Goal: Task Accomplishment & Management: Complete application form

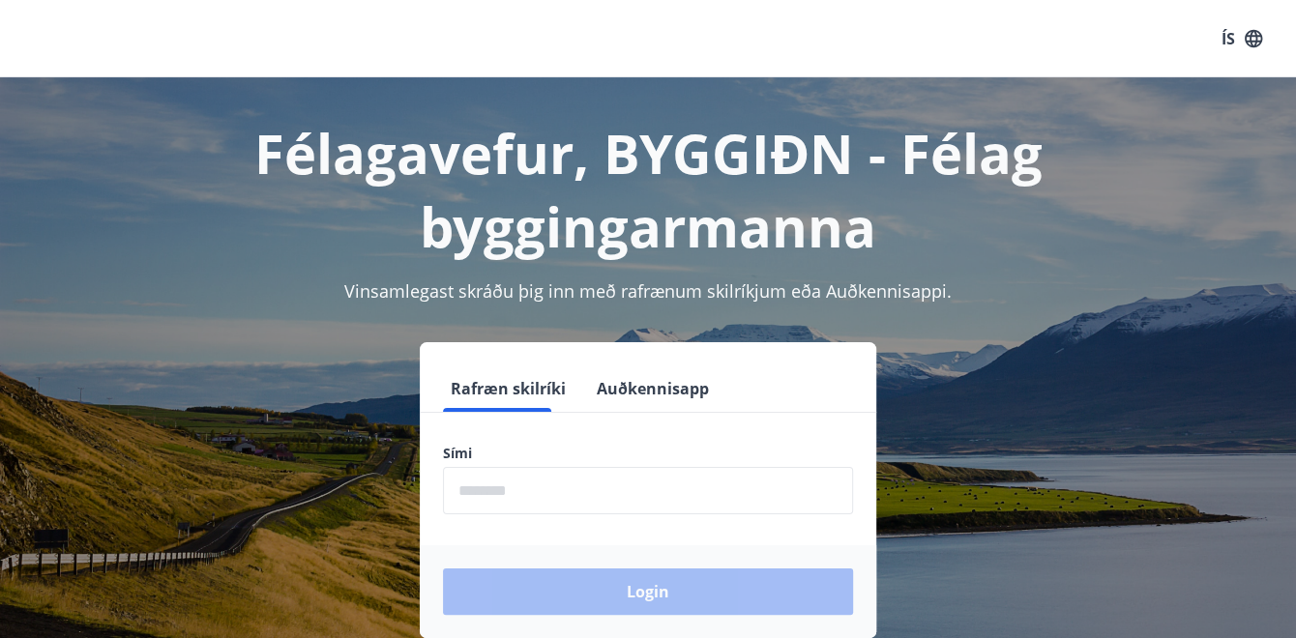
click at [497, 412] on div "Rafræn skilríki Auðkennisapp" at bounding box center [648, 389] width 457 height 47
drag, startPoint x: 484, startPoint y: 509, endPoint x: 486, endPoint y: 497, distance: 12.0
click at [484, 509] on input "phone" at bounding box center [648, 490] width 410 height 47
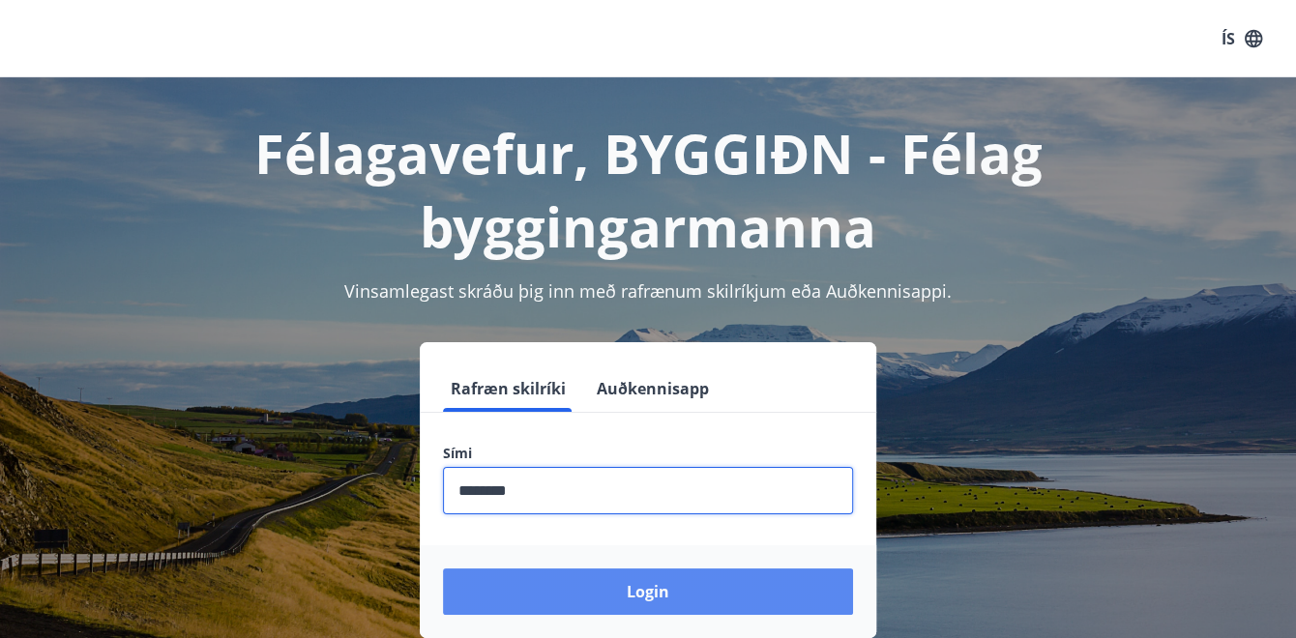
type input "********"
click at [659, 592] on button "Login" at bounding box center [648, 592] width 410 height 46
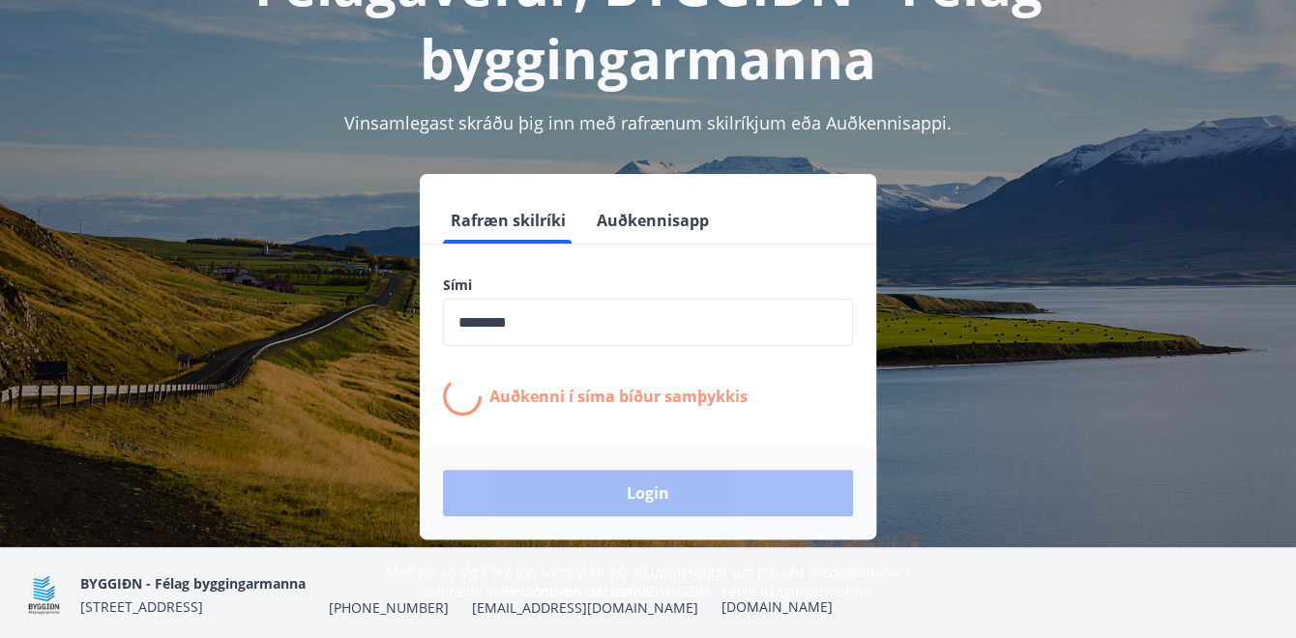
scroll to position [169, 0]
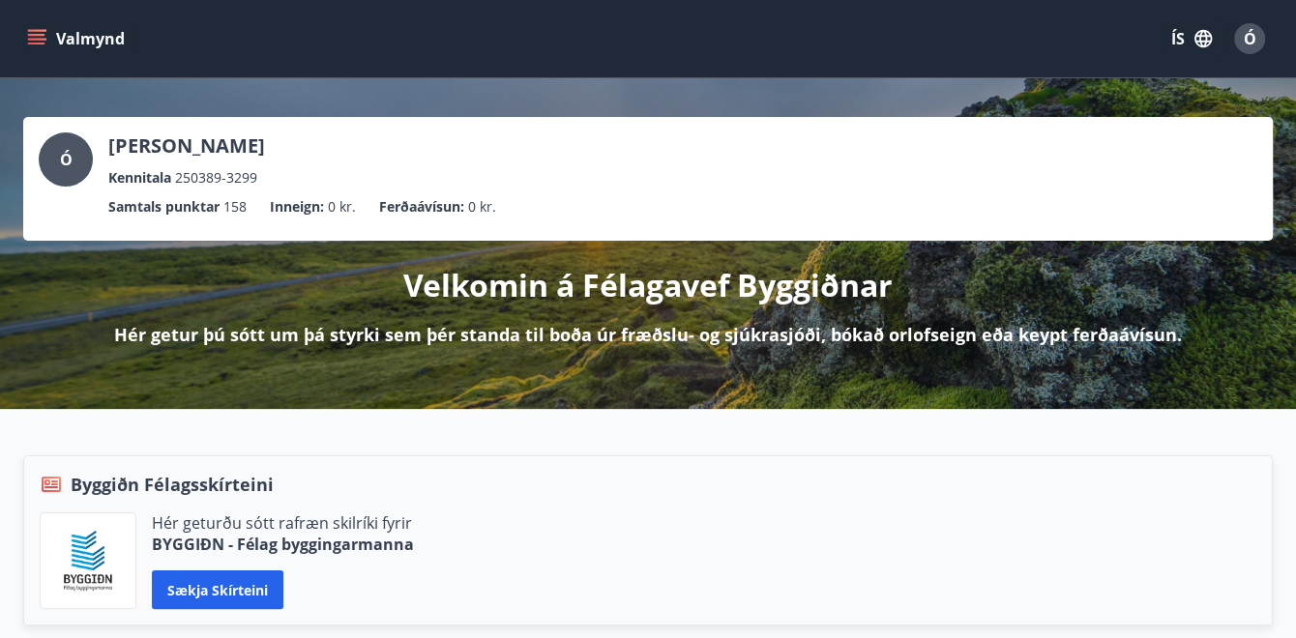
click at [42, 32] on icon "menu" at bounding box center [36, 38] width 19 height 19
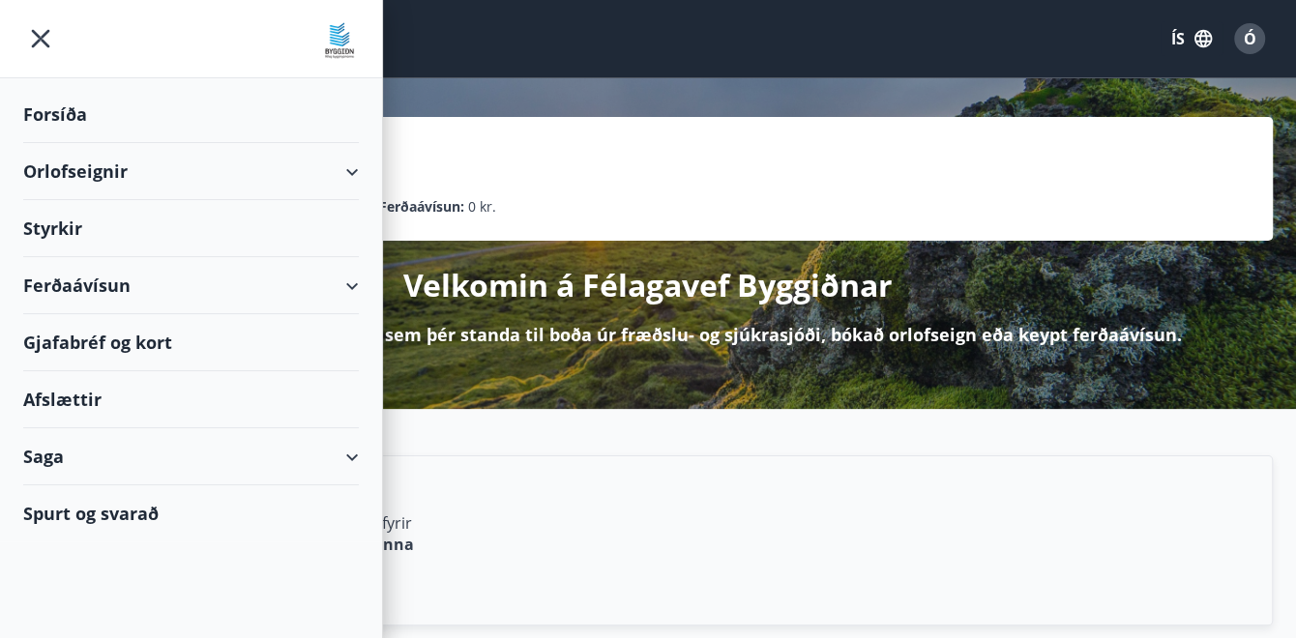
click at [75, 235] on div "Styrkir" at bounding box center [191, 228] width 336 height 57
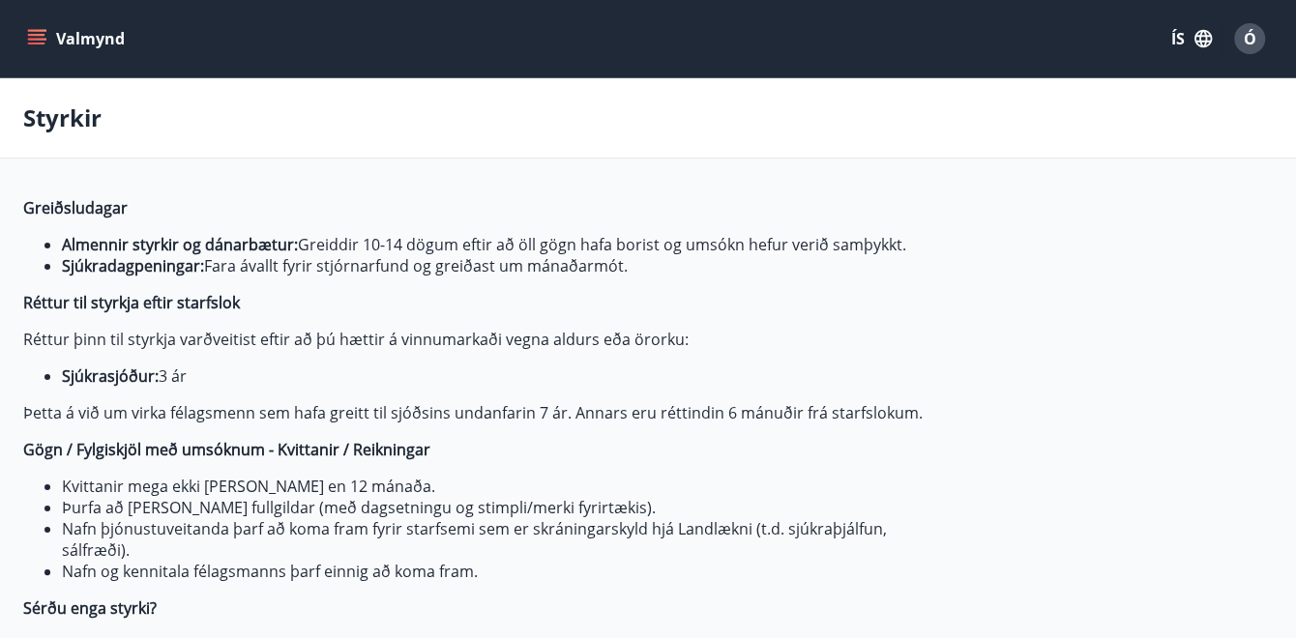
type input "***"
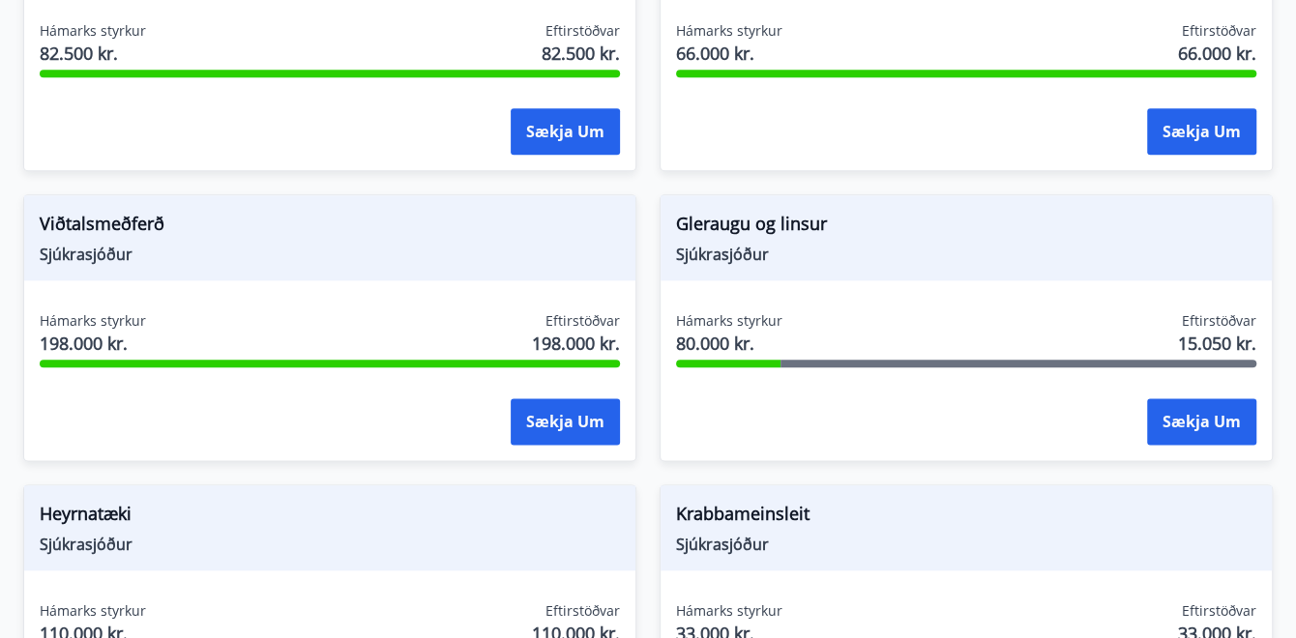
scroll to position [1354, 0]
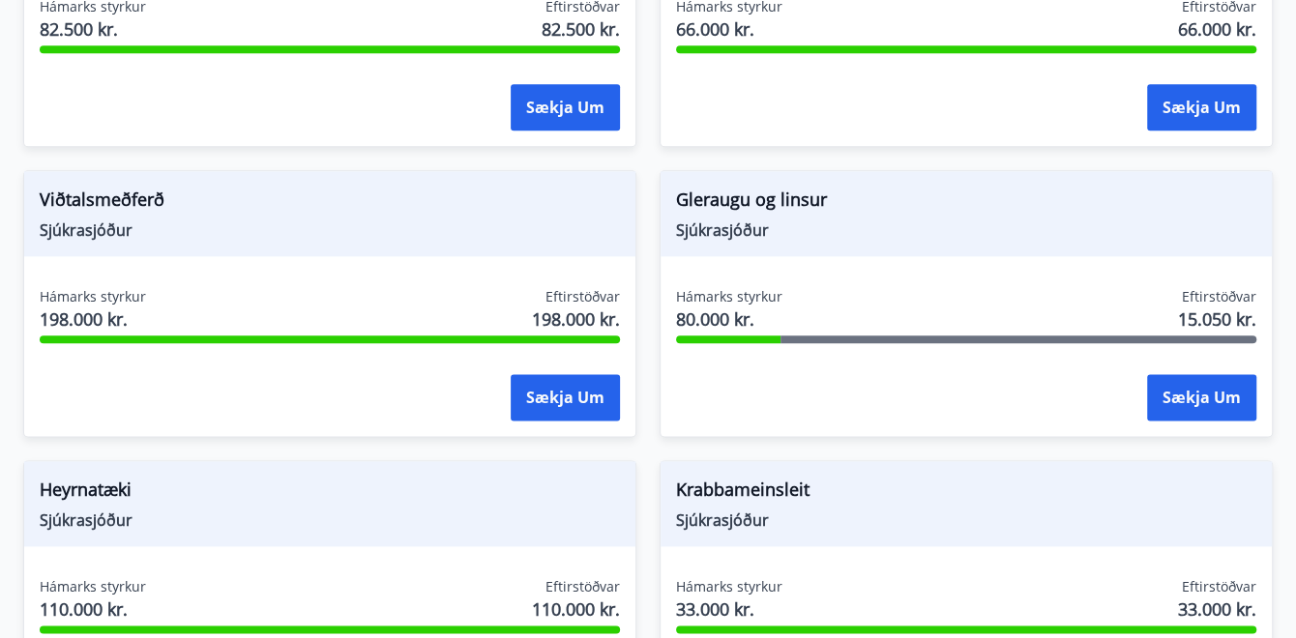
click at [721, 230] on span "Sjúkrasjóður" at bounding box center [966, 230] width 580 height 21
click at [718, 324] on span "80.000 kr." at bounding box center [729, 319] width 106 height 25
click at [651, 207] on div "Gleraugu og [PERSON_NAME] Hámarks styrkur 80.000 kr. Eftirstöðvar 15.050 kr. Sæ…" at bounding box center [954, 292] width 636 height 290
drag, startPoint x: 680, startPoint y: 295, endPoint x: 810, endPoint y: 300, distance: 129.7
click at [810, 300] on div "Hámarks styrkur 80.000 kr. Eftirstöðvar 15.050 kr." at bounding box center [966, 311] width 580 height 48
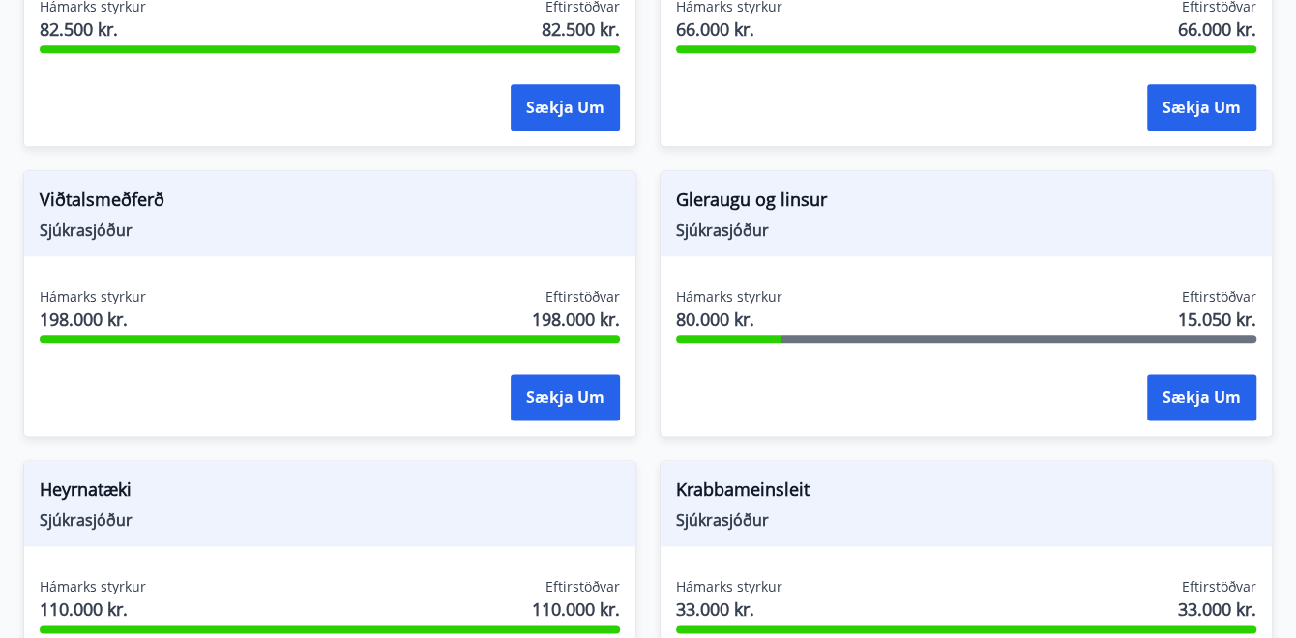
drag, startPoint x: 810, startPoint y: 300, endPoint x: 729, endPoint y: 322, distance: 83.3
click at [729, 322] on span "80.000 kr." at bounding box center [729, 319] width 106 height 25
drag, startPoint x: 1182, startPoint y: 317, endPoint x: 1274, endPoint y: 317, distance: 91.9
click at [1274, 317] on div "Greiðsludagar Almennir styrkir og dánarbætur: Greiddir 10-14 dögum eftir að öll…" at bounding box center [648, 377] width 1296 height 3068
drag, startPoint x: 1274, startPoint y: 317, endPoint x: 1236, endPoint y: 317, distance: 37.7
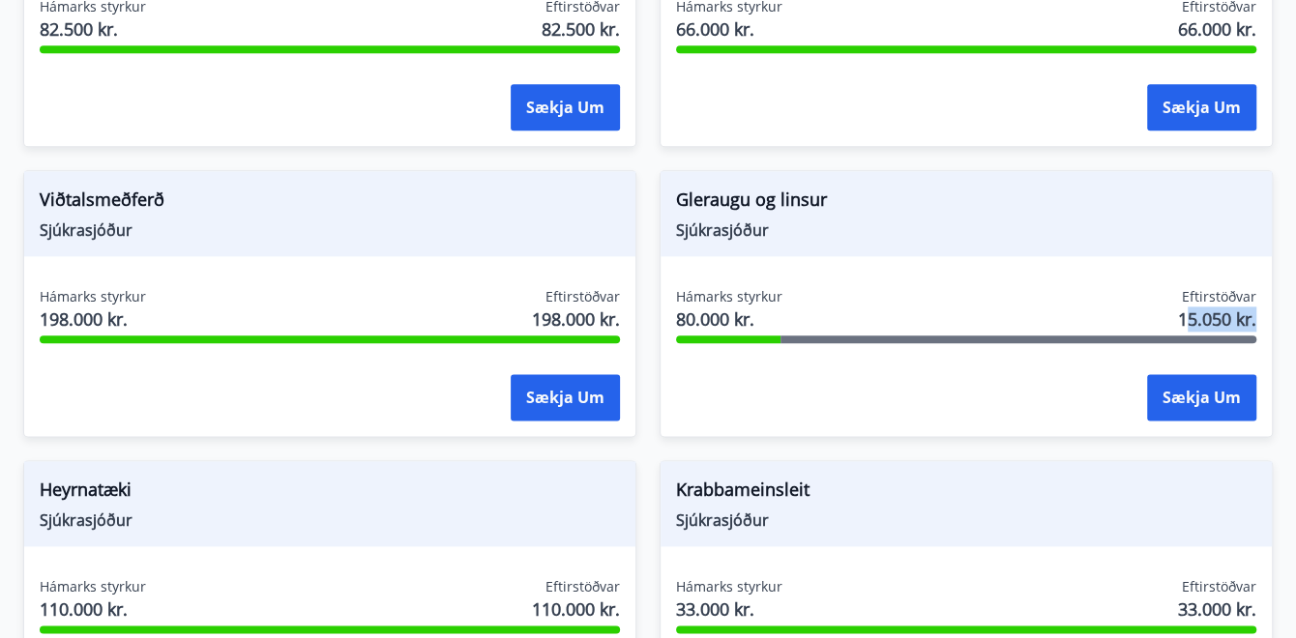
click at [1236, 317] on span "15.050 kr." at bounding box center [1217, 319] width 78 height 25
click at [1223, 317] on span "15.050 kr." at bounding box center [1217, 319] width 78 height 25
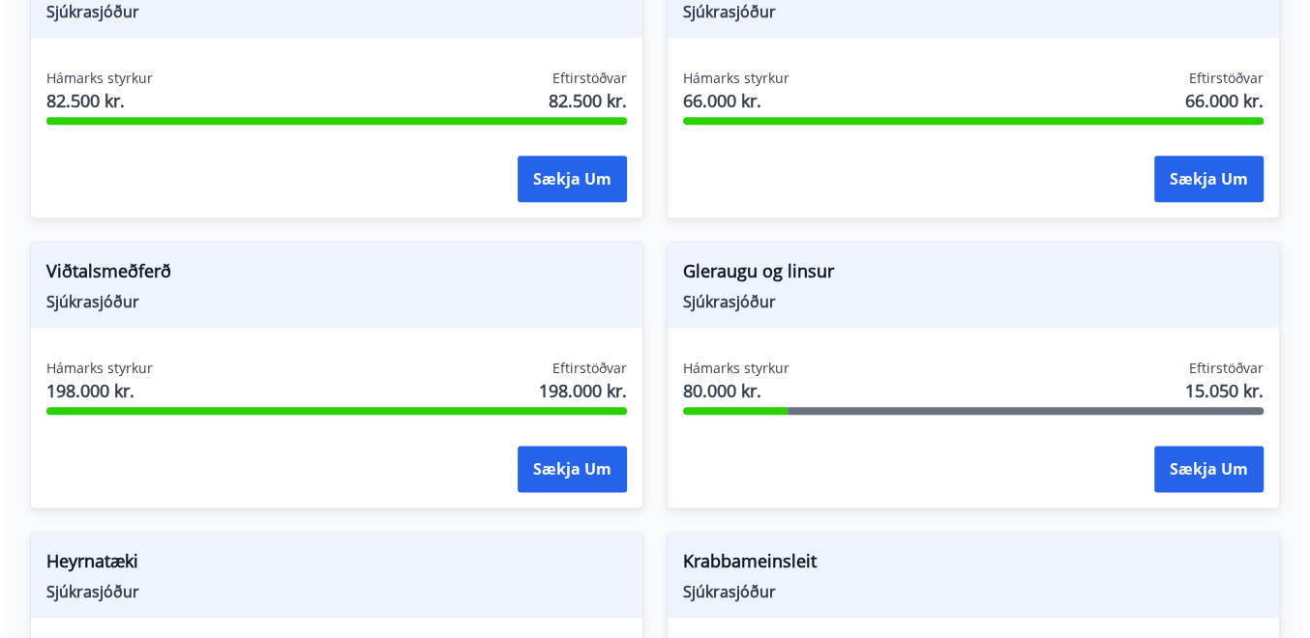
scroll to position [1281, 0]
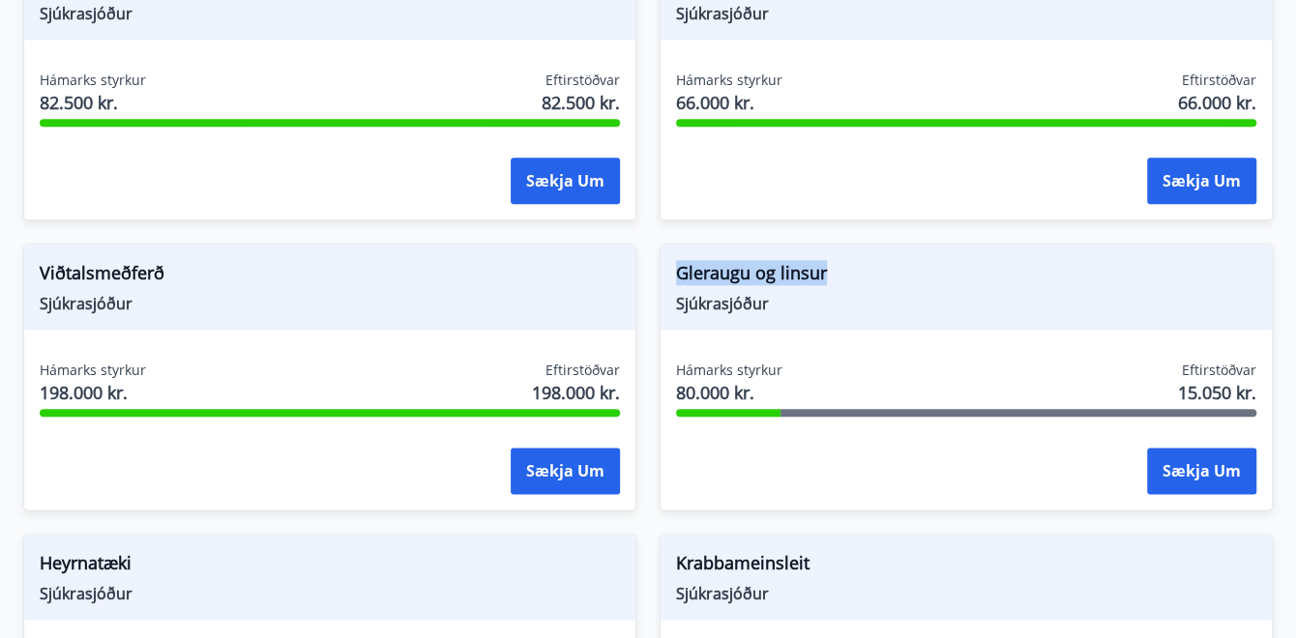
drag, startPoint x: 677, startPoint y: 272, endPoint x: 919, endPoint y: 269, distance: 241.8
click at [919, 269] on span "Gleraugu og linsur" at bounding box center [966, 276] width 580 height 33
click at [851, 263] on span "Gleraugu og linsur" at bounding box center [966, 276] width 580 height 33
click at [1213, 465] on button "Sækja um" at bounding box center [1201, 471] width 109 height 46
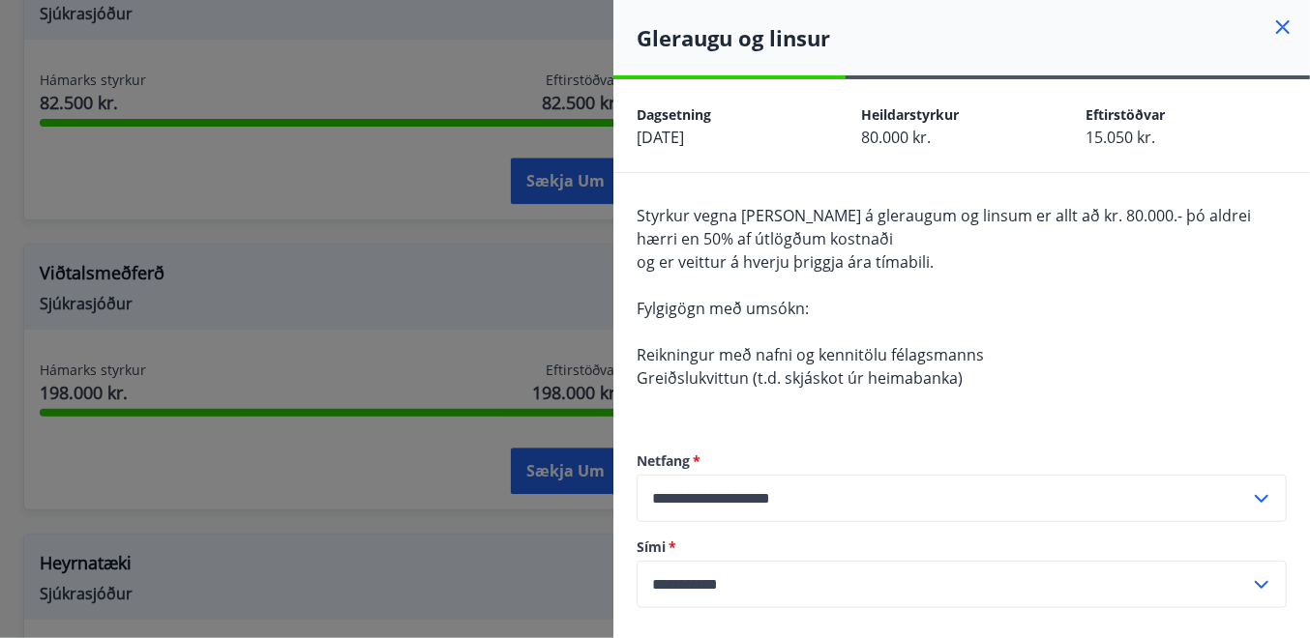
drag, startPoint x: 639, startPoint y: 136, endPoint x: 720, endPoint y: 137, distance: 80.3
click at [720, 137] on div "Dagsetning [DATE]" at bounding box center [748, 126] width 224 height 46
click at [786, 135] on div "Dagsetning [DATE]" at bounding box center [748, 126] width 224 height 46
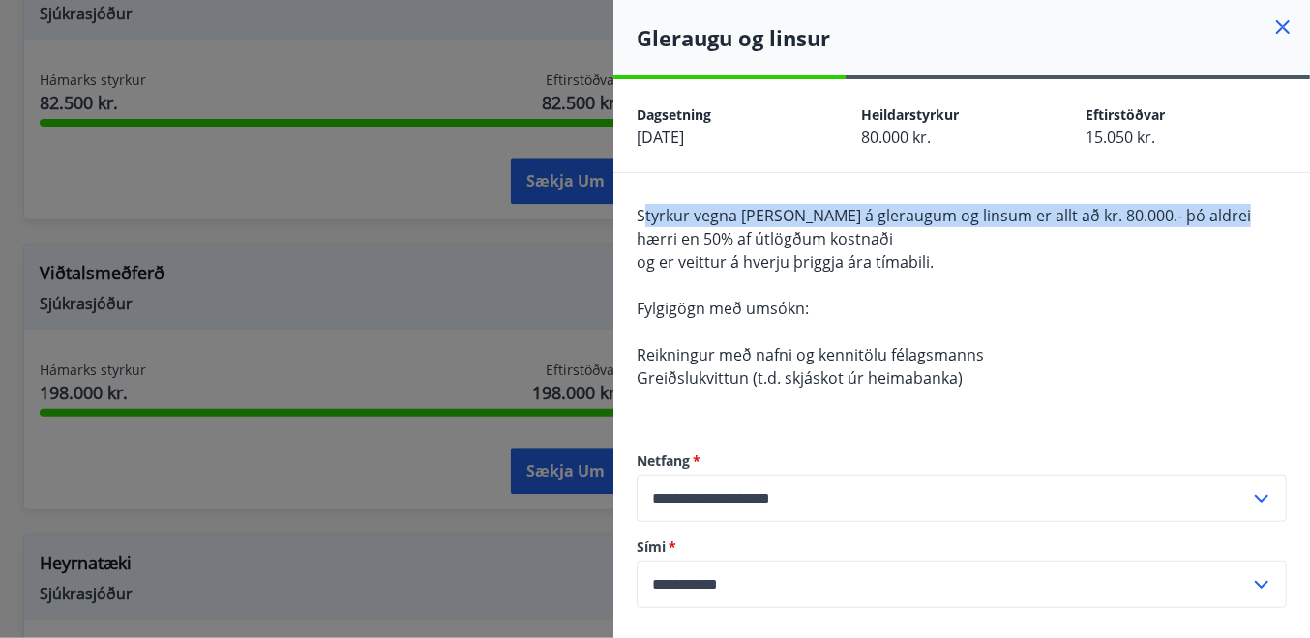
drag, startPoint x: 644, startPoint y: 214, endPoint x: 1229, endPoint y: 222, distance: 585.2
click at [1229, 222] on span "Styrkur vegna [PERSON_NAME] á gleraugum og linsum er allt að kr. 80.000.- þó al…" at bounding box center [943, 227] width 614 height 44
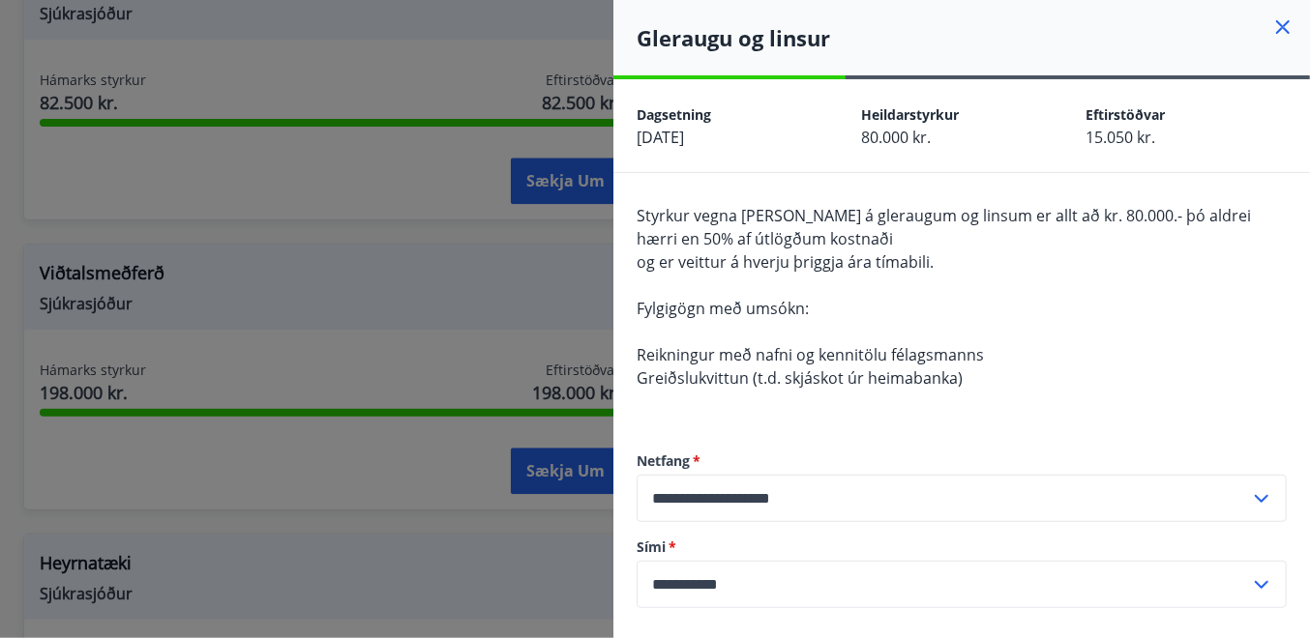
click at [1234, 219] on span "Styrkur vegna [PERSON_NAME] á gleraugum og linsum er allt að kr. 80.000.- þó al…" at bounding box center [943, 227] width 614 height 44
drag, startPoint x: 638, startPoint y: 262, endPoint x: 965, endPoint y: 264, distance: 326.9
click at [965, 264] on div "Styrkur vegna [PERSON_NAME] á gleraugum og linsum er allt að kr. 80.000.- þó al…" at bounding box center [961, 308] width 650 height 209
drag, startPoint x: 965, startPoint y: 264, endPoint x: 877, endPoint y: 261, distance: 88.1
click at [877, 261] on span "og er veittur á hverju þriggja ára tímabili." at bounding box center [784, 261] width 297 height 21
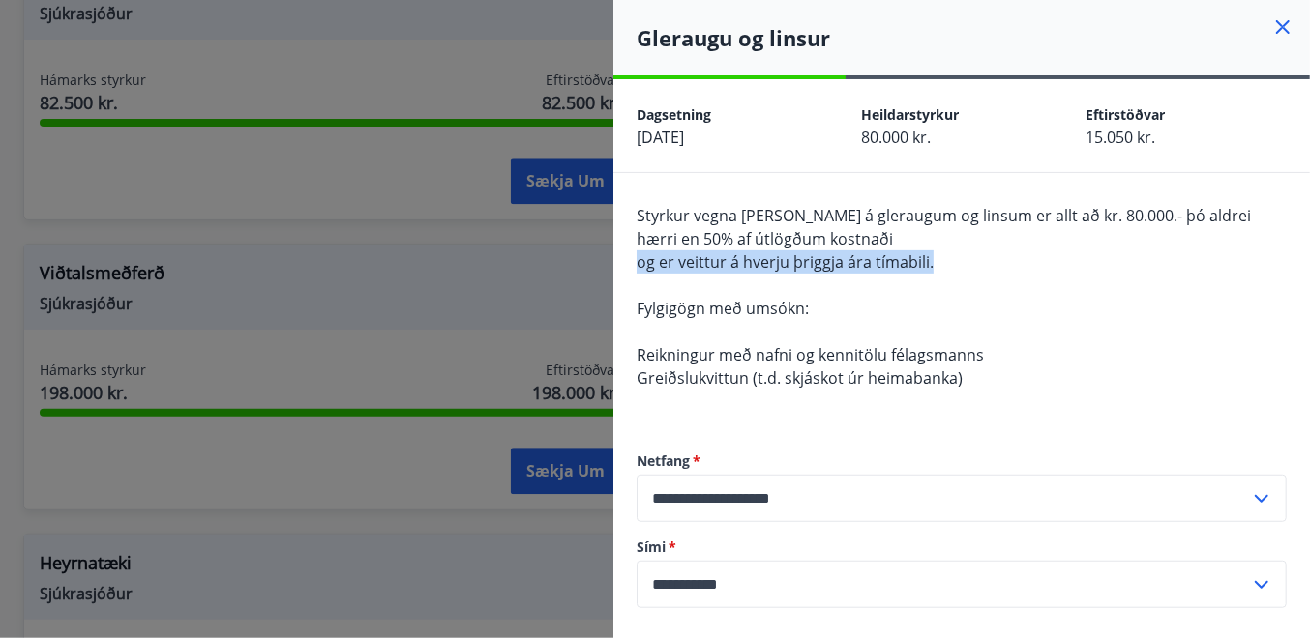
click at [857, 260] on span "og er veittur á hverju þriggja ára tímabili." at bounding box center [784, 261] width 297 height 21
drag, startPoint x: 943, startPoint y: 257, endPoint x: 639, endPoint y: 256, distance: 303.7
click at [639, 256] on div "Styrkur vegna [PERSON_NAME] á gleraugum og linsum er allt að kr. 80.000.- þó al…" at bounding box center [961, 308] width 650 height 209
click at [642, 259] on span "og er veittur á hverju þriggja ára tímabili." at bounding box center [784, 261] width 297 height 21
click at [702, 260] on span "og er veittur á hverju þriggja ára tímabili." at bounding box center [784, 261] width 297 height 21
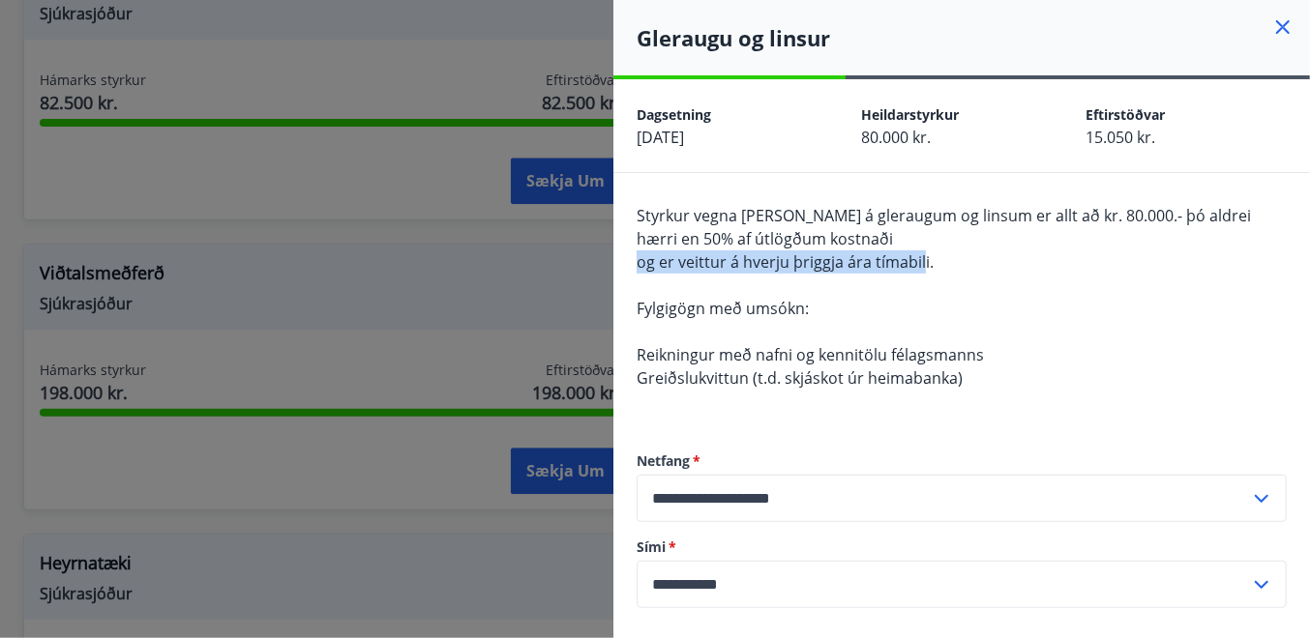
drag, startPoint x: 637, startPoint y: 259, endPoint x: 923, endPoint y: 260, distance: 285.3
click at [923, 260] on span "og er veittur á hverju þriggja ára tímabili." at bounding box center [784, 261] width 297 height 21
drag, startPoint x: 923, startPoint y: 260, endPoint x: 778, endPoint y: 315, distance: 155.2
click at [778, 315] on span "Fylgigögn með umsókn:" at bounding box center [722, 308] width 172 height 21
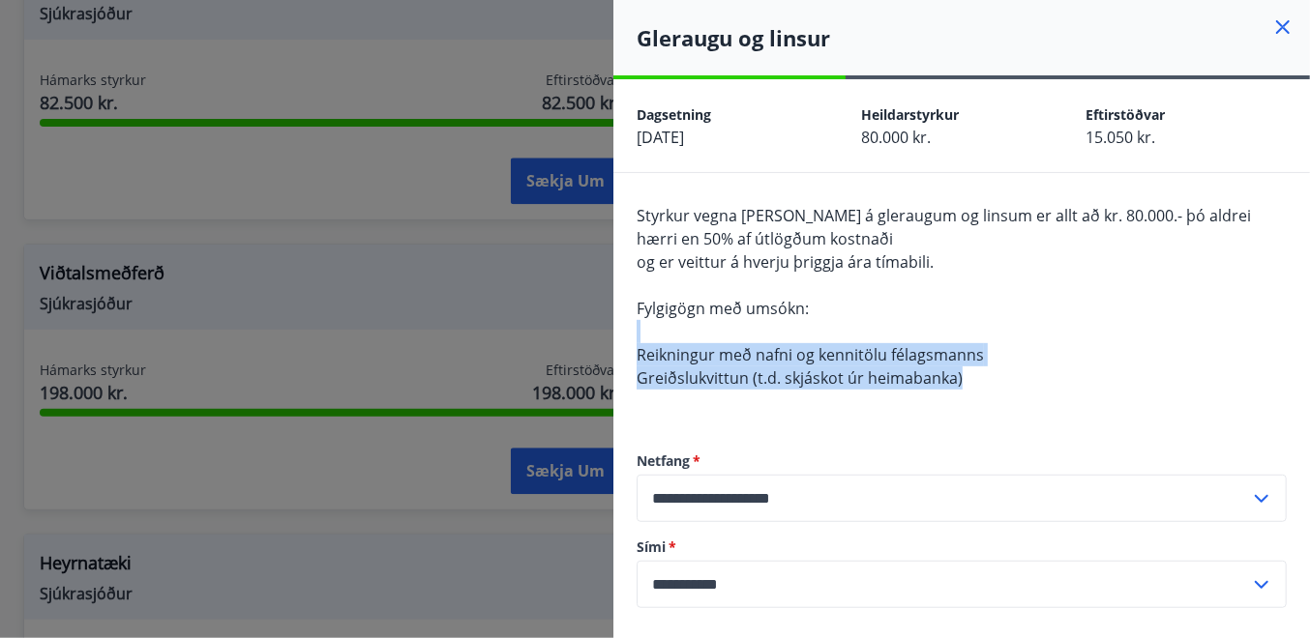
drag, startPoint x: 980, startPoint y: 372, endPoint x: 631, endPoint y: 332, distance: 351.5
click at [631, 332] on div "**********" at bounding box center [961, 410] width 696 height 474
drag, startPoint x: 631, startPoint y: 332, endPoint x: 730, endPoint y: 349, distance: 101.1
click at [730, 349] on span "Reikningur með nafni og kennitölu félagsmanns" at bounding box center [809, 354] width 347 height 21
click at [639, 345] on span "Reikningur með nafni og kennitölu félagsmanns" at bounding box center [809, 354] width 347 height 21
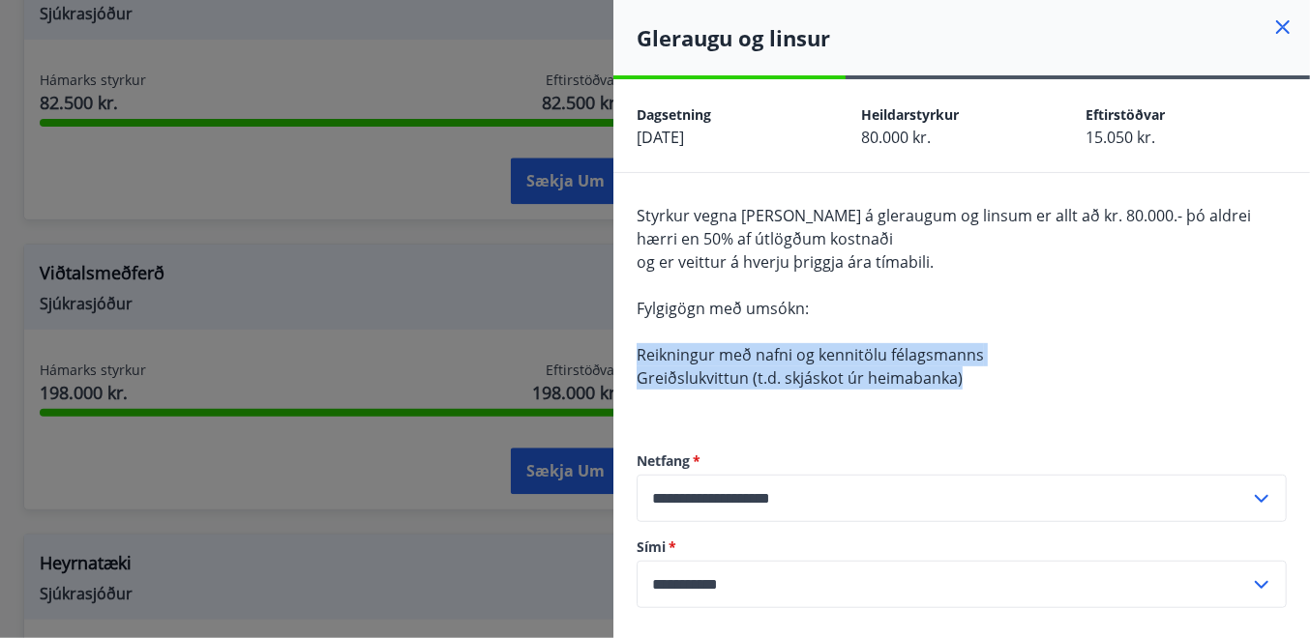
drag, startPoint x: 634, startPoint y: 352, endPoint x: 973, endPoint y: 371, distance: 340.0
click at [973, 371] on div "**********" at bounding box center [961, 410] width 696 height 474
drag, startPoint x: 973, startPoint y: 371, endPoint x: 956, endPoint y: 377, distance: 18.4
click at [953, 379] on span "Greiðslukvittun (t.d. skjáskot úr heimabanka)" at bounding box center [799, 378] width 326 height 21
click at [960, 376] on div "Styrkur vegna [PERSON_NAME] á gleraugum og linsum er allt að kr. 80.000.- þó al…" at bounding box center [961, 308] width 650 height 209
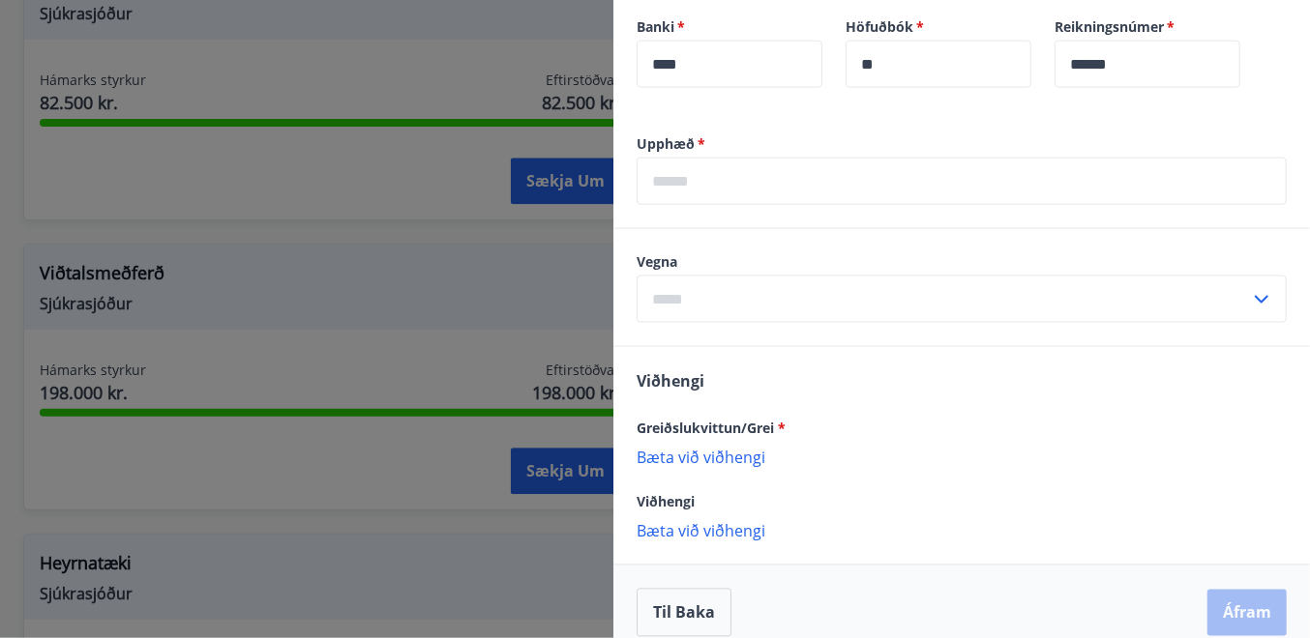
scroll to position [700, 0]
click at [760, 178] on input "text" at bounding box center [961, 181] width 650 height 47
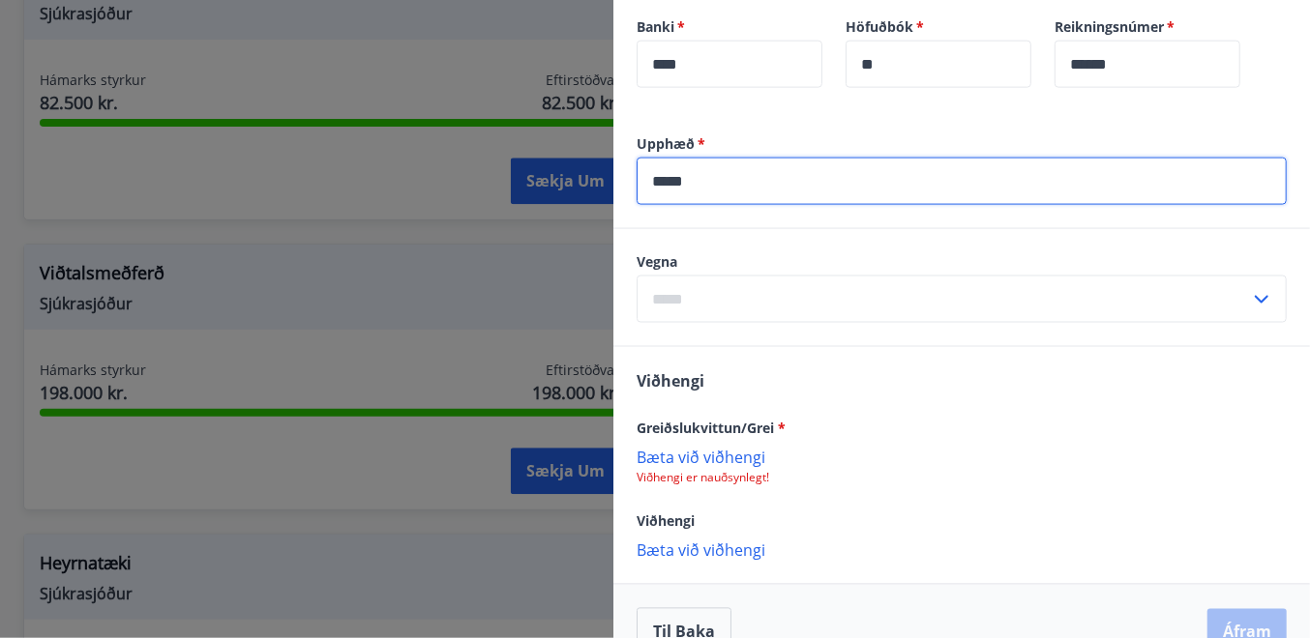
type input "*****"
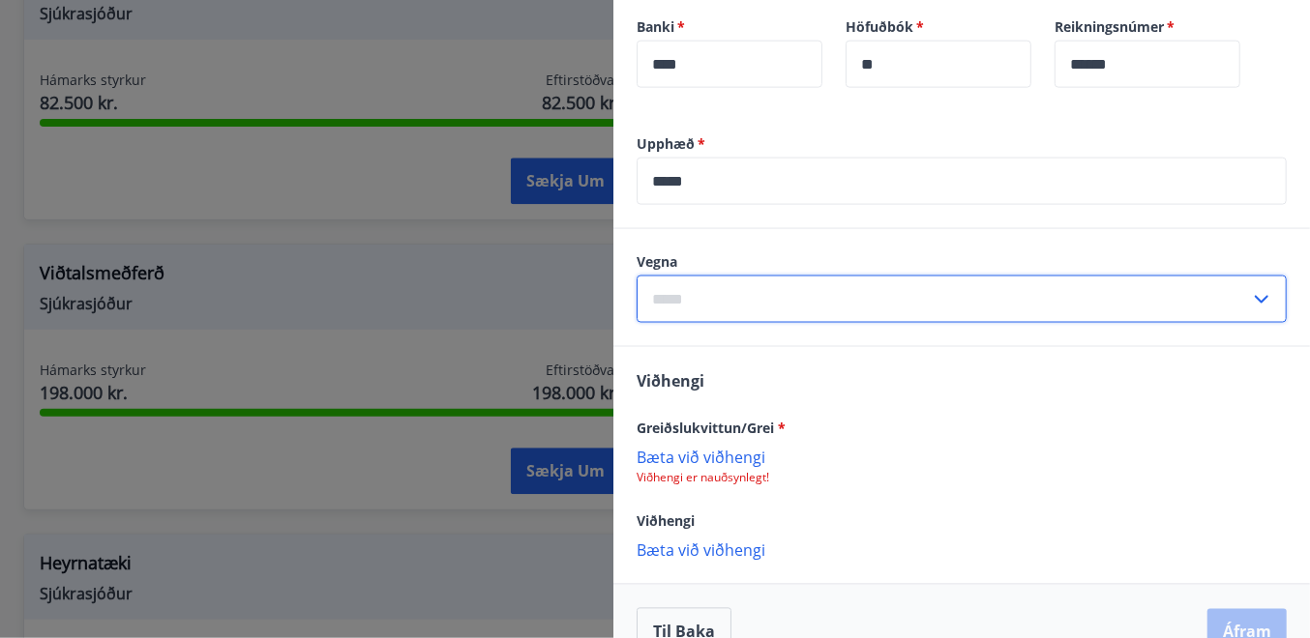
click at [690, 298] on input "text" at bounding box center [942, 299] width 613 height 47
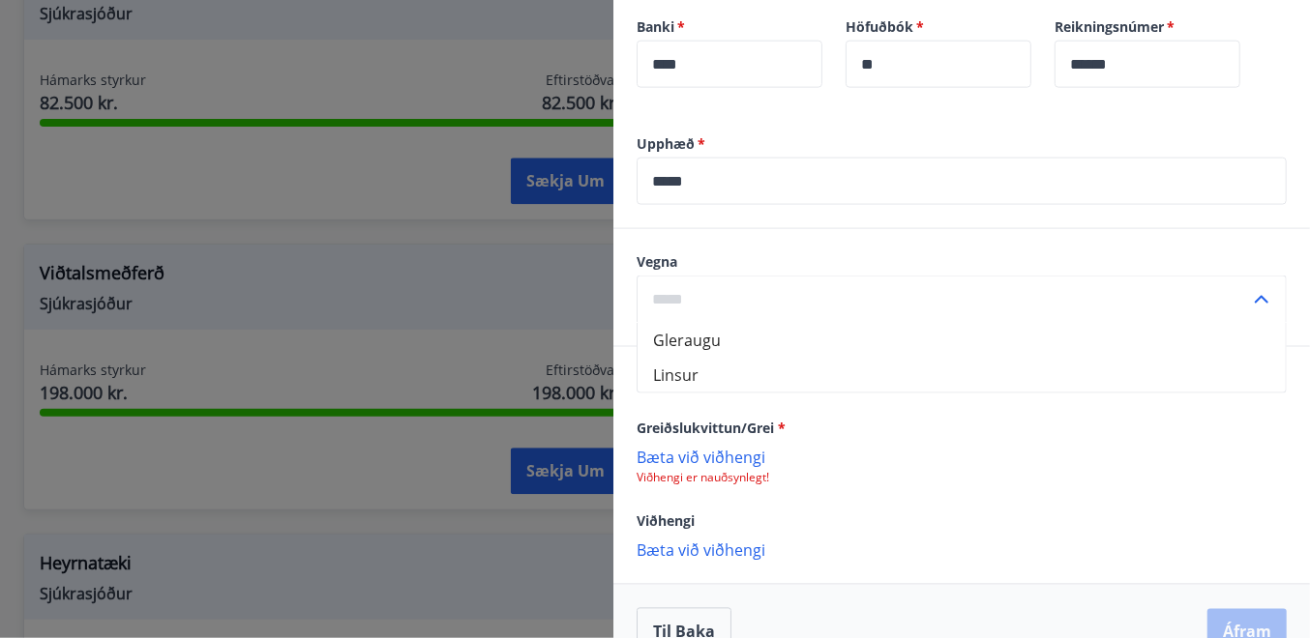
click at [697, 336] on li "Gleraugu" at bounding box center [961, 340] width 648 height 35
type input "********"
click at [706, 456] on p "Bæta við viðhengi" at bounding box center [961, 457] width 650 height 19
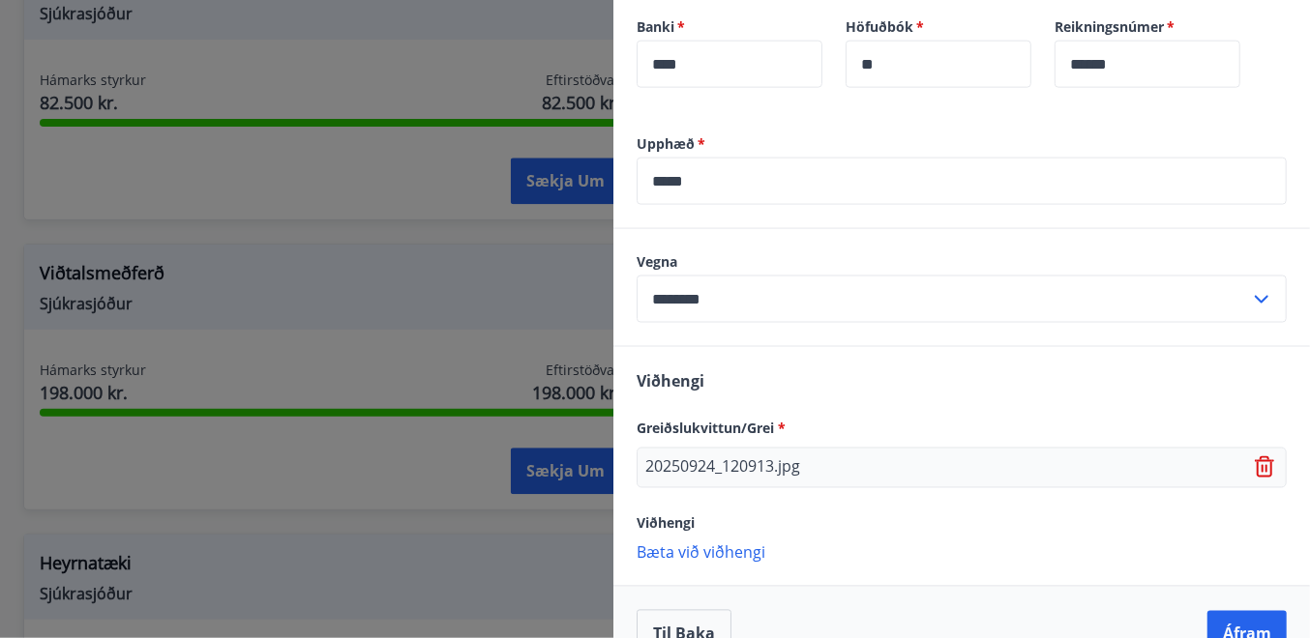
scroll to position [741, 0]
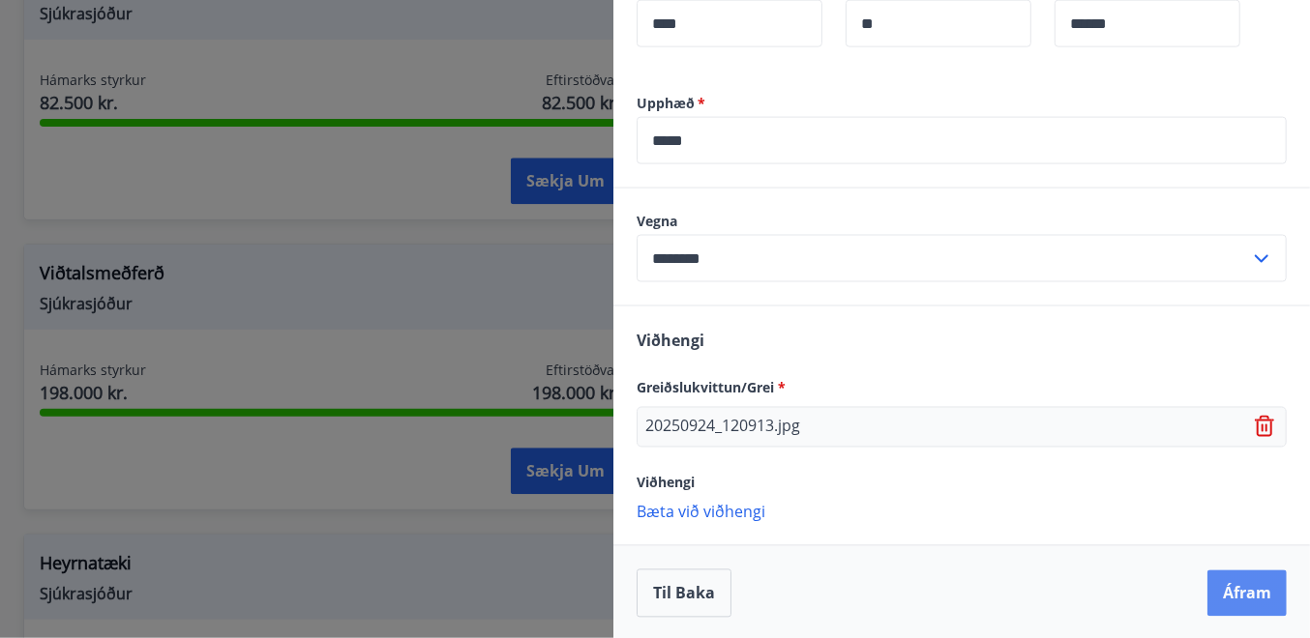
click at [1253, 587] on button "Áfram" at bounding box center [1246, 594] width 79 height 46
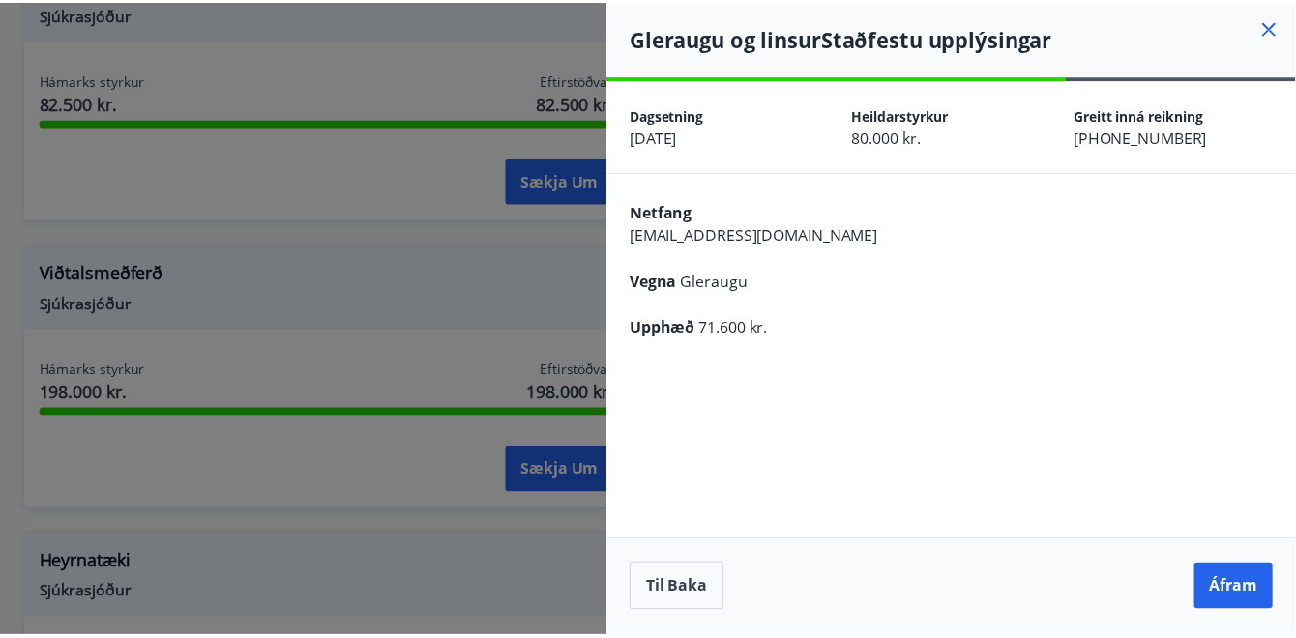
scroll to position [0, 0]
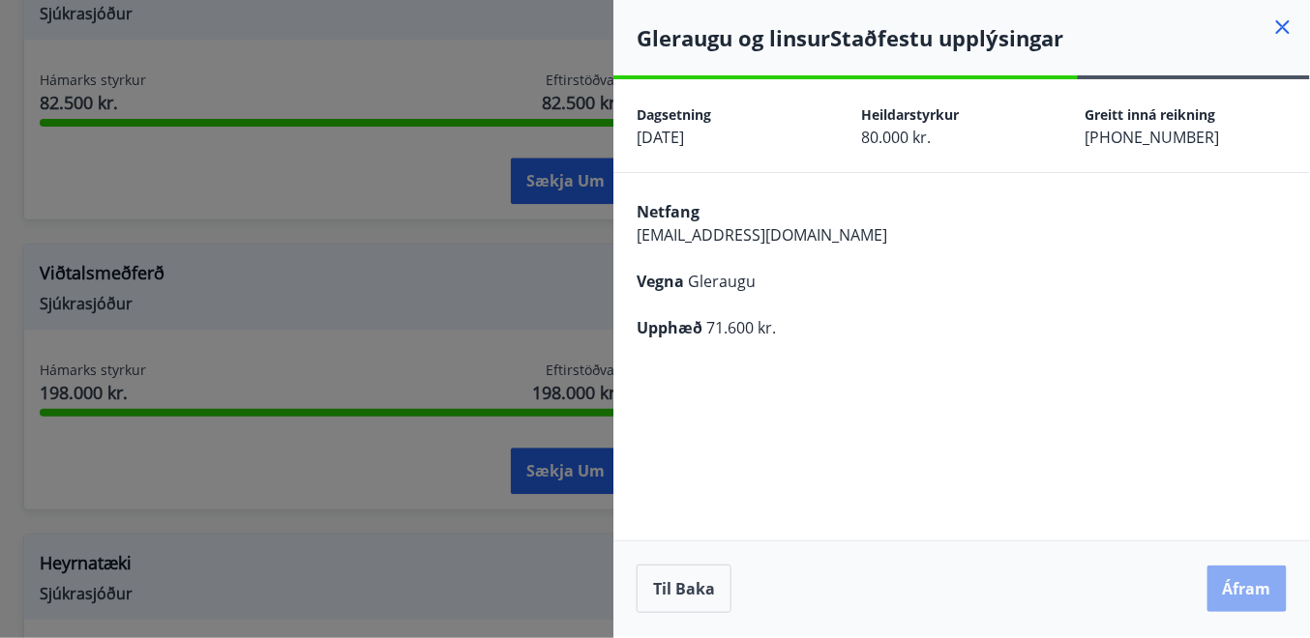
click at [1253, 593] on button "Áfram" at bounding box center [1246, 589] width 79 height 46
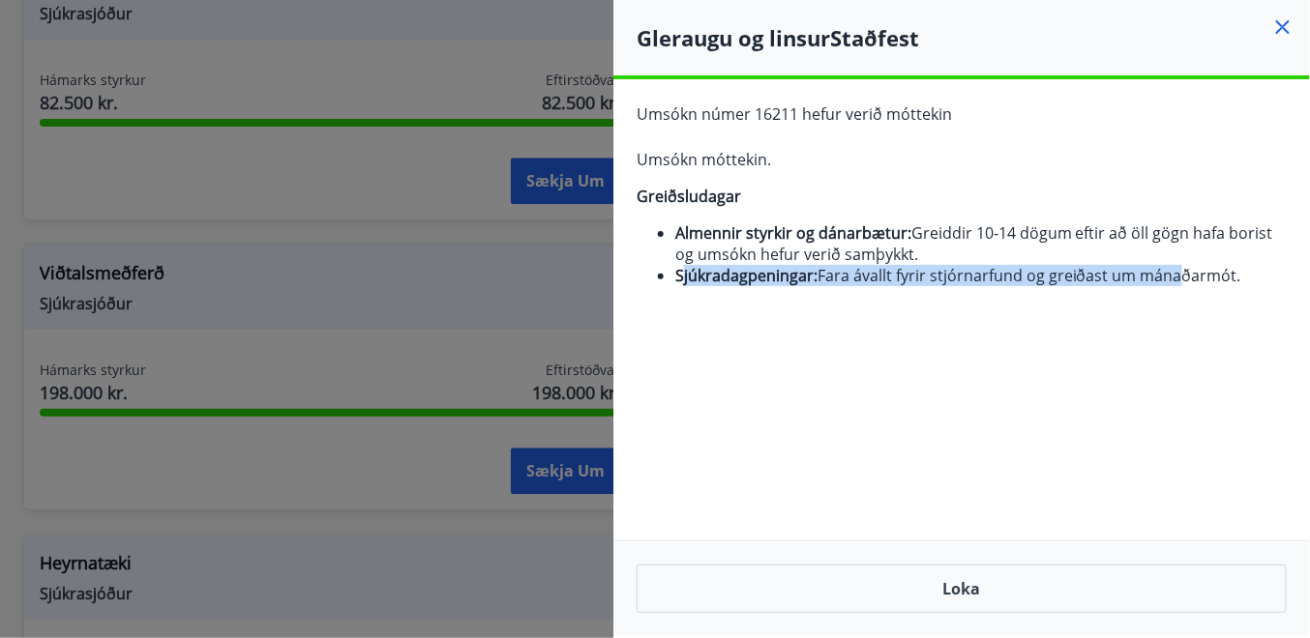
drag, startPoint x: 682, startPoint y: 279, endPoint x: 1180, endPoint y: 280, distance: 498.1
click at [1180, 280] on li "Sjúkradagpeningar: Fara ávallt fyrir stjórnarfund og greiðast um mánaðarmót." at bounding box center [980, 275] width 611 height 21
drag, startPoint x: 1180, startPoint y: 280, endPoint x: 1058, endPoint y: 280, distance: 121.9
click at [1057, 280] on li "Sjúkradagpeningar: Fara ávallt fyrir stjórnarfund og greiðast um mánaðarmót." at bounding box center [980, 275] width 611 height 21
click at [1106, 275] on li "Sjúkradagpeningar: Fara ávallt fyrir stjórnarfund og greiðast um mánaðarmót." at bounding box center [980, 275] width 611 height 21
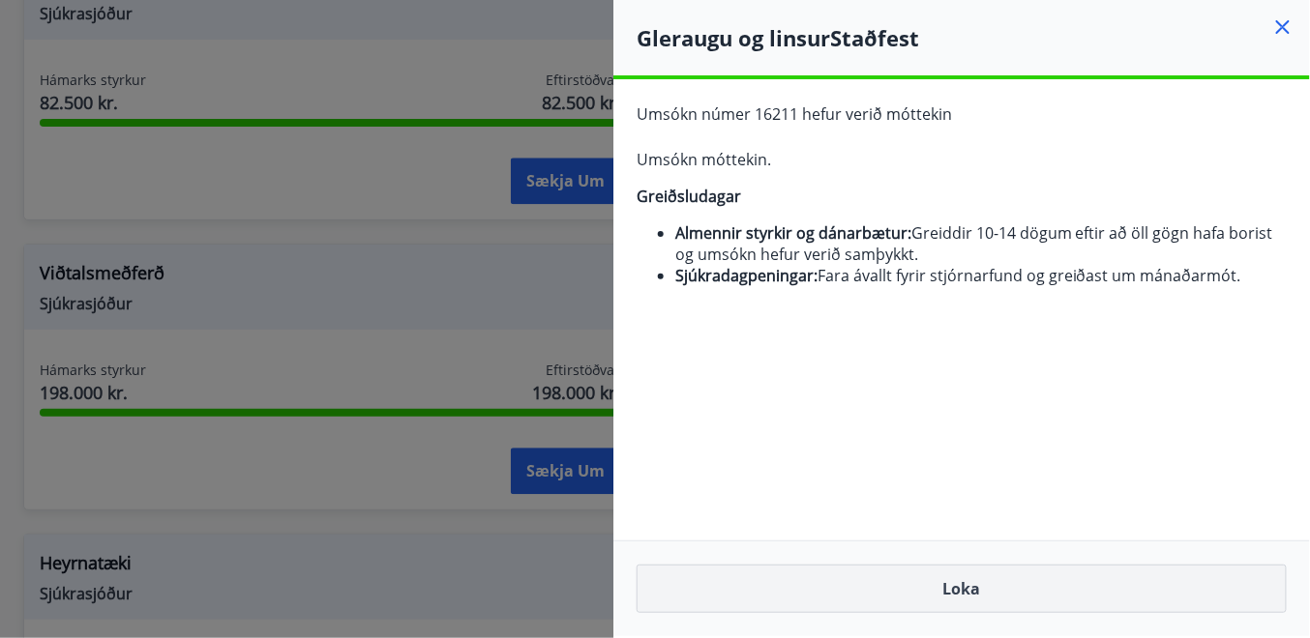
click at [967, 595] on button "Loka" at bounding box center [961, 589] width 650 height 48
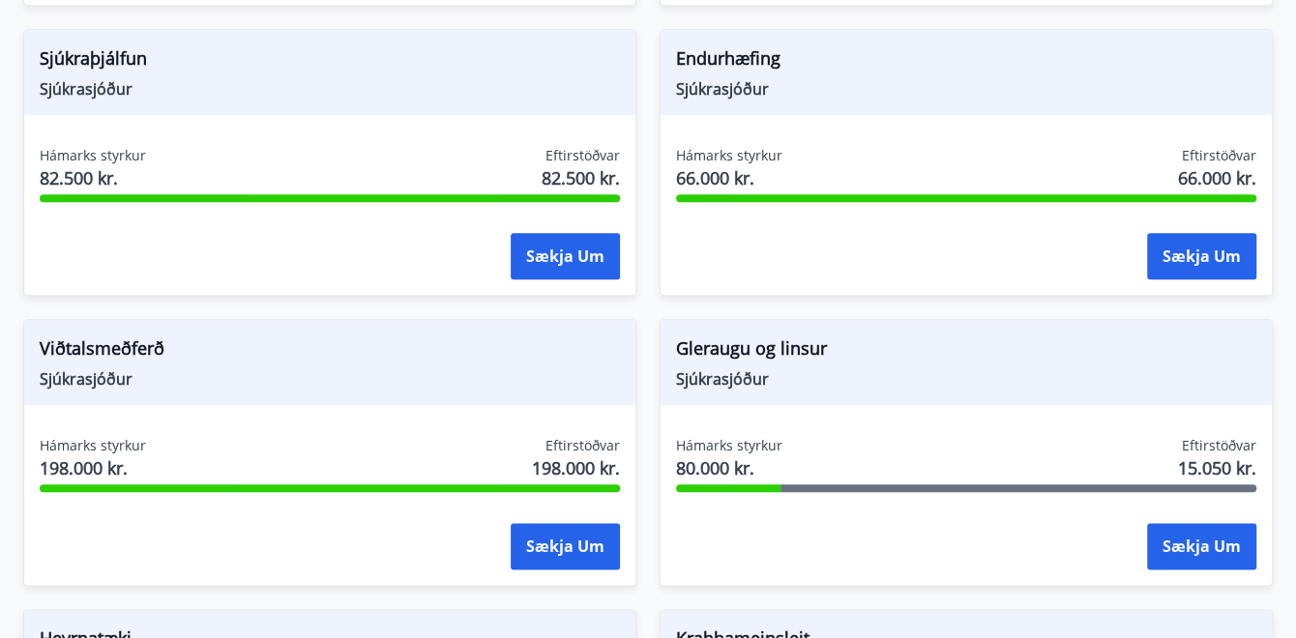
scroll to position [1187, 0]
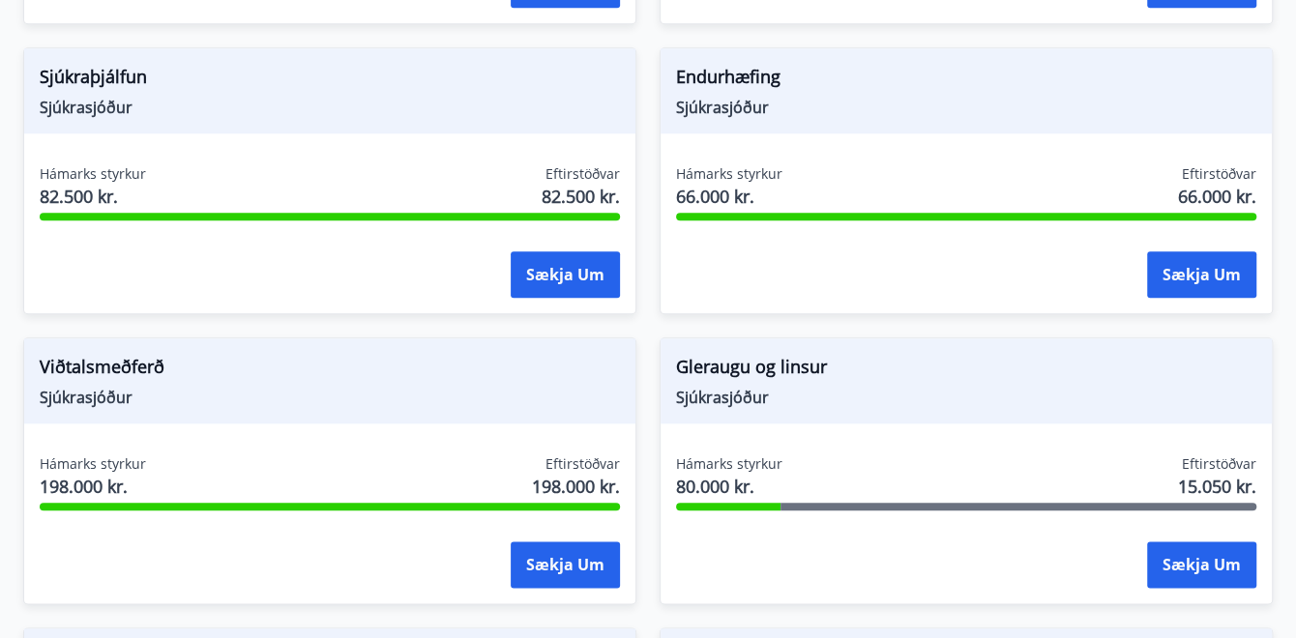
click at [646, 416] on div "Gleraugu og [PERSON_NAME] Hámarks styrkur 80.000 kr. Eftirstöðvar 15.050 kr. Sæ…" at bounding box center [954, 459] width 636 height 290
click at [562, 557] on button "Sækja um" at bounding box center [565, 565] width 109 height 46
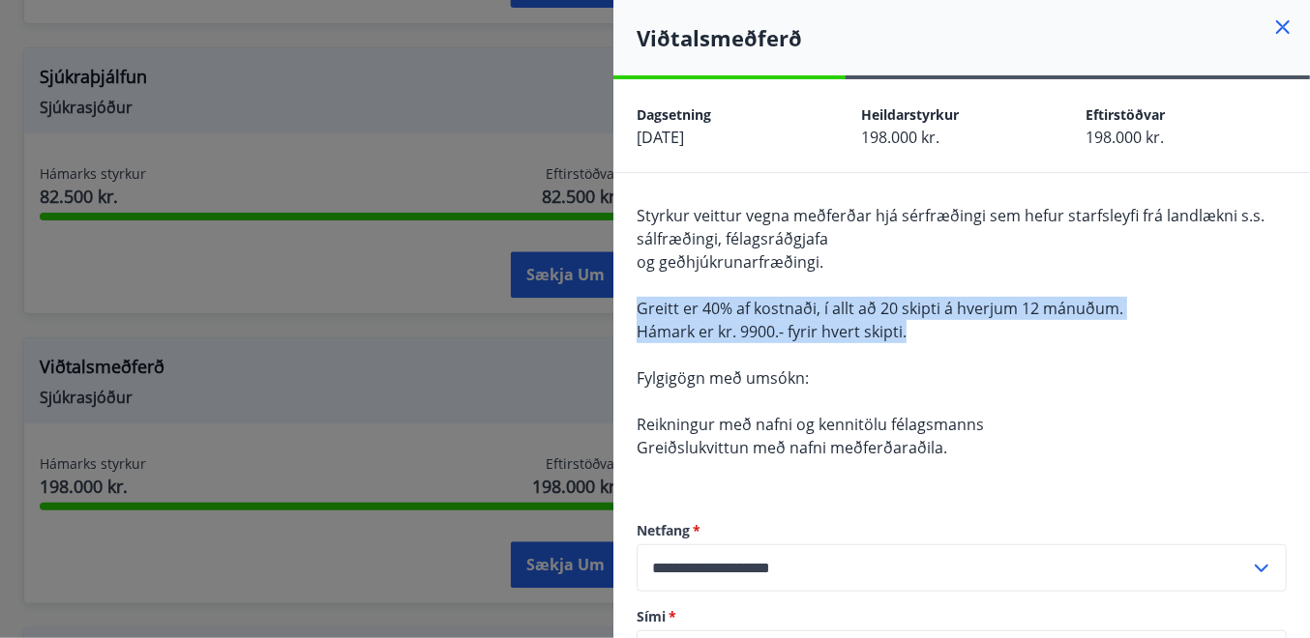
drag, startPoint x: 639, startPoint y: 298, endPoint x: 1091, endPoint y: 330, distance: 452.8
click at [1091, 330] on div "Styrkur veittur vegna meðferðar hjá sérfræðingi sem hefur starfsleyfi frá landl…" at bounding box center [961, 343] width 650 height 279
drag, startPoint x: 1091, startPoint y: 330, endPoint x: 901, endPoint y: 335, distance: 189.6
click at [901, 335] on span "Hámark er kr. 9900.- fyrir hvert skipti." at bounding box center [771, 331] width 270 height 21
click at [932, 327] on div "Styrkur veittur vegna meðferðar hjá sérfræðingi sem hefur starfsleyfi frá landl…" at bounding box center [961, 343] width 650 height 279
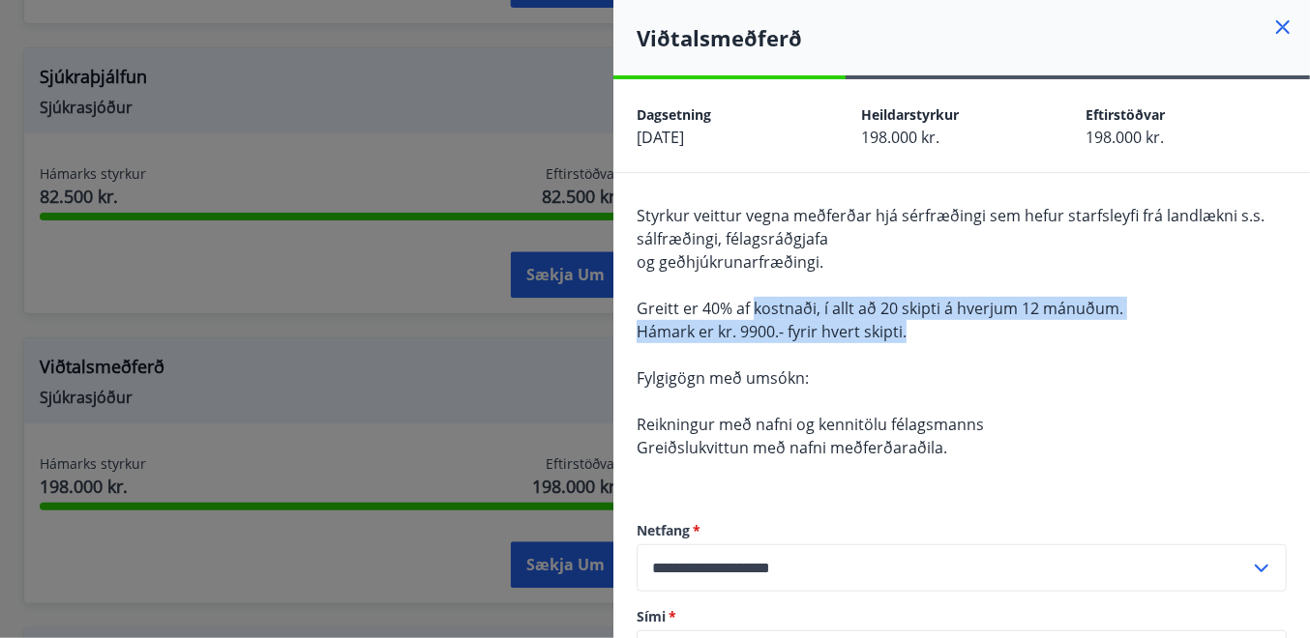
drag, startPoint x: 942, startPoint y: 324, endPoint x: 752, endPoint y: 297, distance: 192.5
click at [752, 297] on div "Styrkur veittur vegna meðferðar hjá sérfræðingi sem hefur starfsleyfi frá landl…" at bounding box center [961, 343] width 650 height 279
drag, startPoint x: 752, startPoint y: 297, endPoint x: 949, endPoint y: 323, distance: 199.0
click at [949, 323] on div "Styrkur veittur vegna meðferðar hjá sérfræðingi sem hefur starfsleyfi frá landl…" at bounding box center [961, 343] width 650 height 279
click at [948, 334] on div "Styrkur veittur vegna meðferðar hjá sérfræðingi sem hefur starfsleyfi frá landl…" at bounding box center [961, 343] width 650 height 279
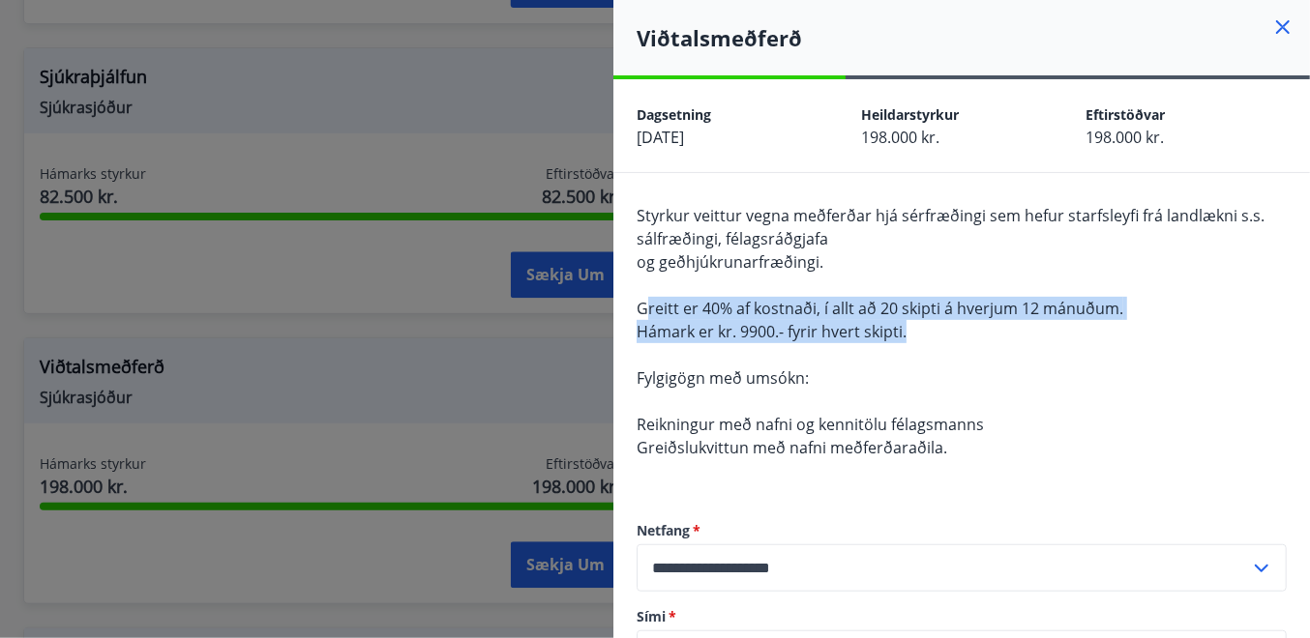
drag, startPoint x: 921, startPoint y: 332, endPoint x: 645, endPoint y: 306, distance: 276.9
click at [645, 306] on div "Styrkur veittur vegna meðferðar hjá sérfræðingi sem hefur starfsleyfi frá landl…" at bounding box center [961, 343] width 650 height 279
click at [970, 327] on div "Styrkur veittur vegna meðferðar hjá sérfræðingi sem hefur starfsleyfi frá landl…" at bounding box center [961, 343] width 650 height 279
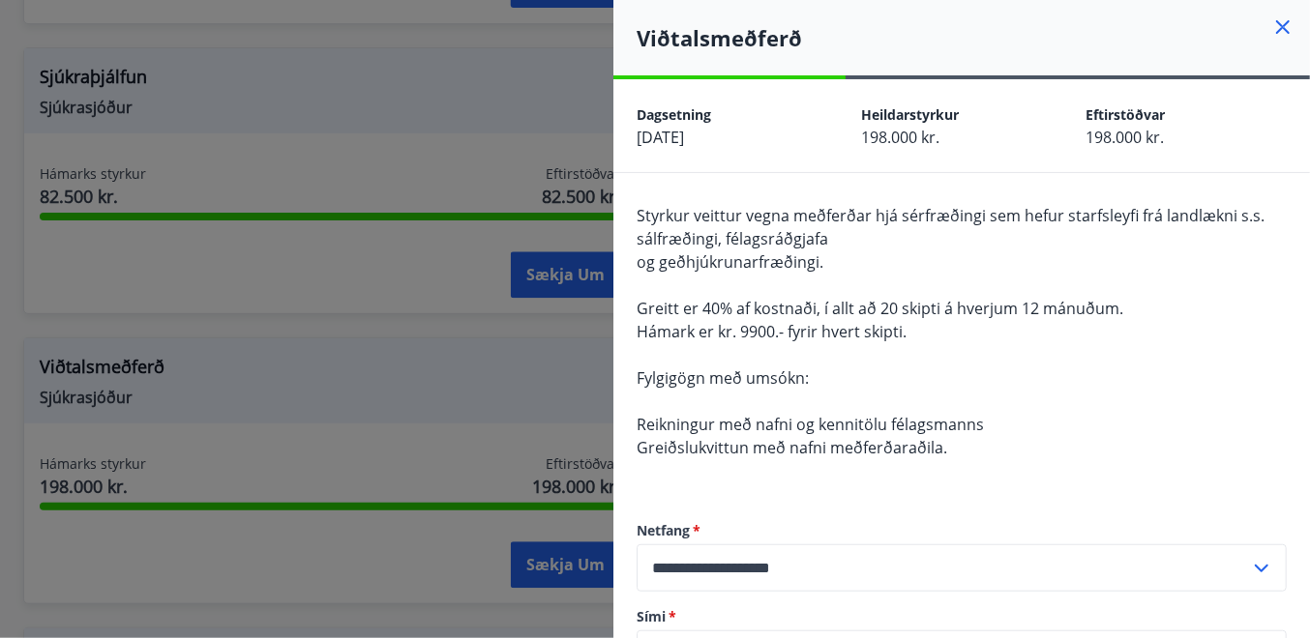
click at [946, 336] on div "Styrkur veittur vegna meðferðar hjá sérfræðingi sem hefur starfsleyfi frá landl…" at bounding box center [961, 343] width 650 height 279
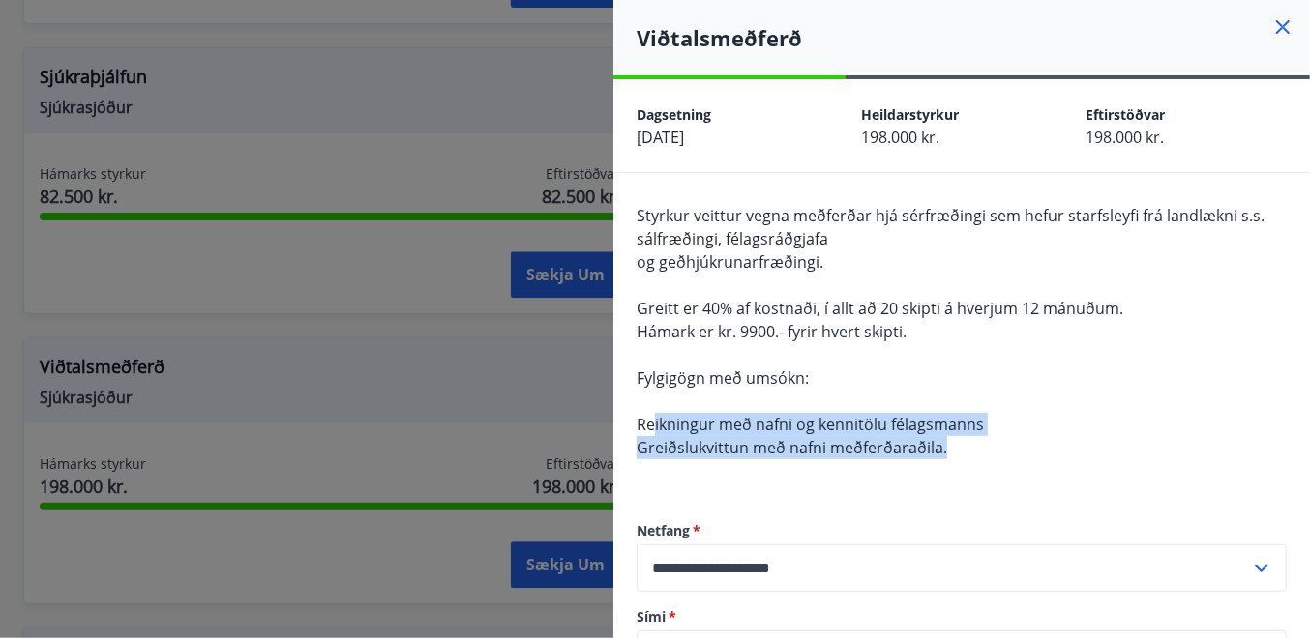
drag, startPoint x: 665, startPoint y: 427, endPoint x: 969, endPoint y: 445, distance: 304.2
click at [969, 445] on div "Styrkur veittur vegna meðferðar hjá sérfræðingi sem hefur starfsleyfi frá landl…" at bounding box center [961, 343] width 650 height 279
drag, startPoint x: 969, startPoint y: 445, endPoint x: 941, endPoint y: 444, distance: 28.1
click at [941, 444] on span "Greiðslukvittun með nafni meðferðaraðila." at bounding box center [791, 447] width 310 height 21
click at [984, 451] on div "Styrkur veittur vegna meðferðar hjá sérfræðingi sem hefur starfsleyfi frá landl…" at bounding box center [961, 343] width 650 height 279
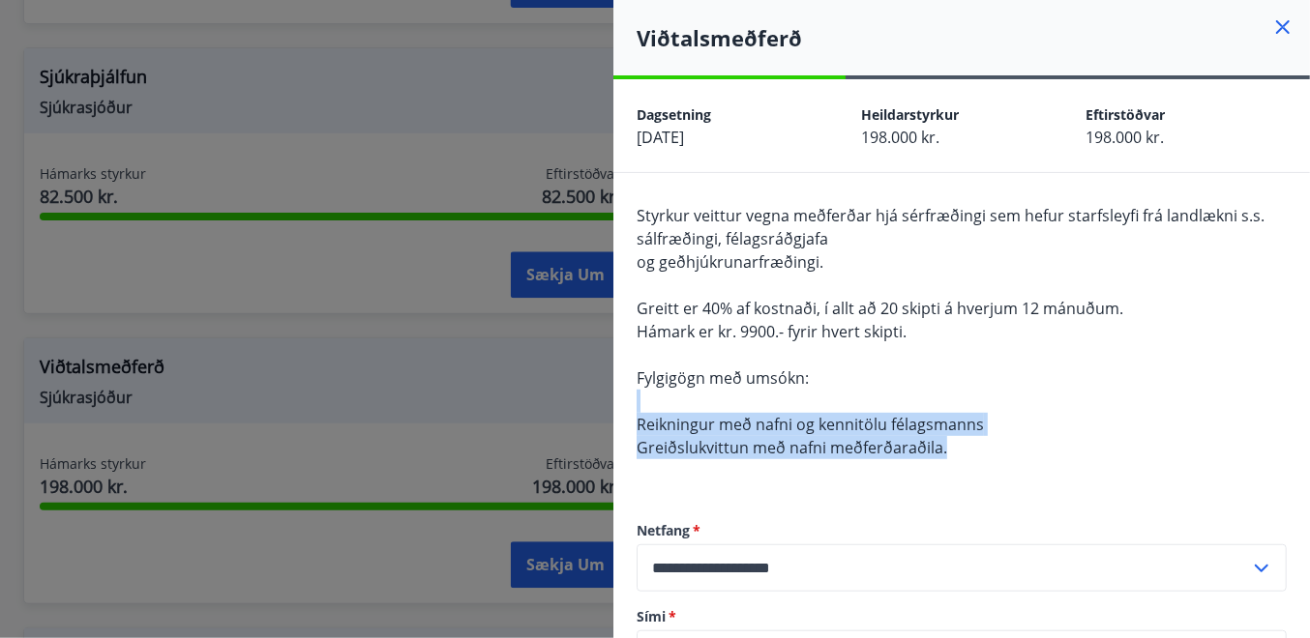
drag, startPoint x: 987, startPoint y: 450, endPoint x: 621, endPoint y: 390, distance: 371.4
click at [621, 390] on div "**********" at bounding box center [961, 445] width 696 height 544
drag, startPoint x: 621, startPoint y: 390, endPoint x: 872, endPoint y: 407, distance: 252.1
click at [865, 404] on div "Styrkur veittur vegna meðferðar hjá sérfræðingi sem hefur starfsleyfi frá landl…" at bounding box center [961, 343] width 650 height 279
click at [982, 446] on div "Styrkur veittur vegna meðferðar hjá sérfræðingi sem hefur starfsleyfi frá landl…" at bounding box center [961, 343] width 650 height 279
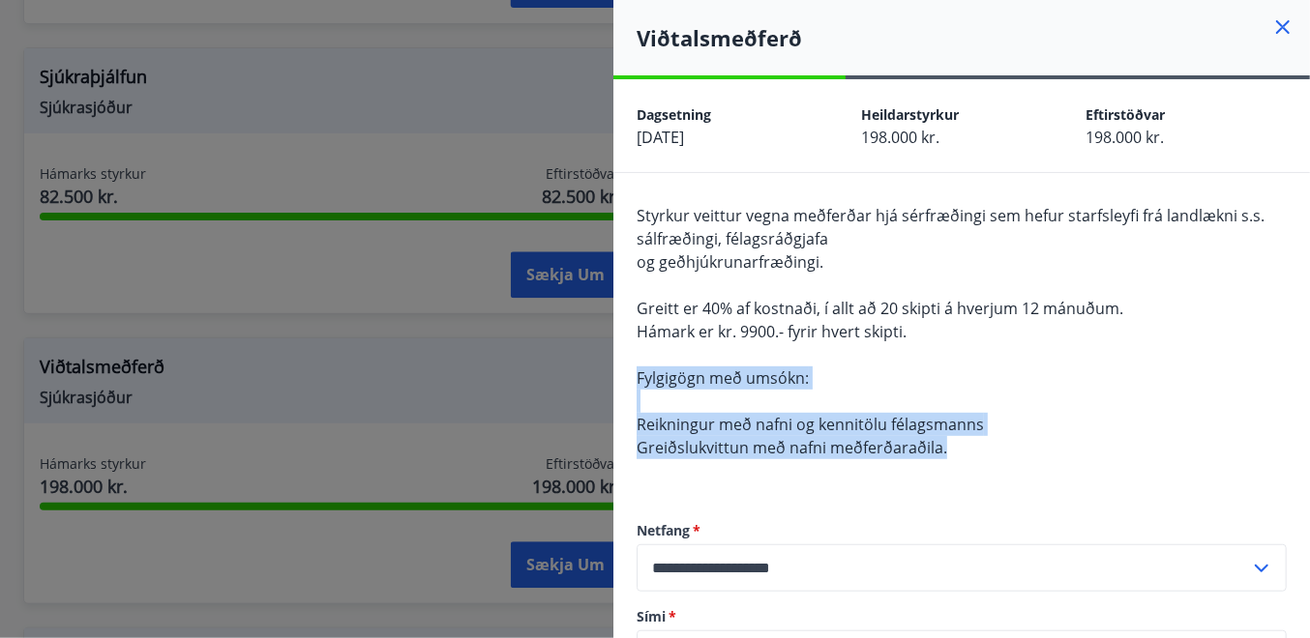
drag, startPoint x: 960, startPoint y: 447, endPoint x: 635, endPoint y: 381, distance: 331.6
click at [635, 381] on div "**********" at bounding box center [961, 445] width 696 height 544
click at [638, 375] on span "Fylgigögn með umsókn:" at bounding box center [722, 378] width 172 height 21
click at [645, 371] on span "Fylgigögn með umsókn:" at bounding box center [722, 378] width 172 height 21
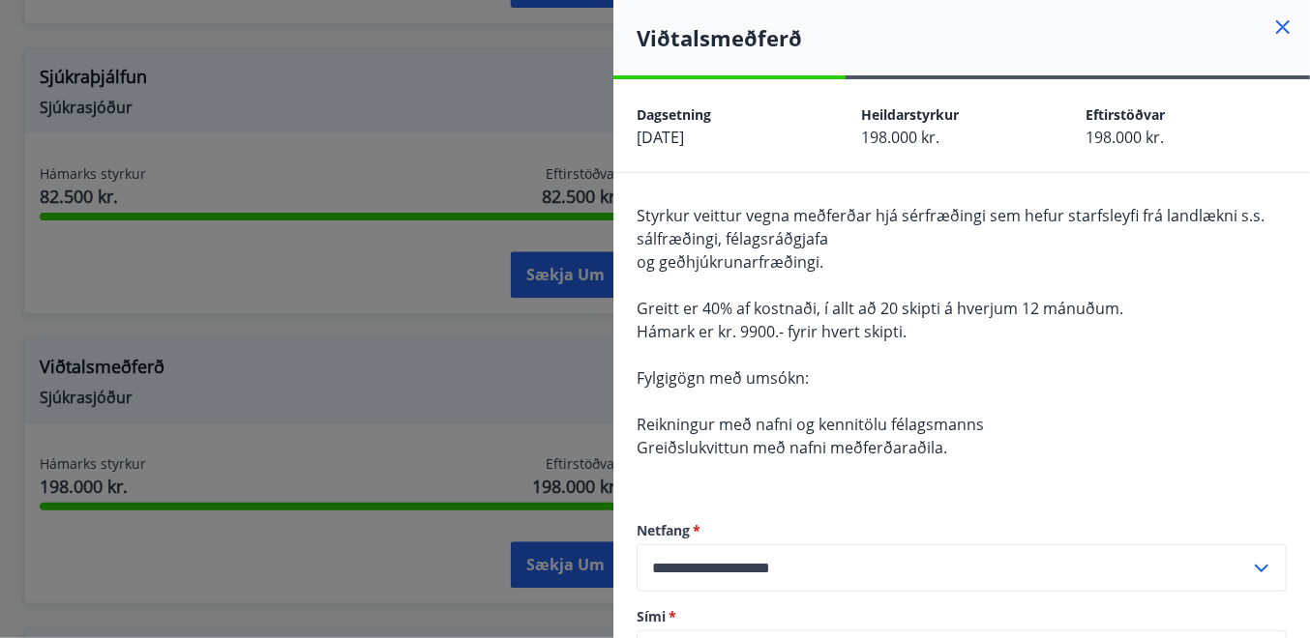
click at [739, 344] on div "Styrkur veittur vegna meðferðar hjá sérfræðingi sem hefur starfsleyfi frá landl…" at bounding box center [961, 343] width 650 height 279
click at [1276, 27] on icon at bounding box center [1283, 27] width 14 height 14
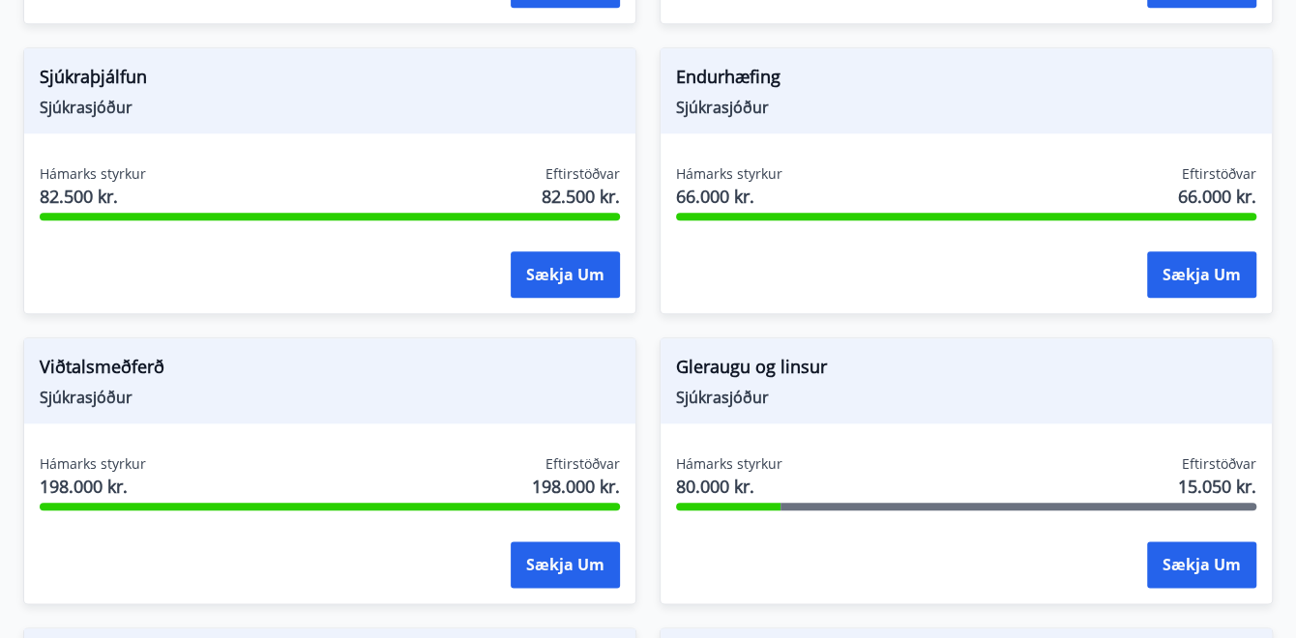
click at [648, 327] on div "Gleraugu og [PERSON_NAME] Hámarks styrkur 80.000 kr. Eftirstöðvar 15.050 kr. Sæ…" at bounding box center [954, 459] width 636 height 290
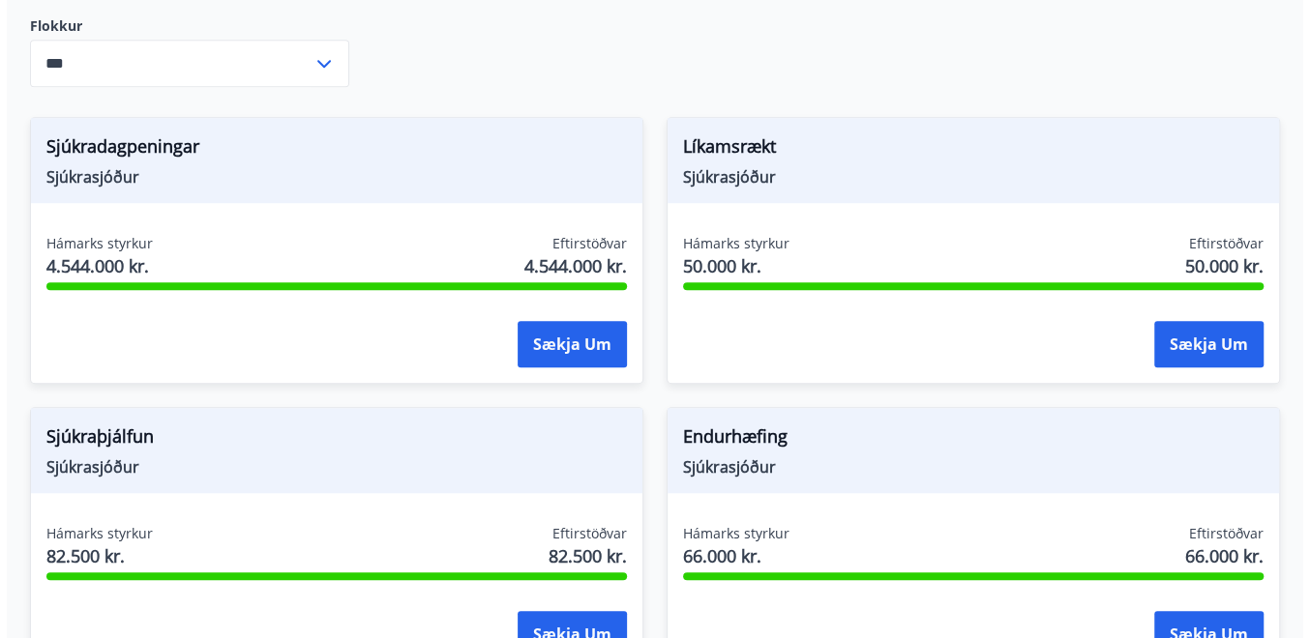
scroll to position [848, 0]
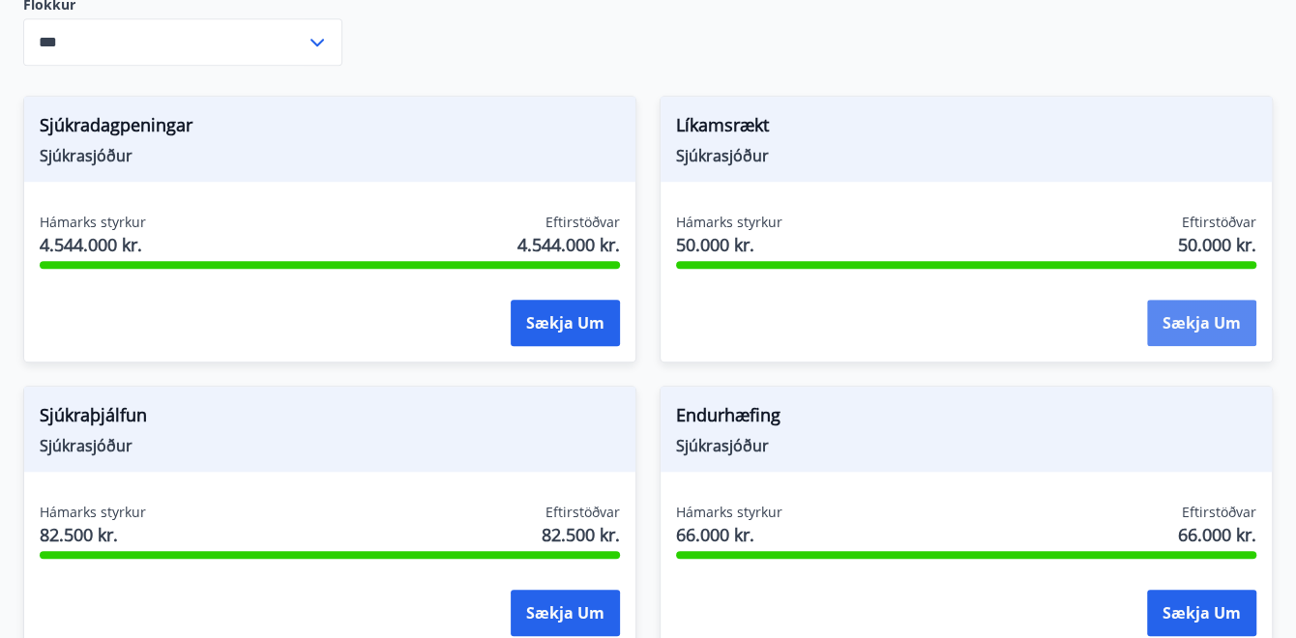
click at [1207, 319] on button "Sækja um" at bounding box center [1201, 323] width 109 height 46
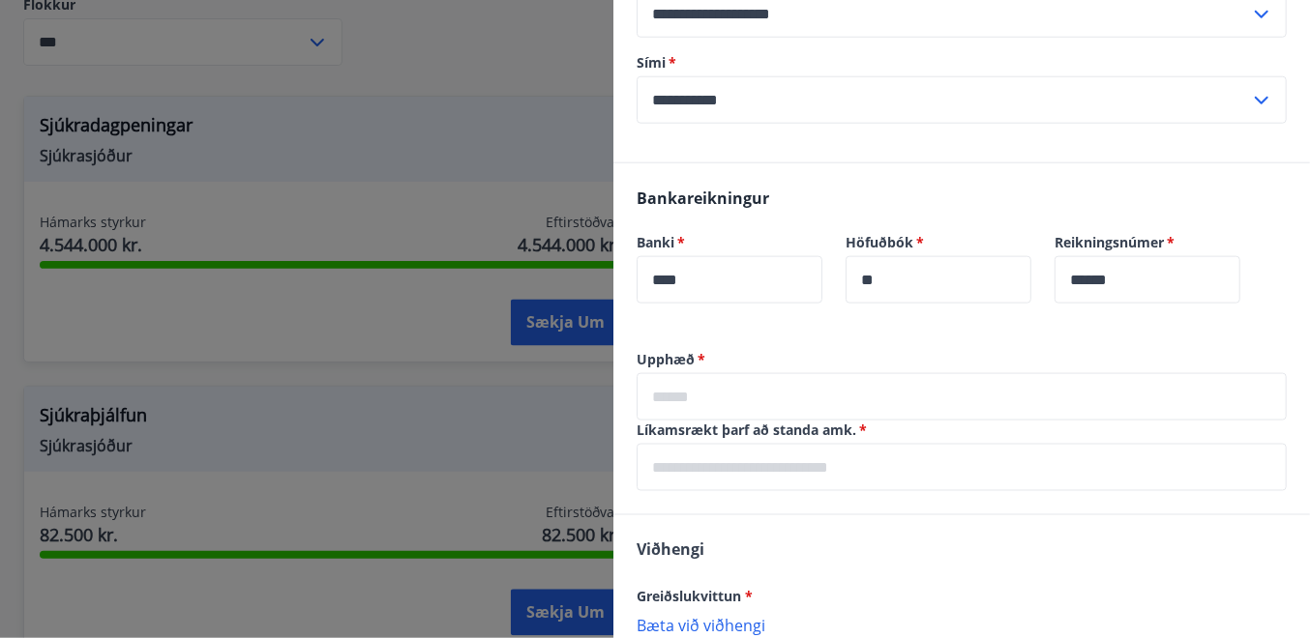
scroll to position [532, 0]
click at [680, 391] on input "text" at bounding box center [961, 395] width 650 height 47
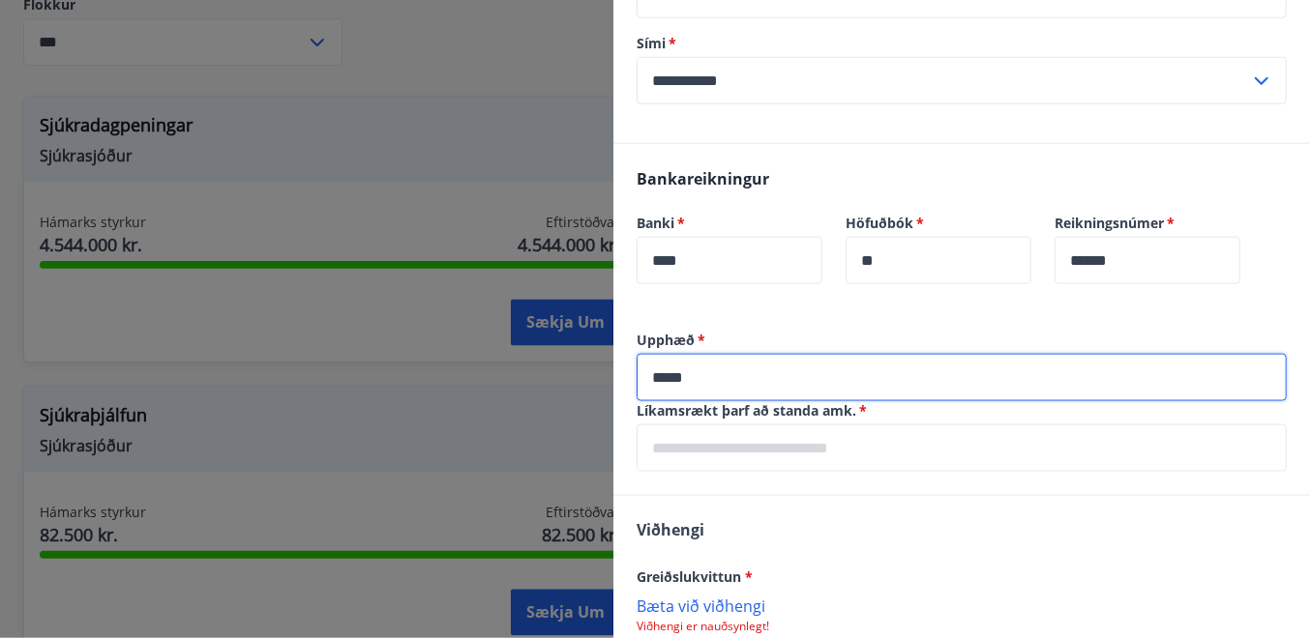
scroll to position [556, 0]
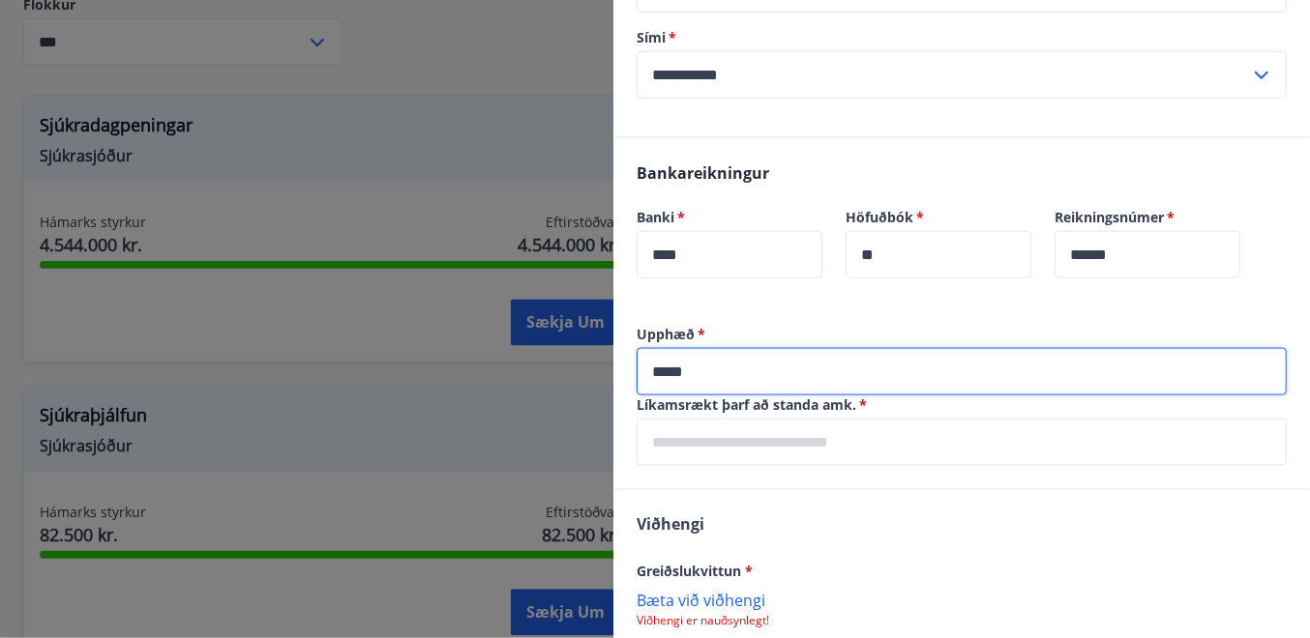
type input "*****"
click at [782, 440] on input "text" at bounding box center [961, 442] width 650 height 47
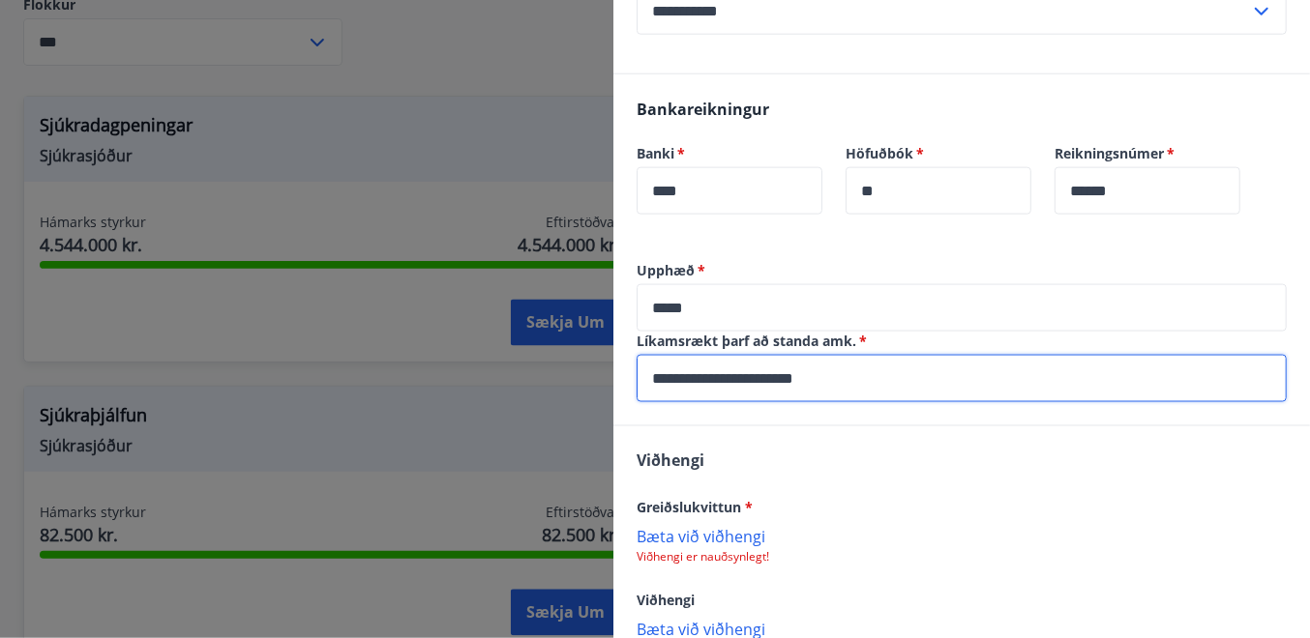
scroll to position [629, 0]
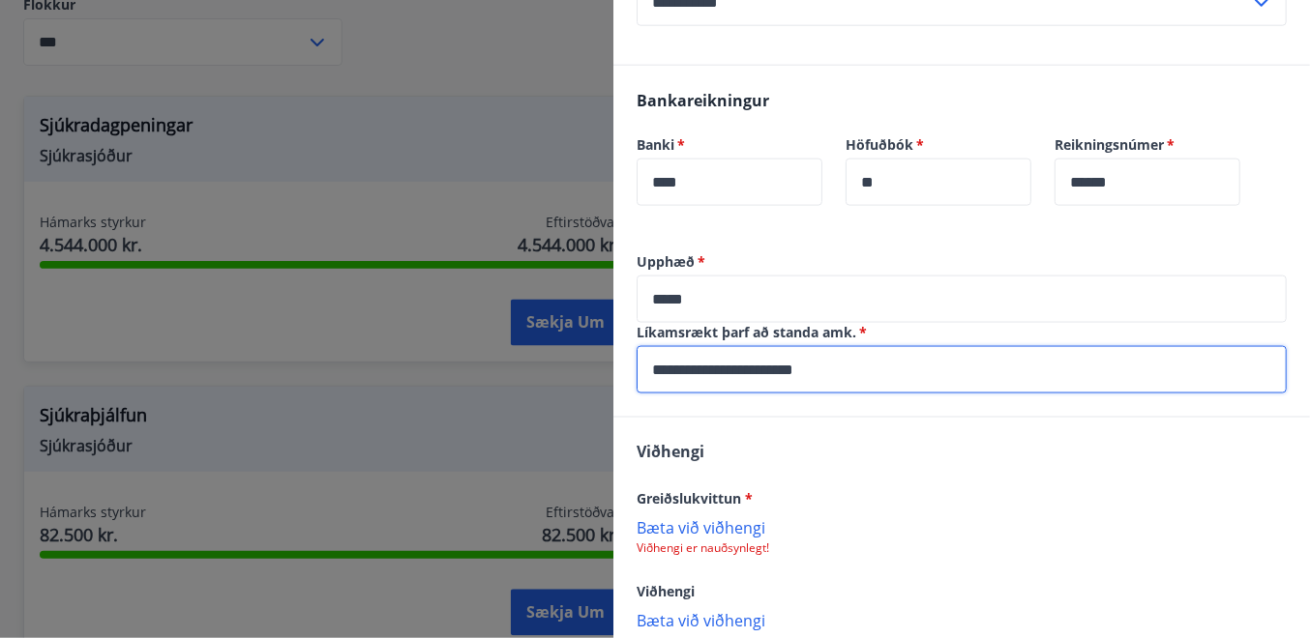
type input "**********"
click at [719, 521] on p "Bæta við viðhengi" at bounding box center [961, 527] width 650 height 19
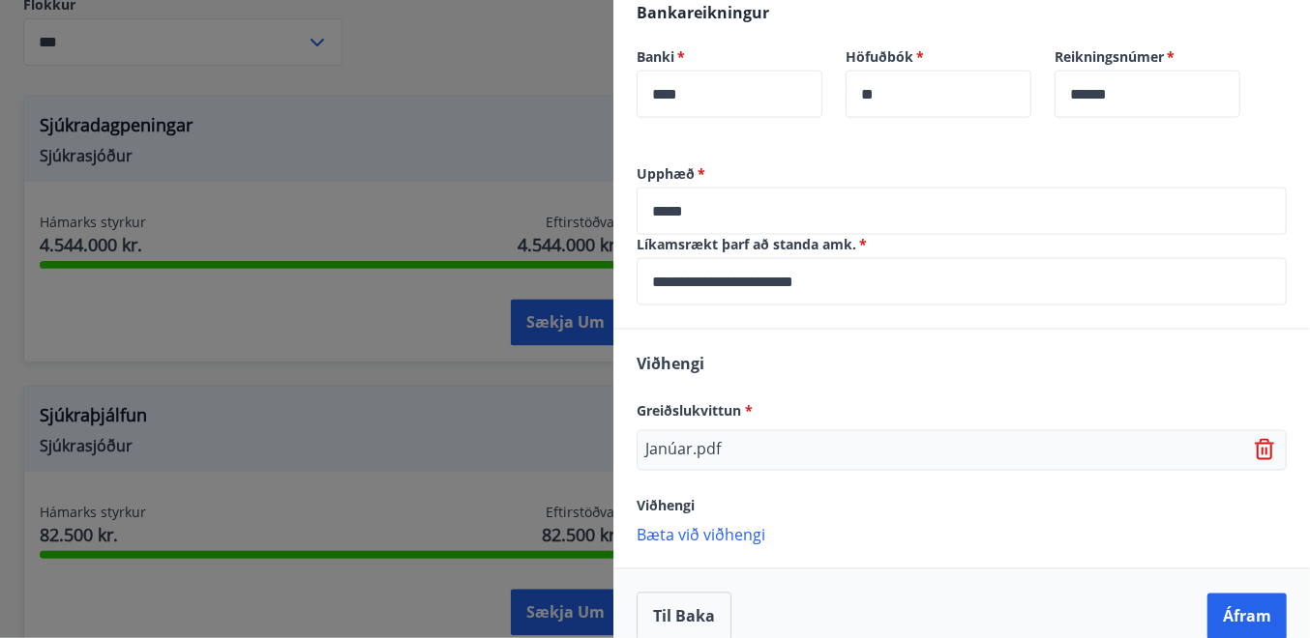
scroll to position [740, 0]
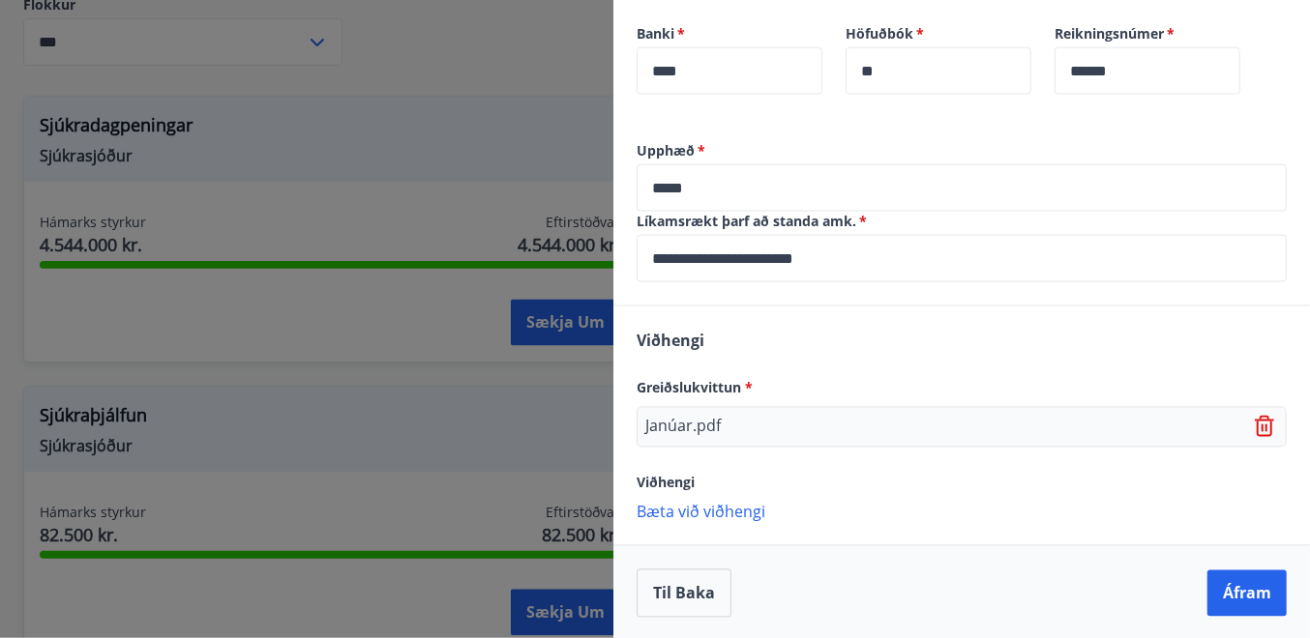
click at [722, 510] on p "Bæta við viðhengi" at bounding box center [961, 511] width 650 height 19
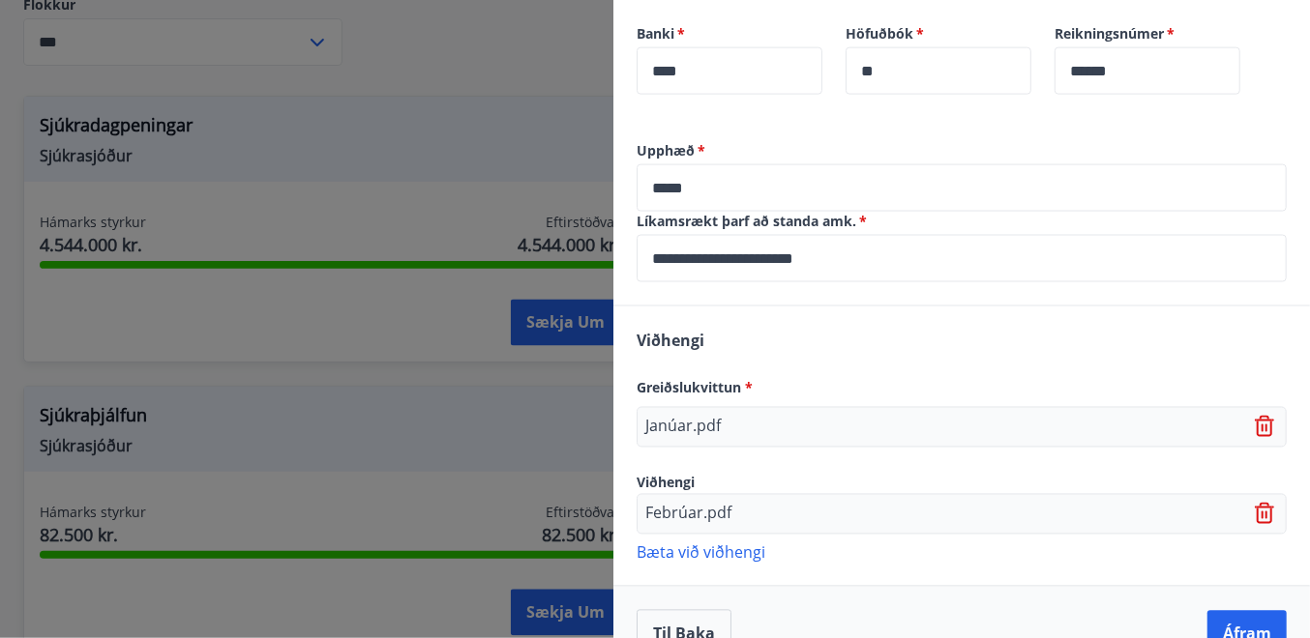
click at [731, 543] on p "Bæta við viðhengi" at bounding box center [961, 552] width 650 height 19
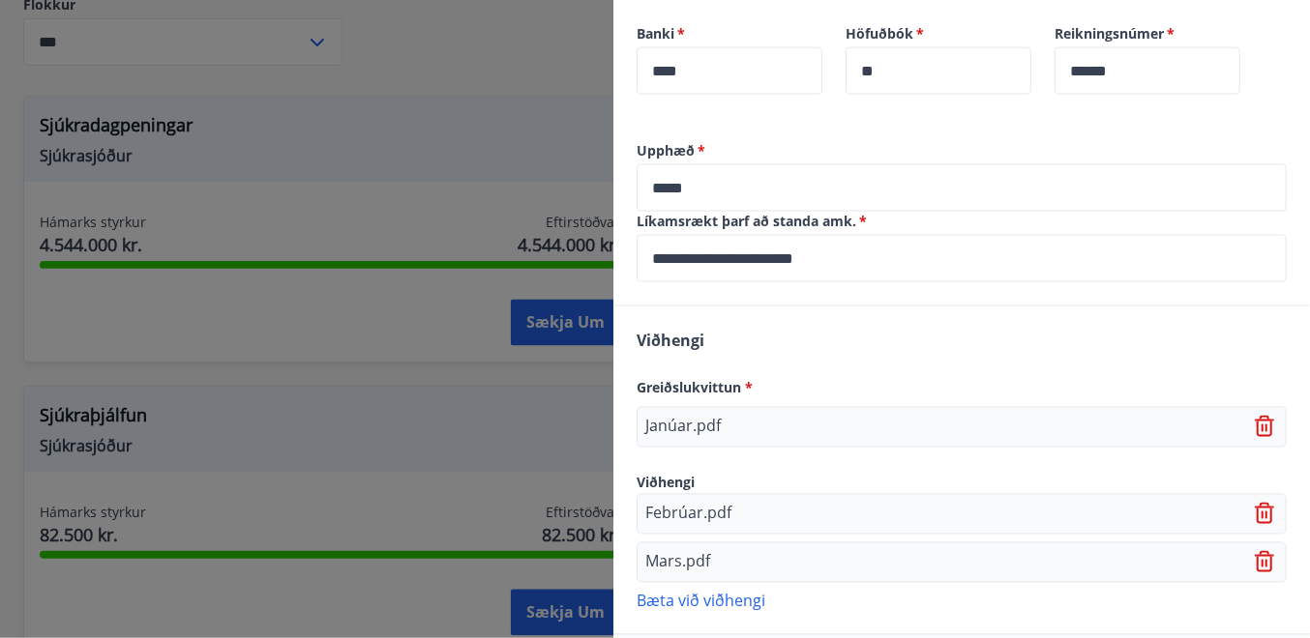
click at [690, 596] on p "Bæta við viðhengi" at bounding box center [961, 600] width 650 height 19
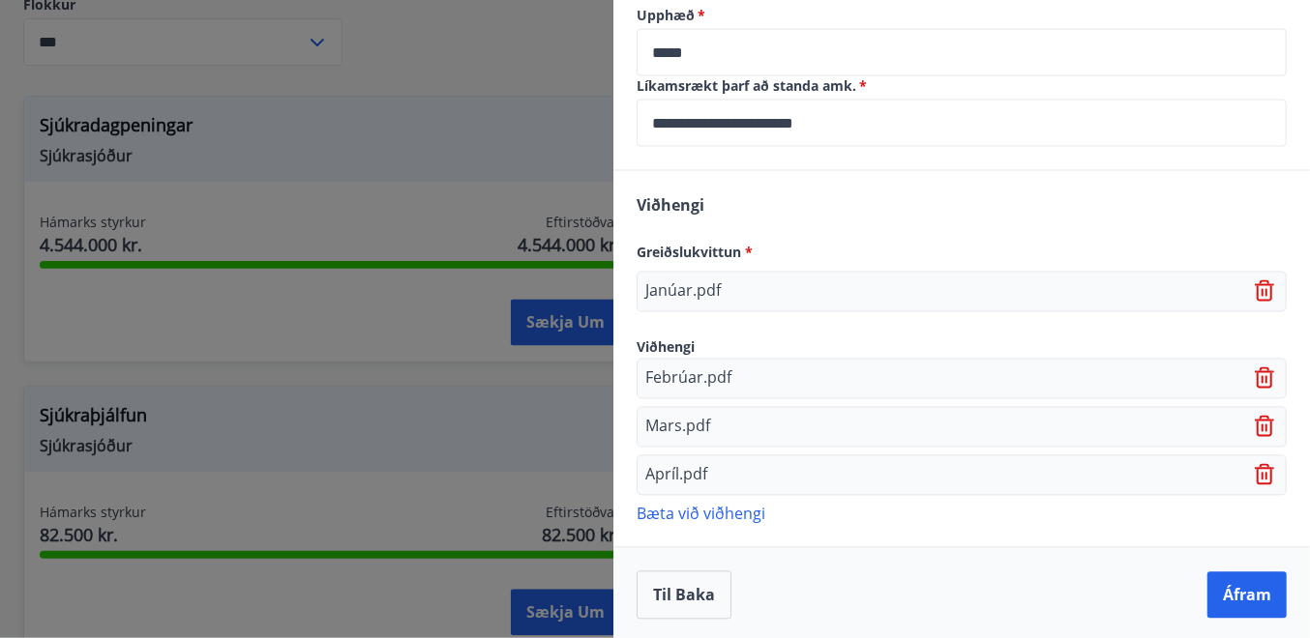
scroll to position [876, 0]
click at [716, 509] on p "Bæta við viðhengi" at bounding box center [961, 512] width 650 height 19
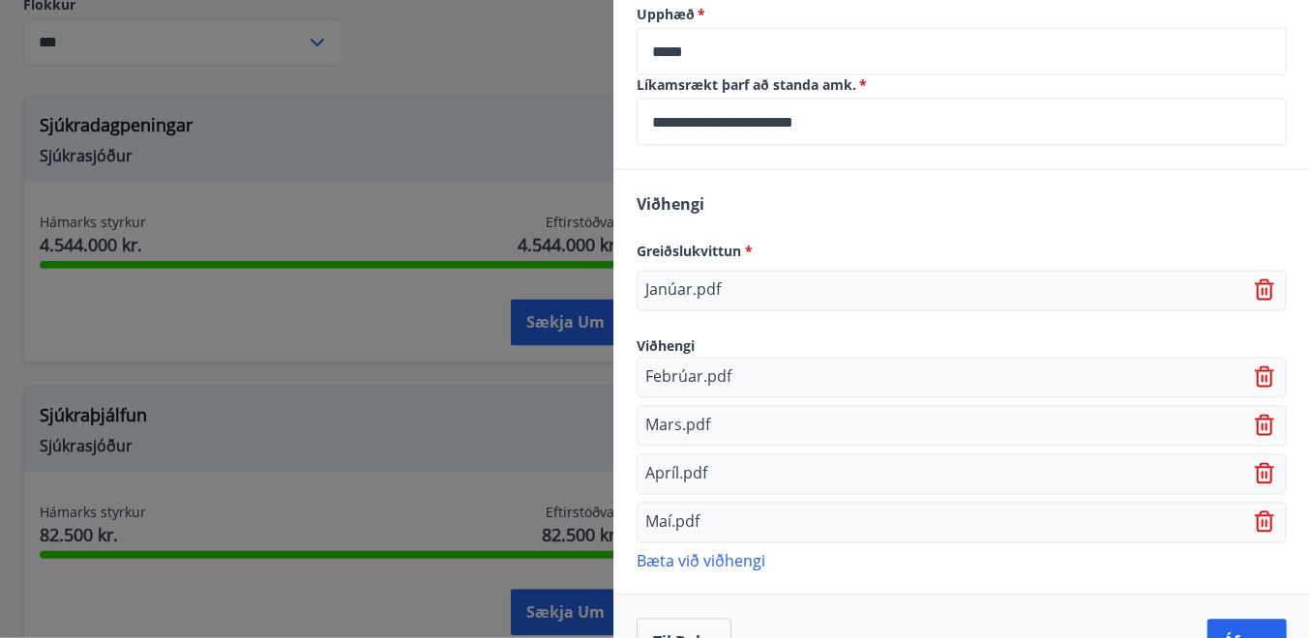
click at [686, 552] on p "Bæta við viðhengi" at bounding box center [961, 560] width 650 height 19
click at [693, 605] on p "Bæta við viðhengi" at bounding box center [961, 609] width 650 height 19
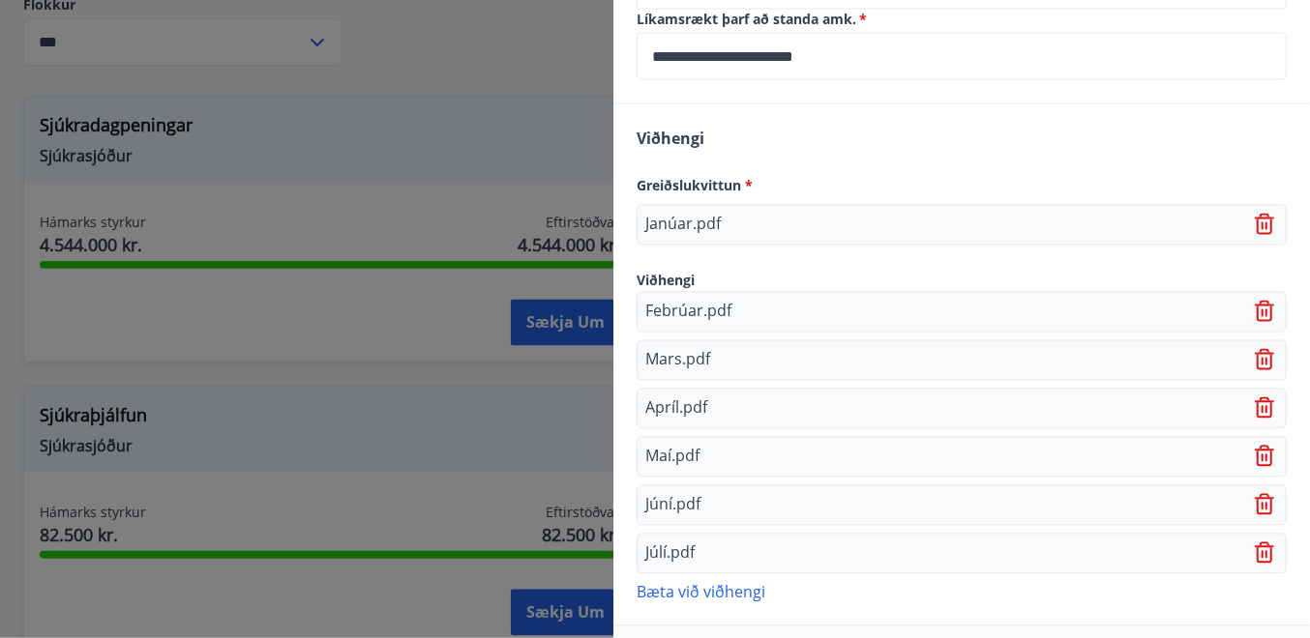
scroll to position [1019, 0]
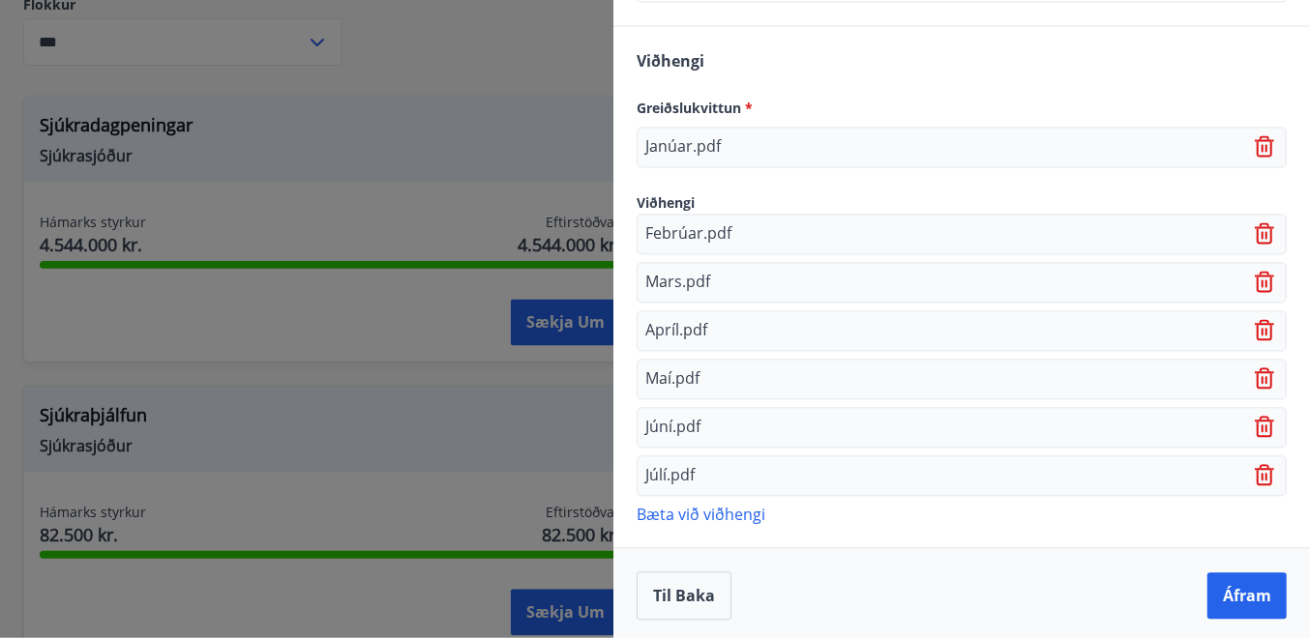
click at [704, 508] on p "Bæta við viðhengi" at bounding box center [961, 514] width 650 height 19
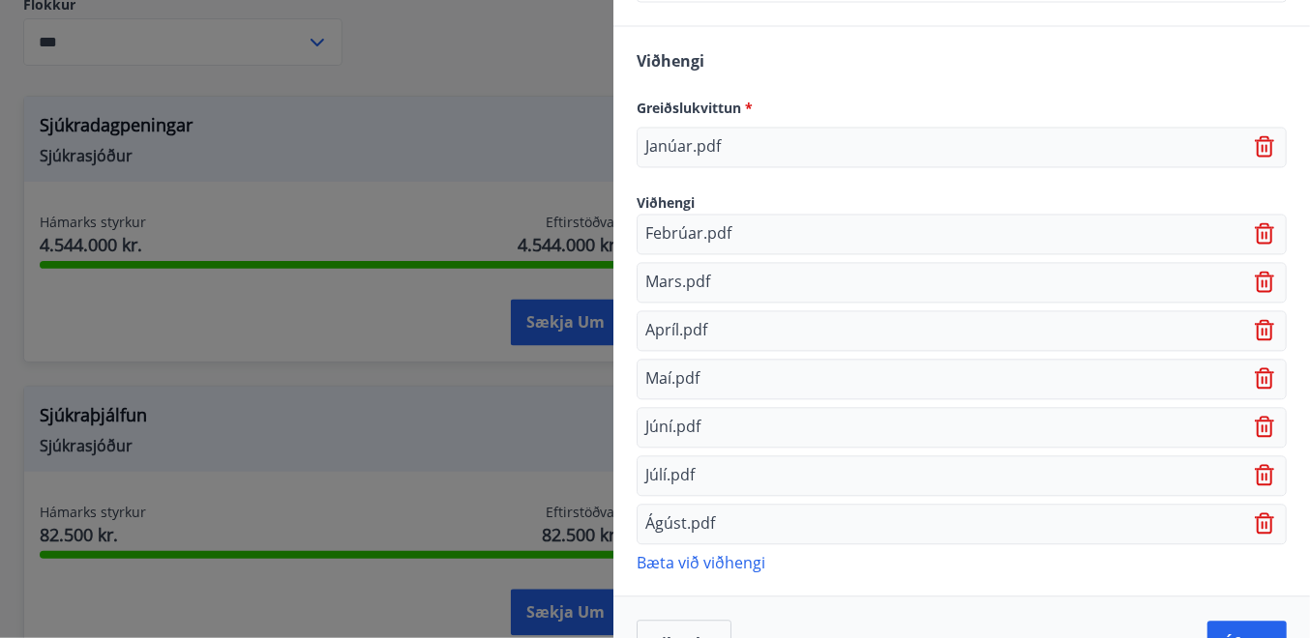
click at [701, 553] on p "Bæta við viðhengi" at bounding box center [961, 562] width 650 height 19
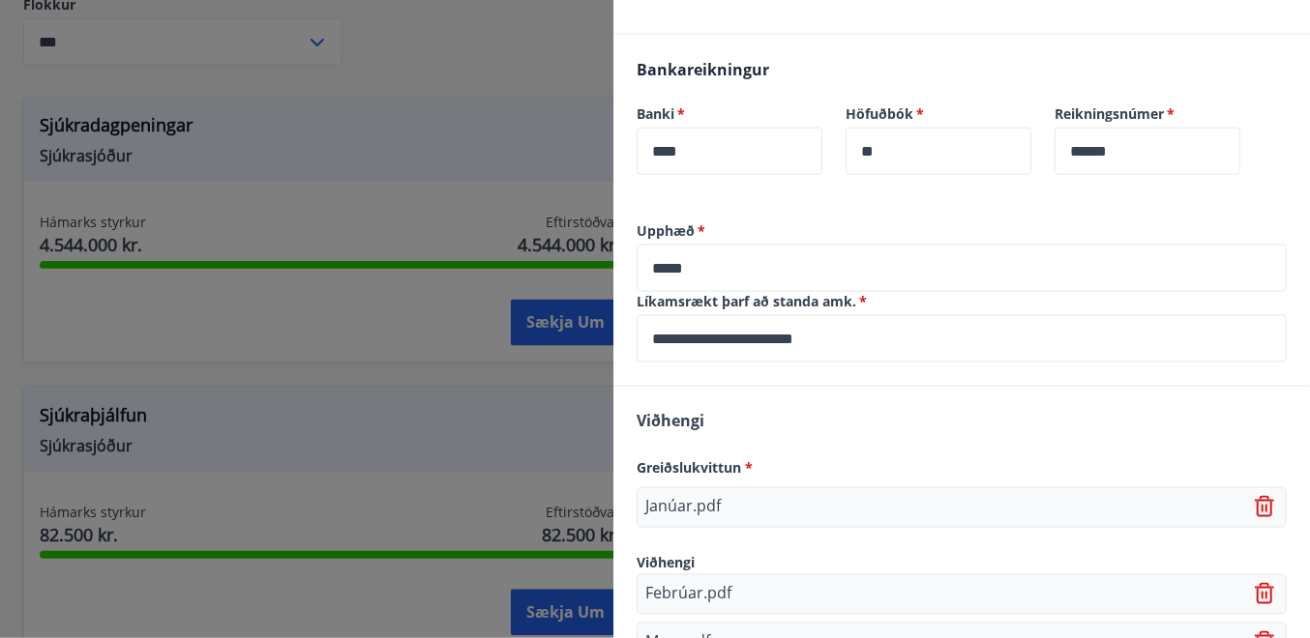
scroll to position [632, 0]
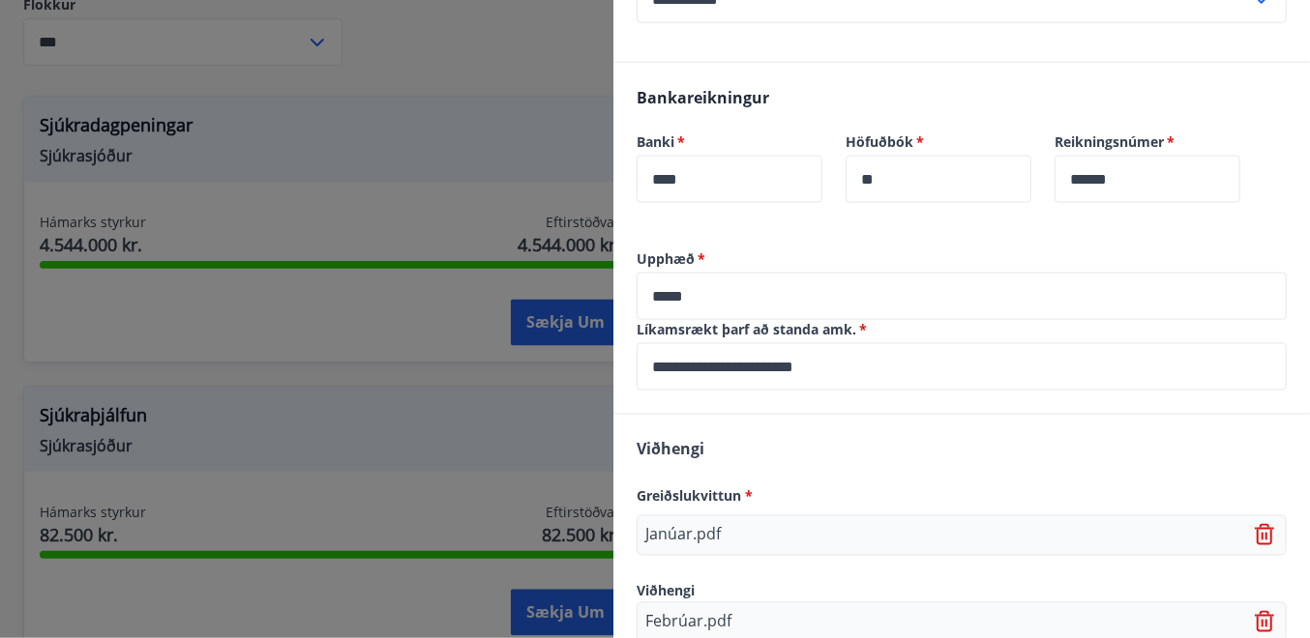
click at [711, 293] on input "*****" at bounding box center [961, 296] width 650 height 47
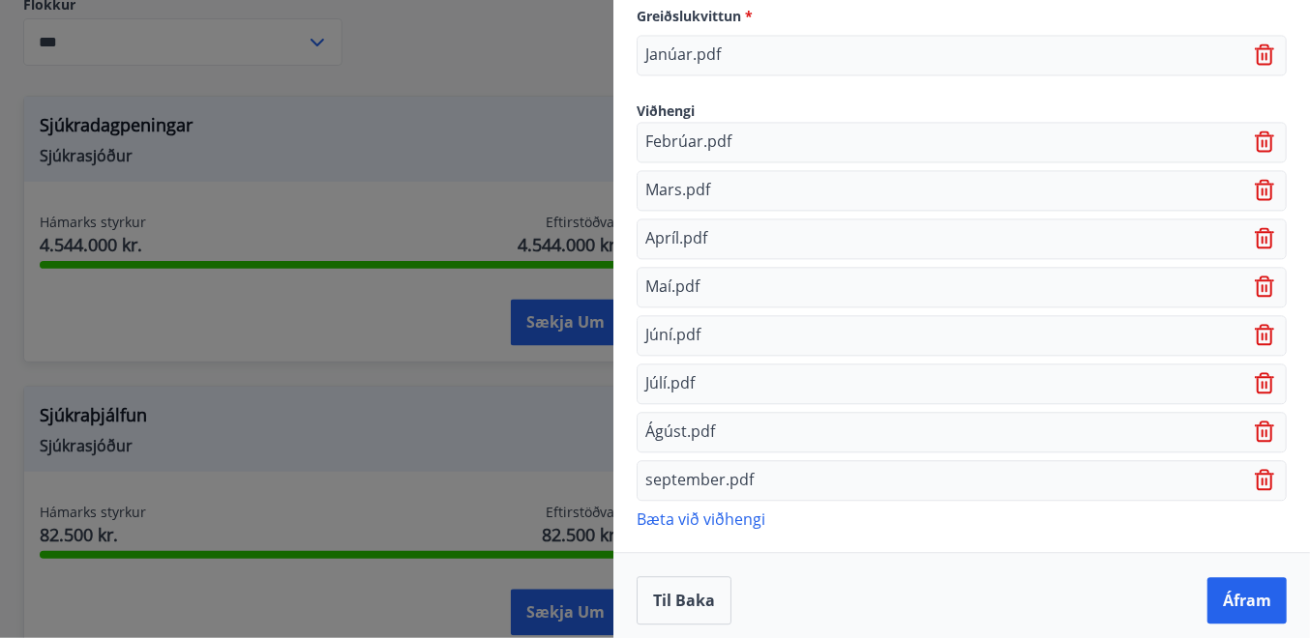
scroll to position [1115, 0]
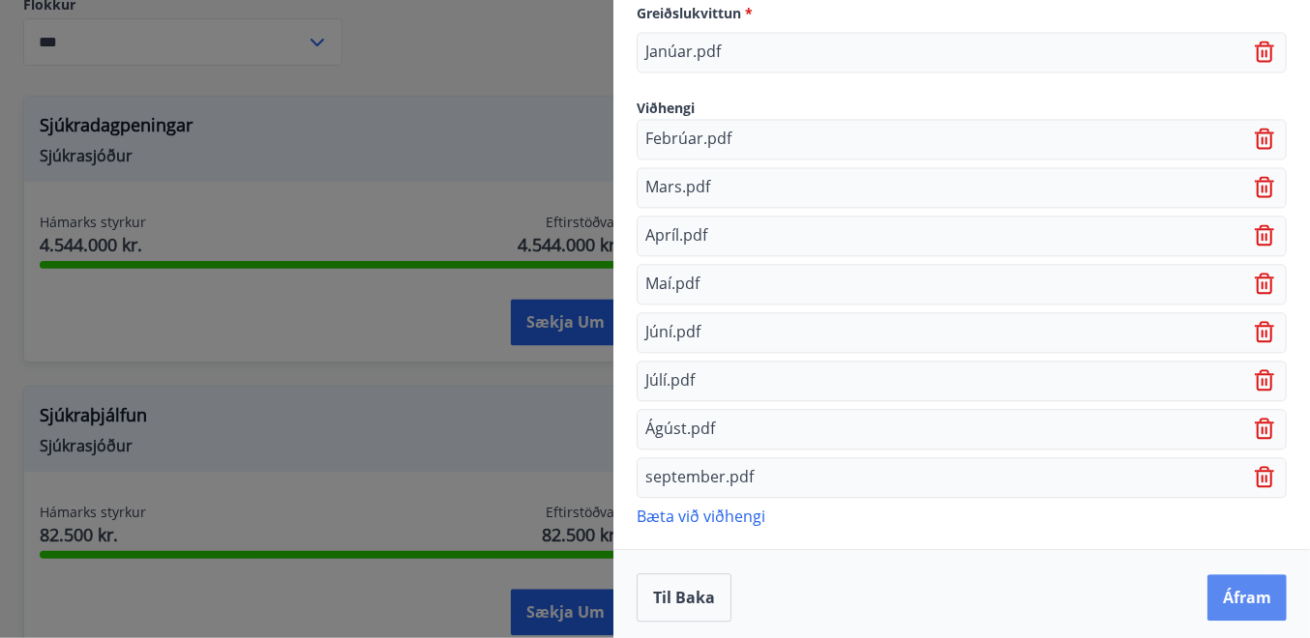
click at [1238, 593] on button "Áfram" at bounding box center [1246, 598] width 79 height 46
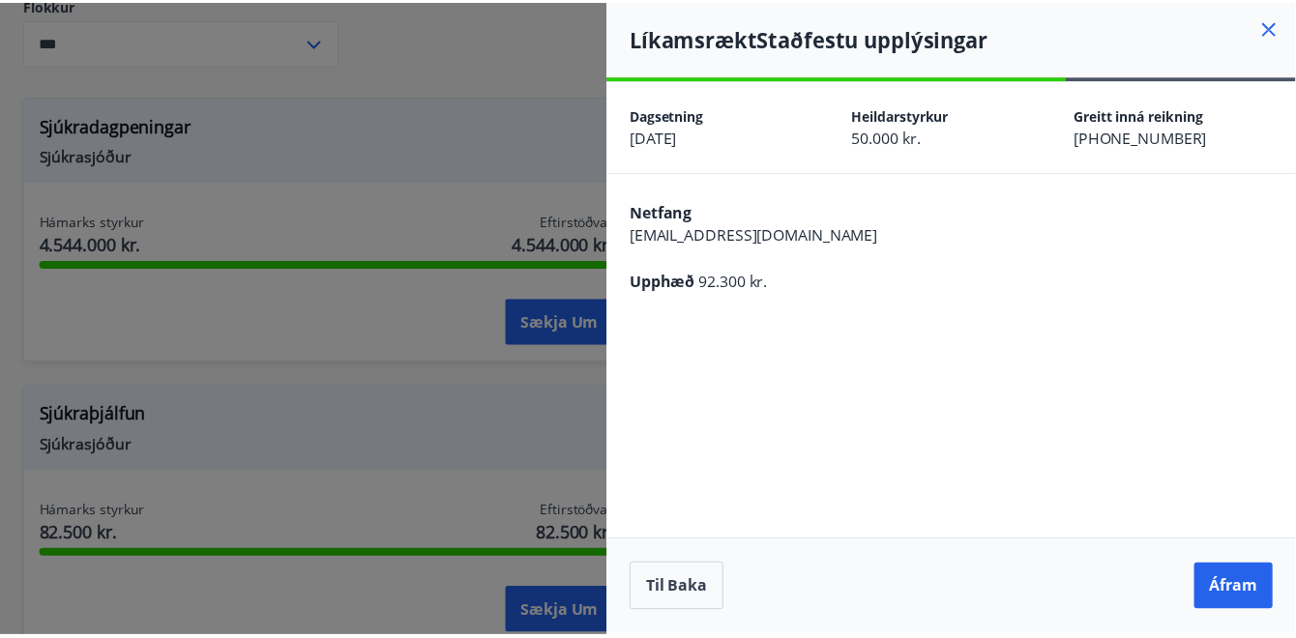
scroll to position [0, 0]
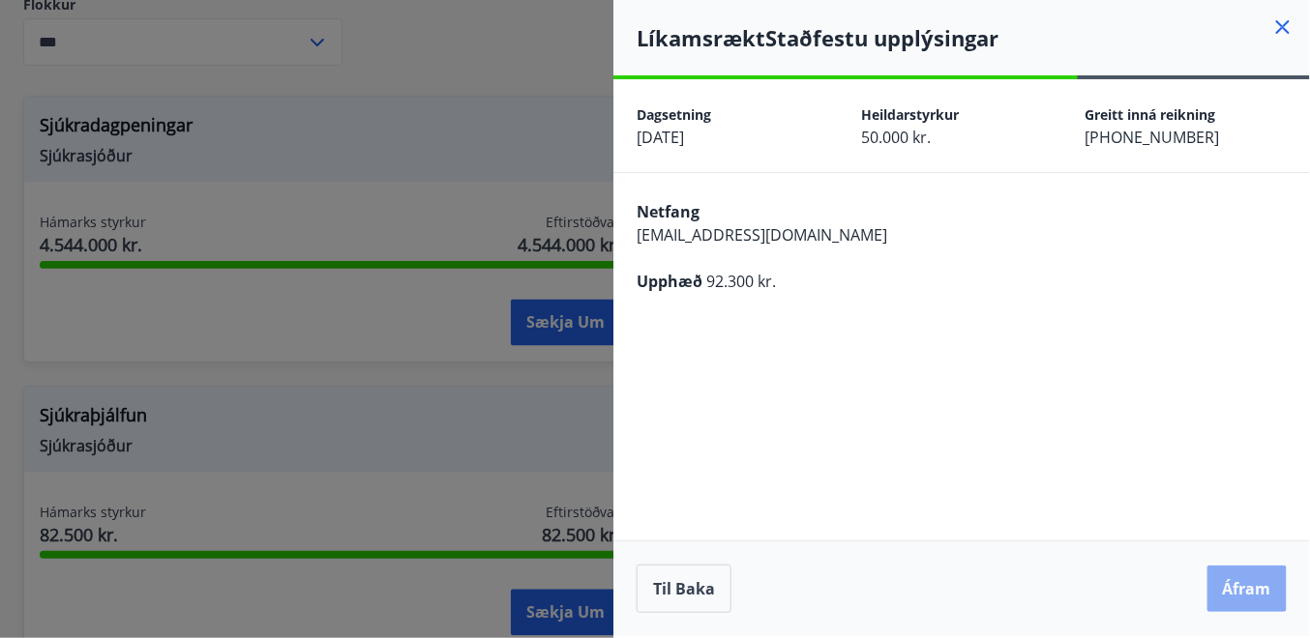
click at [1261, 591] on button "Áfram" at bounding box center [1246, 589] width 79 height 46
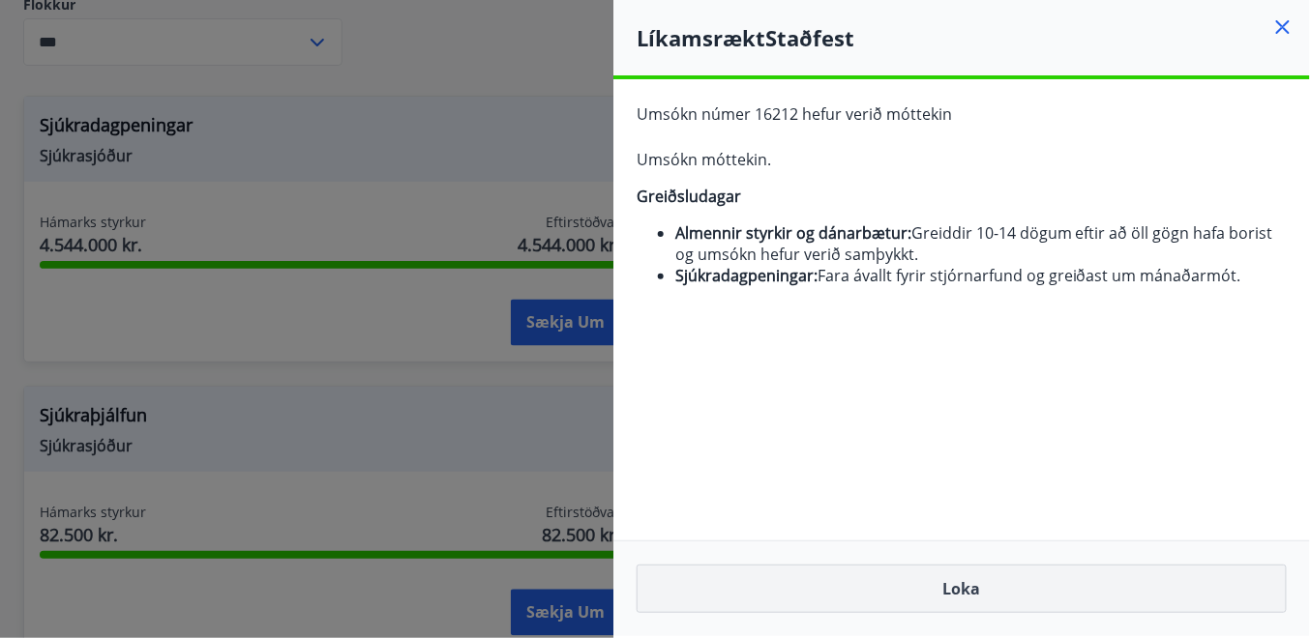
click at [995, 591] on button "Loka" at bounding box center [961, 589] width 650 height 48
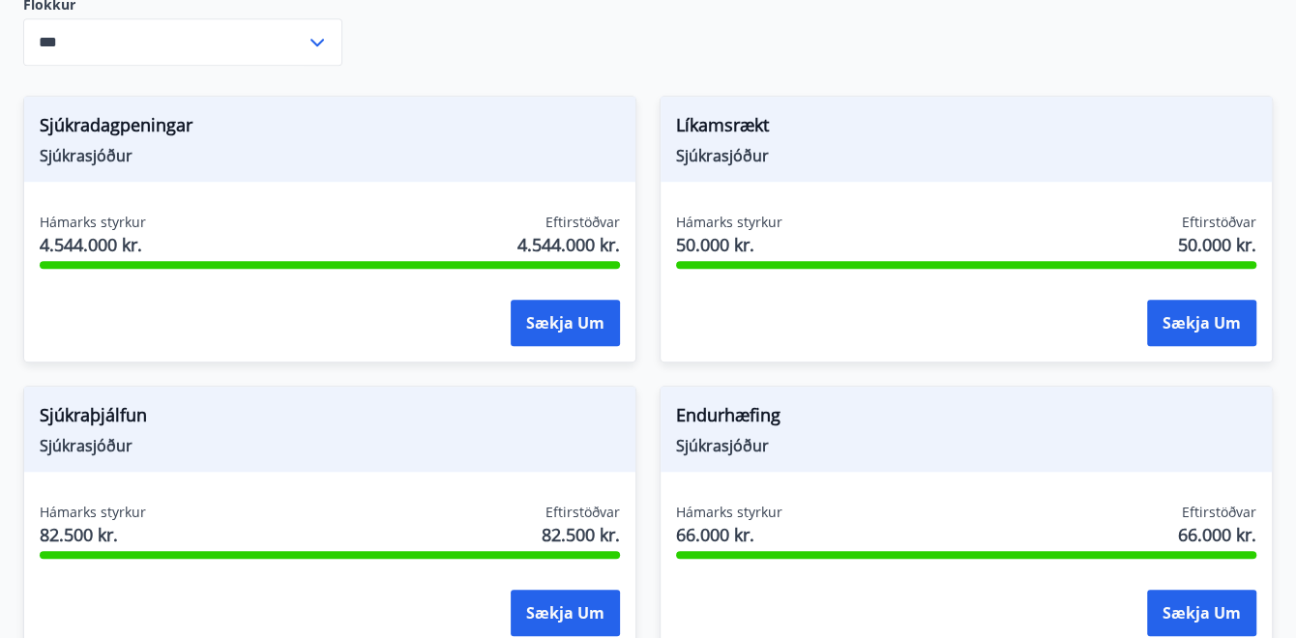
click at [647, 374] on div "Endurhæfing Sjúkrasjóður Hámarks styrkur 66.000 kr. Eftirstöðvar 66.000 kr. Sæk…" at bounding box center [954, 508] width 636 height 290
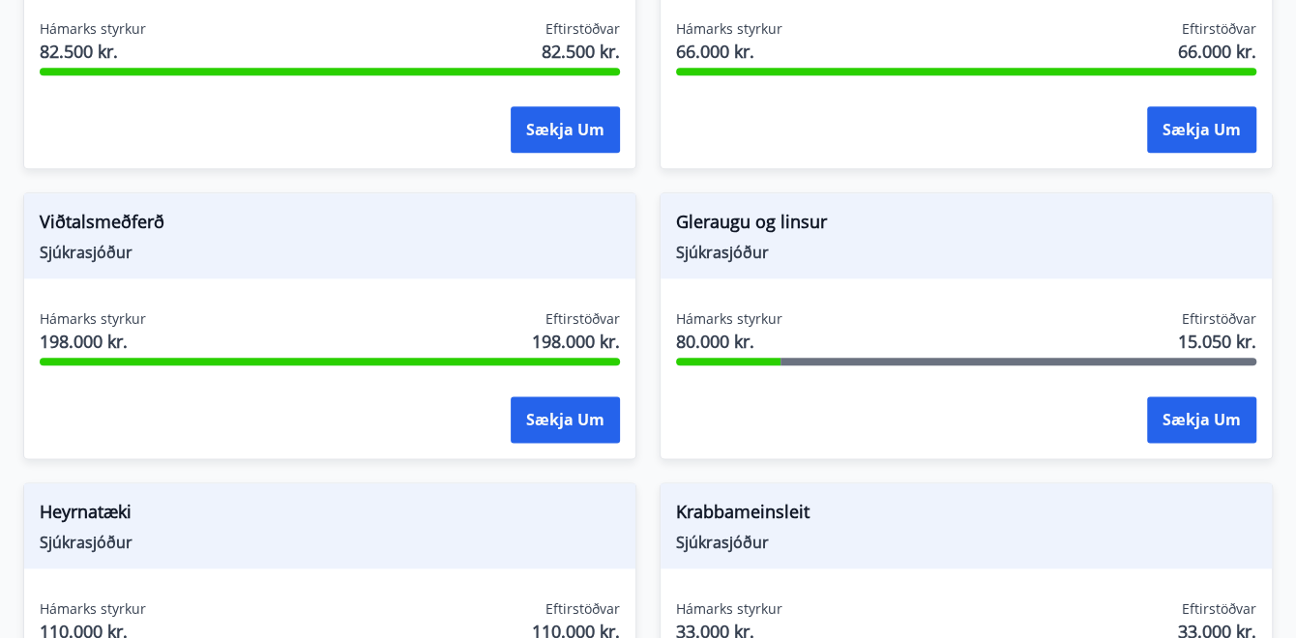
scroll to position [1308, 0]
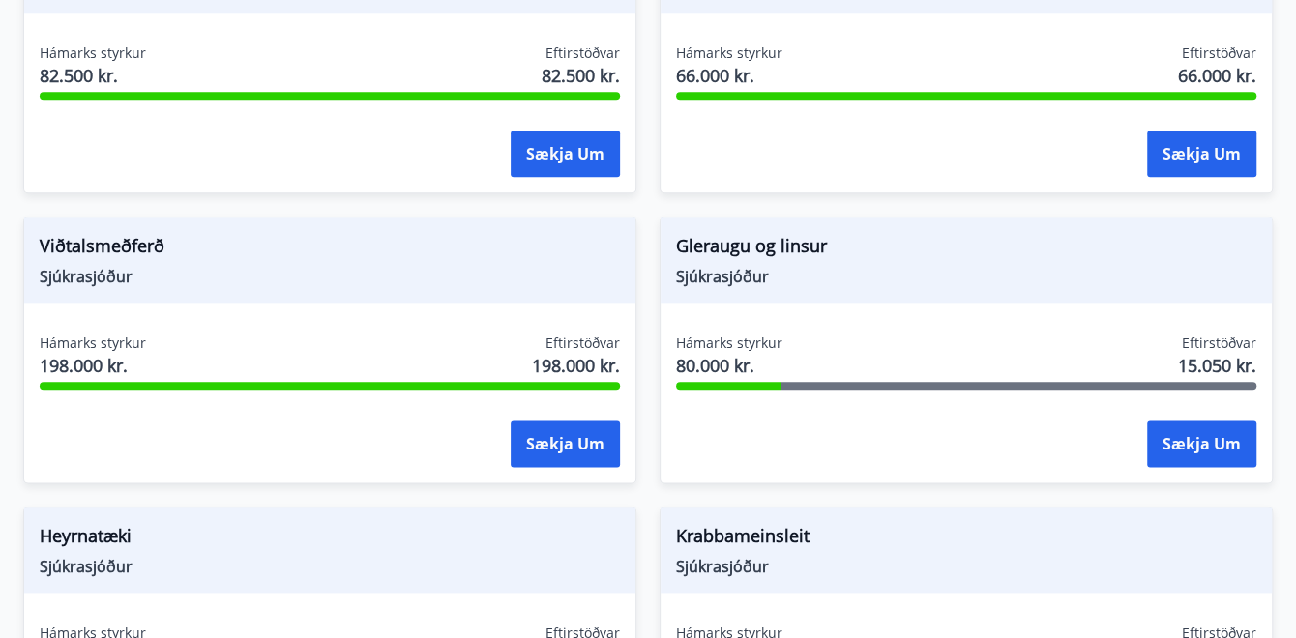
click at [649, 318] on div "Gleraugu og [PERSON_NAME] Hámarks styrkur 80.000 kr. Eftirstöðvar 15.050 kr. Sæ…" at bounding box center [954, 338] width 636 height 290
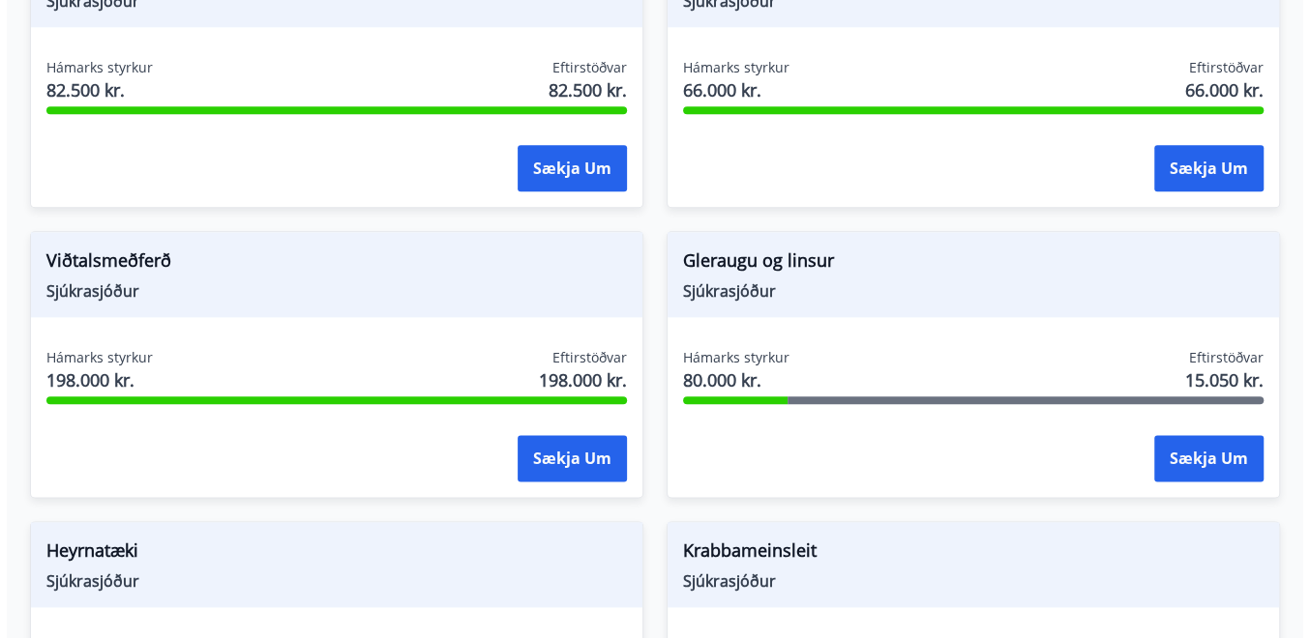
scroll to position [1283, 0]
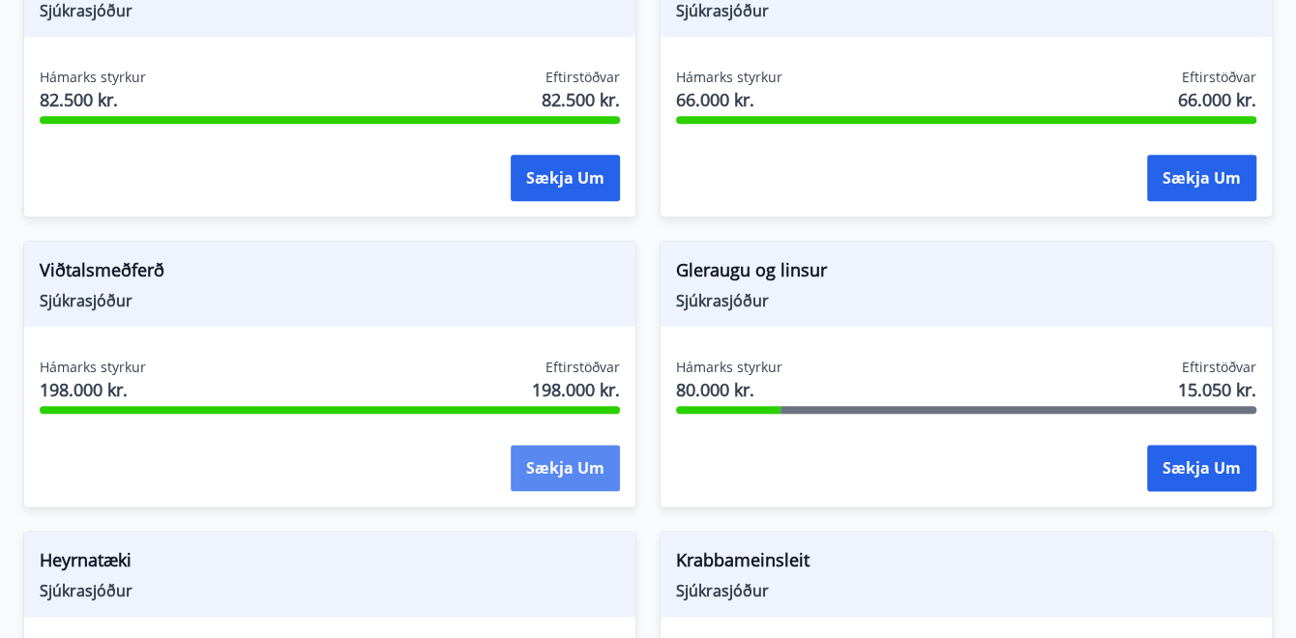
click at [574, 462] on button "Sækja um" at bounding box center [565, 468] width 109 height 46
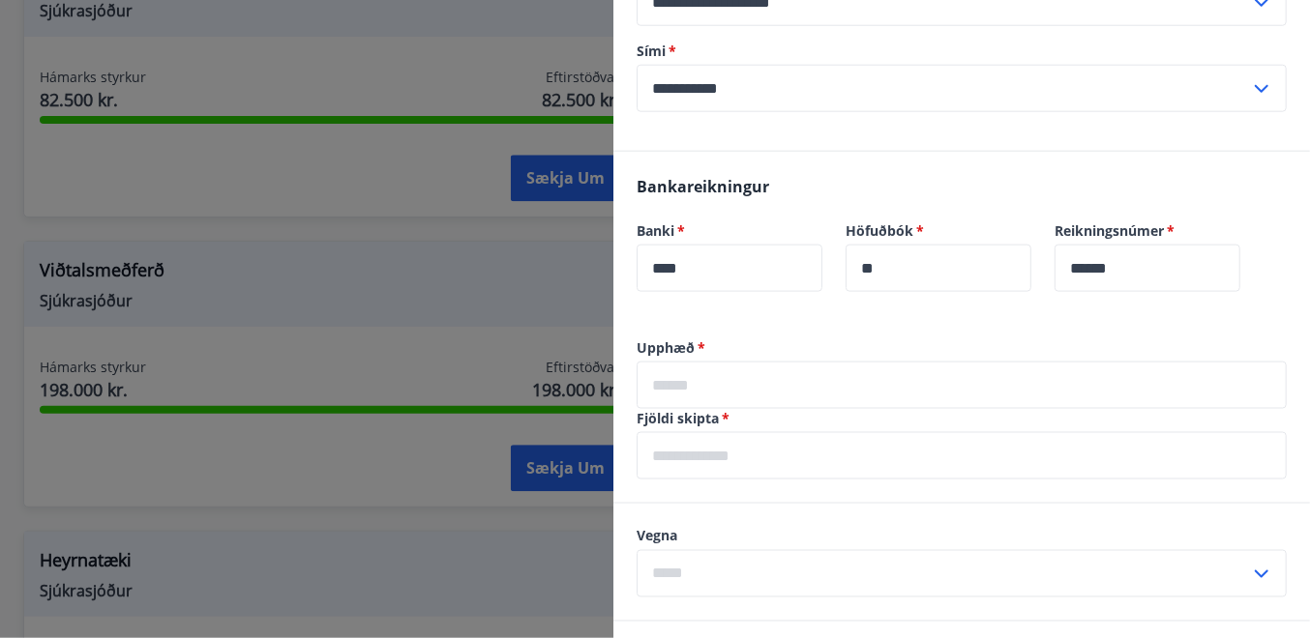
scroll to position [604, 0]
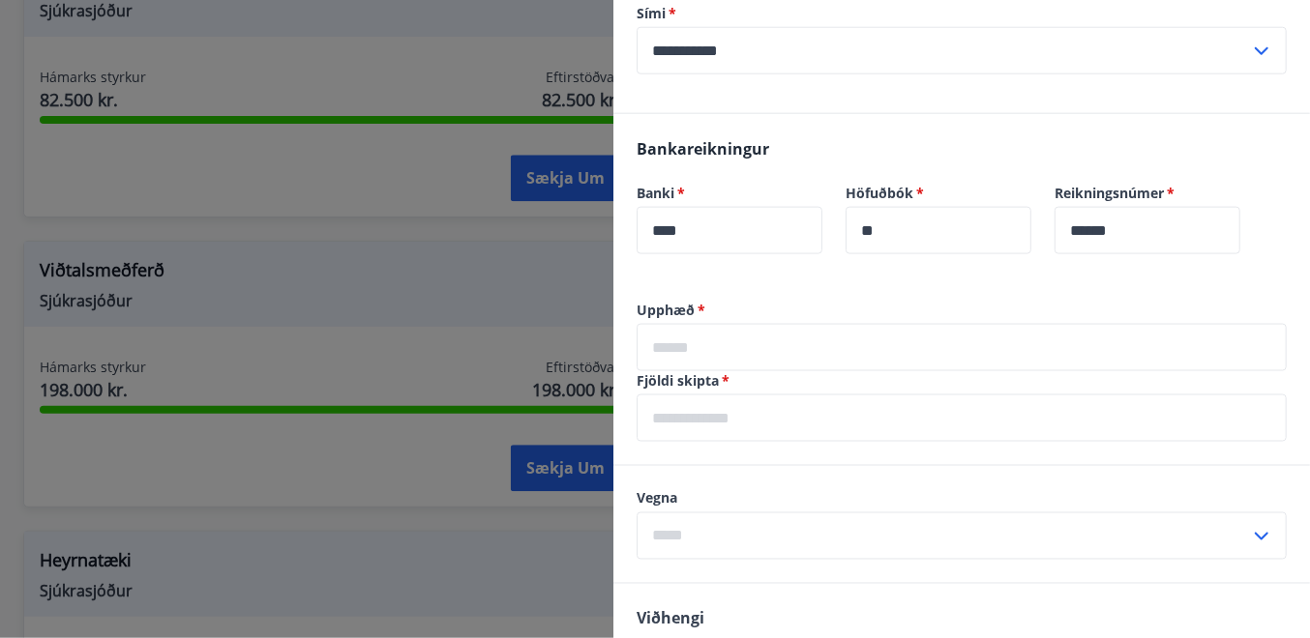
click at [713, 353] on input "text" at bounding box center [961, 347] width 650 height 47
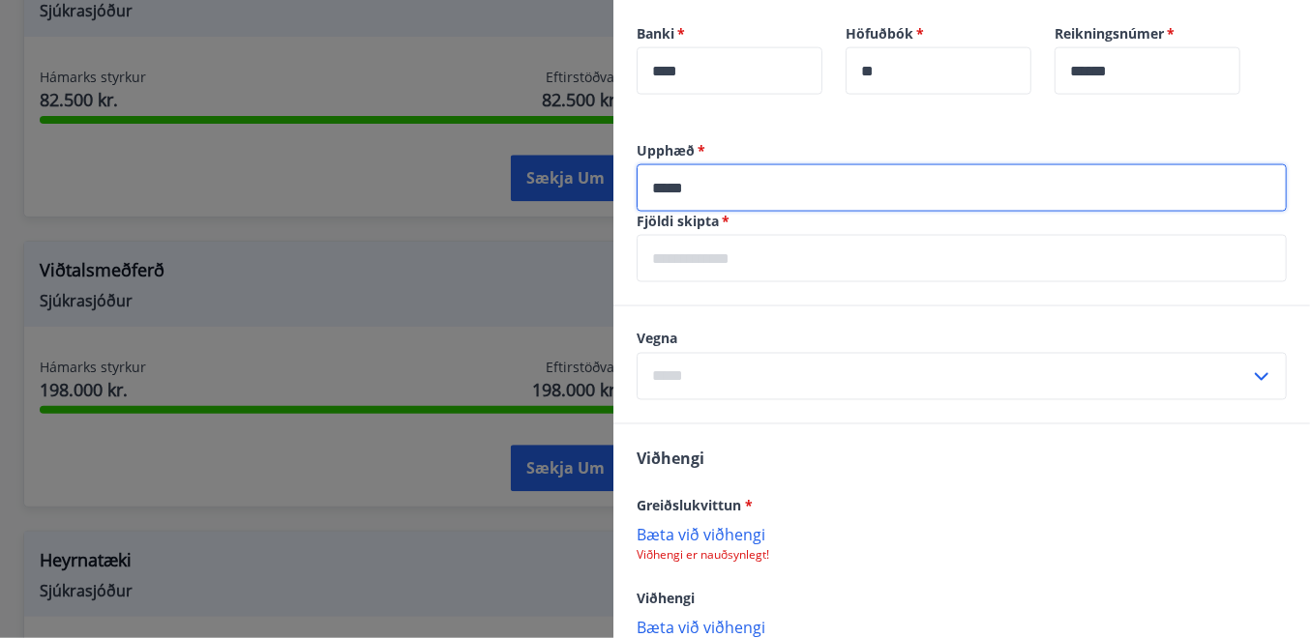
scroll to position [846, 0]
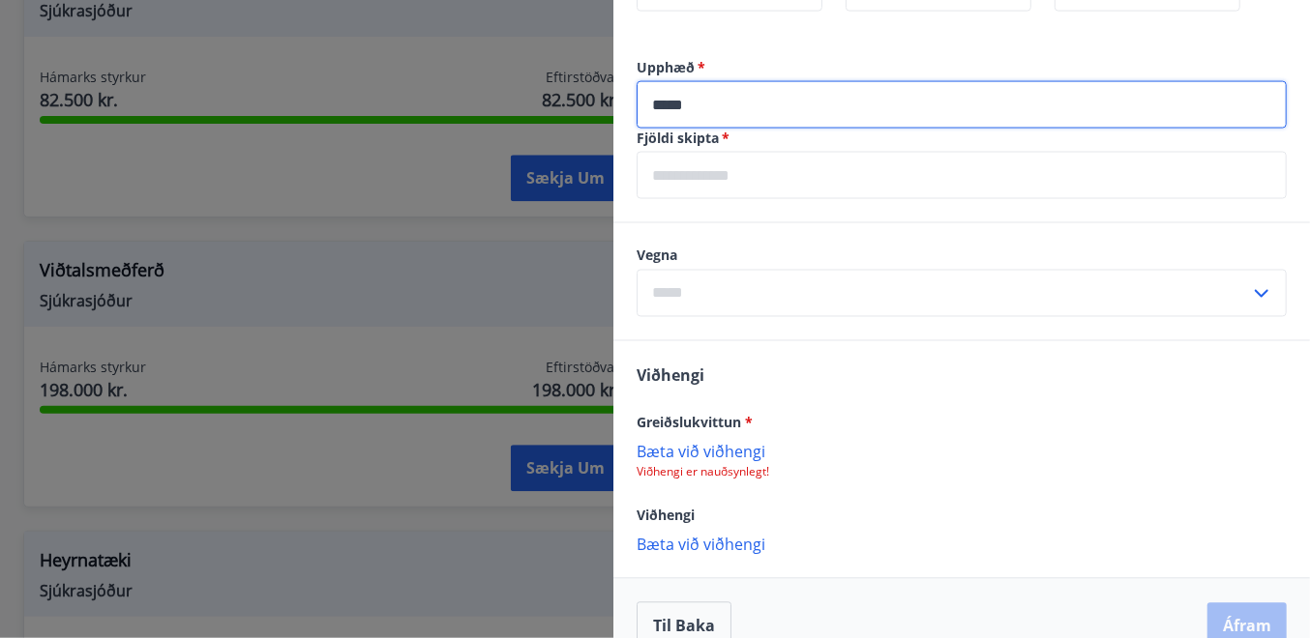
type input "*****"
click at [724, 173] on input "text" at bounding box center [961, 175] width 650 height 47
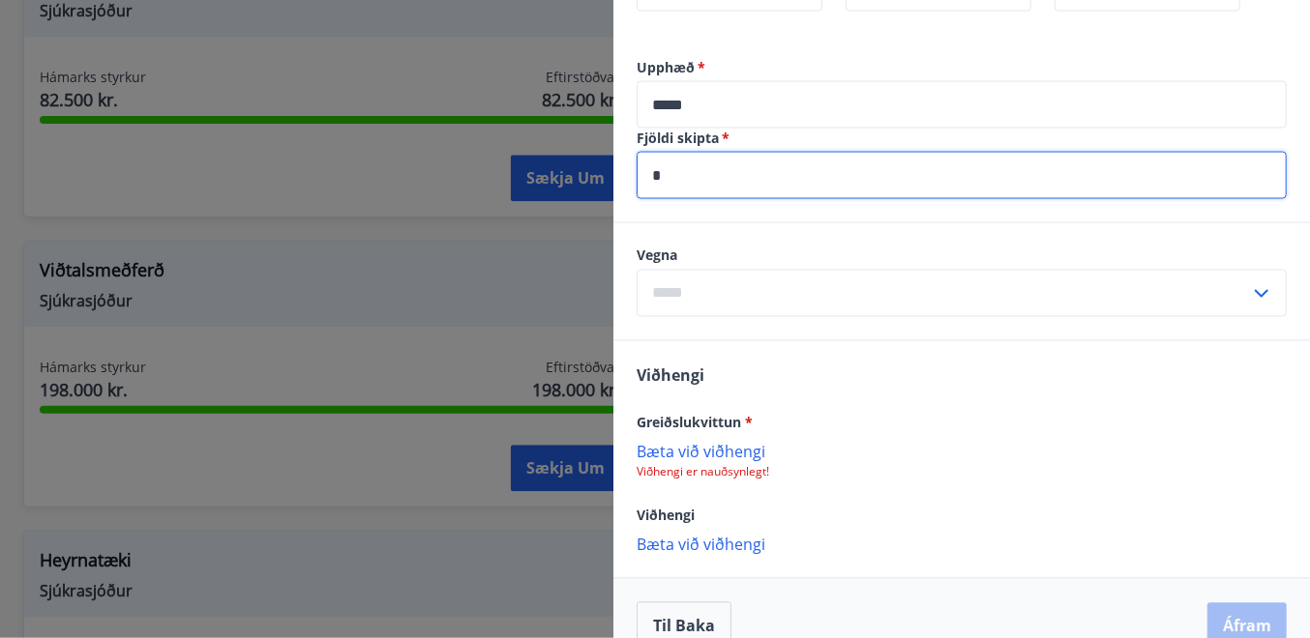
type input "*"
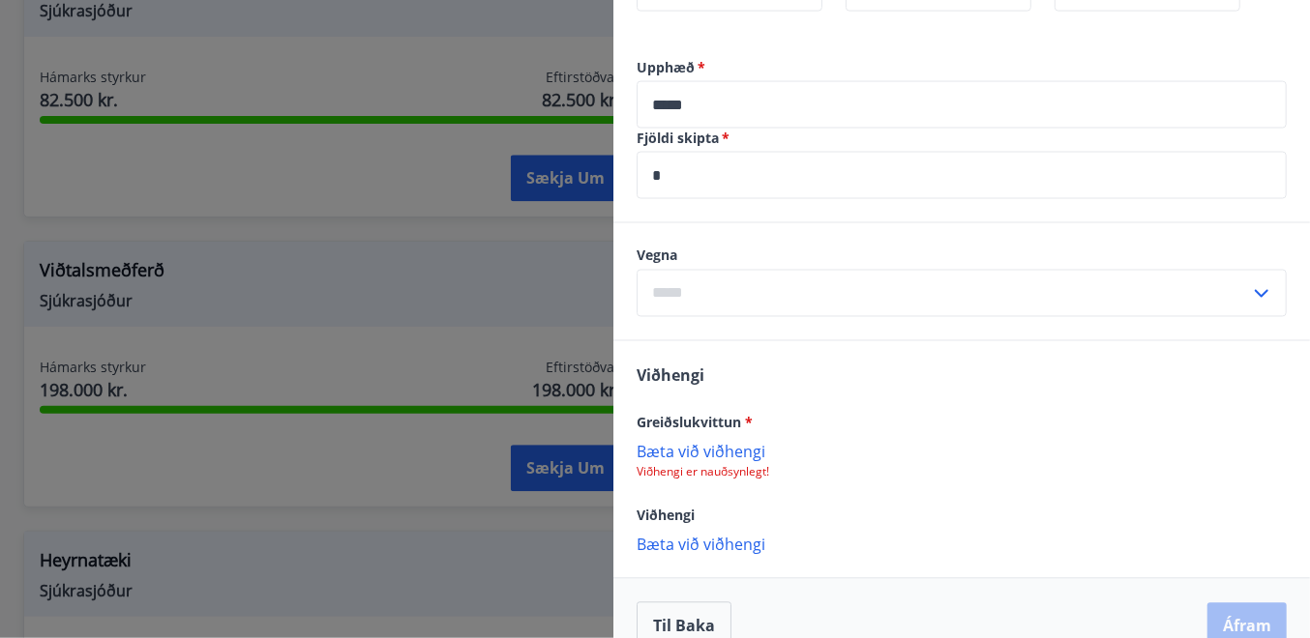
click at [708, 207] on div "Upphæð   * ***** ​ Fjöldi skipta   * * ​" at bounding box center [961, 140] width 696 height 164
click at [734, 296] on input "text" at bounding box center [942, 293] width 613 height 47
click at [722, 331] on li "Sálfræðingur" at bounding box center [961, 334] width 648 height 35
type input "**********"
click at [667, 296] on input "**********" at bounding box center [942, 293] width 613 height 47
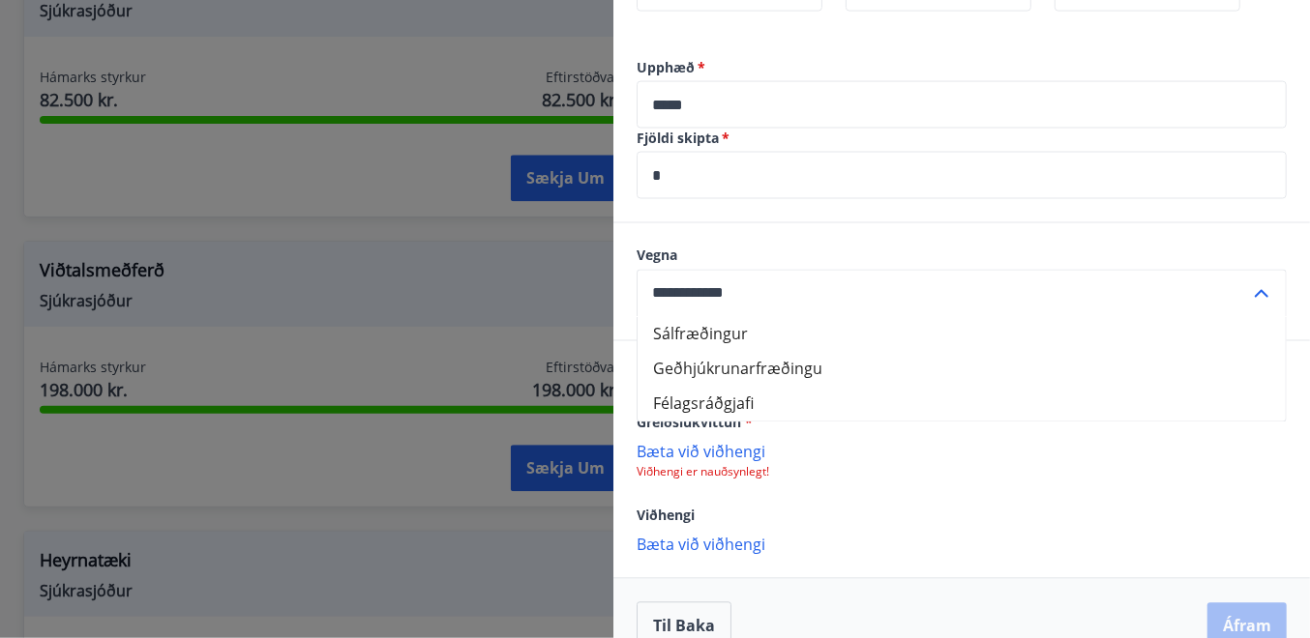
click at [787, 289] on input "**********" at bounding box center [942, 293] width 613 height 47
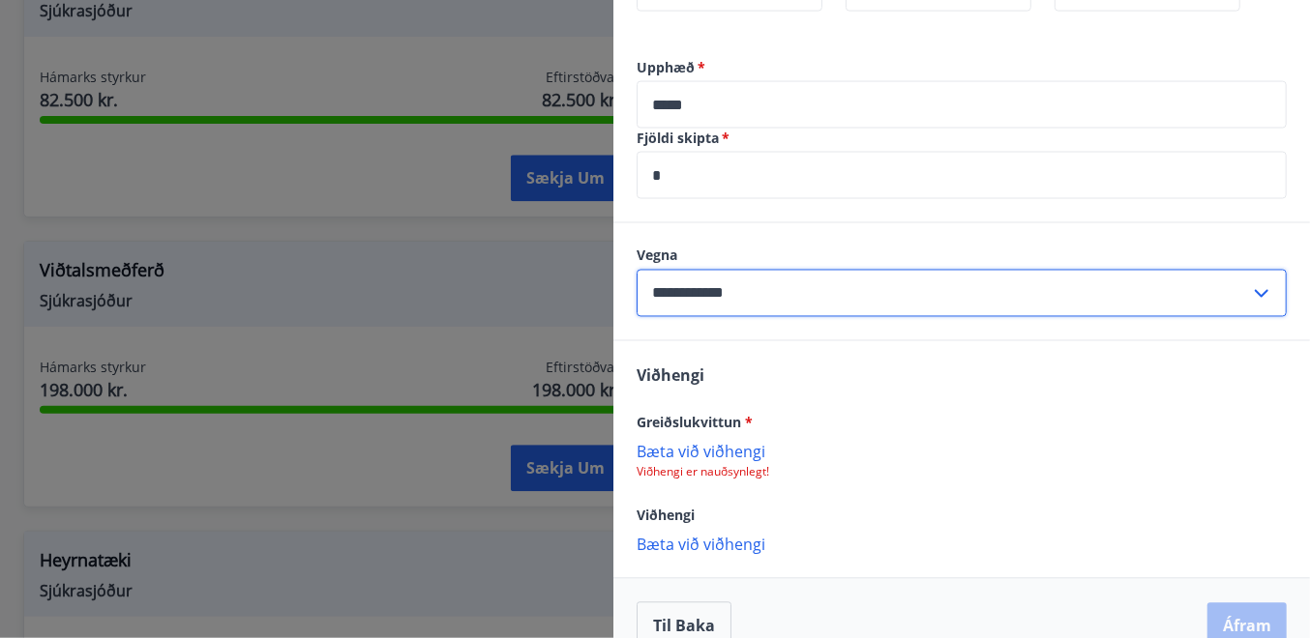
click at [626, 297] on div "**********" at bounding box center [961, 281] width 696 height 117
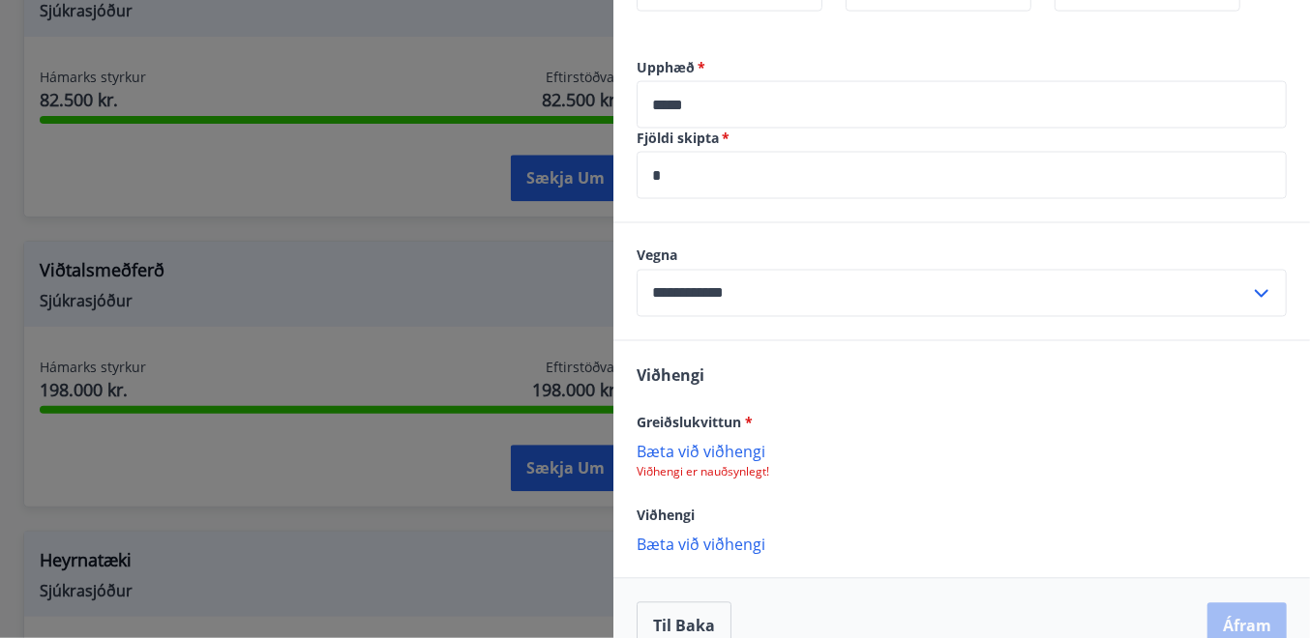
scroll to position [879, 0]
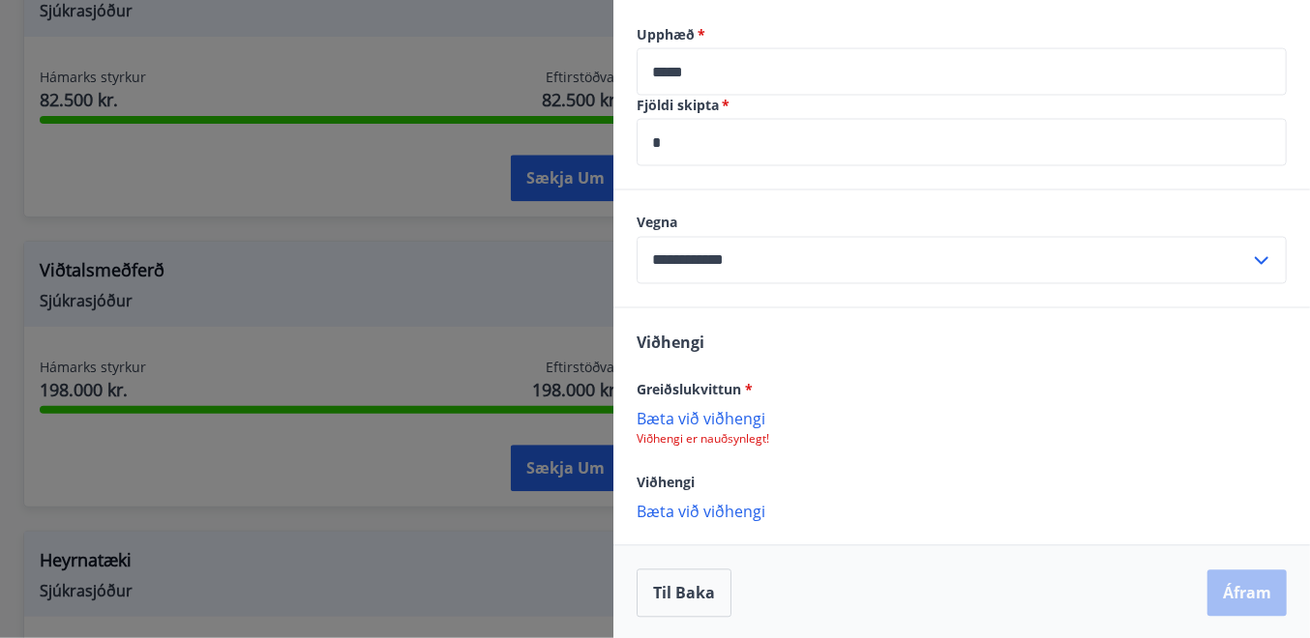
click at [720, 416] on p "Bæta við viðhengi" at bounding box center [961, 418] width 650 height 19
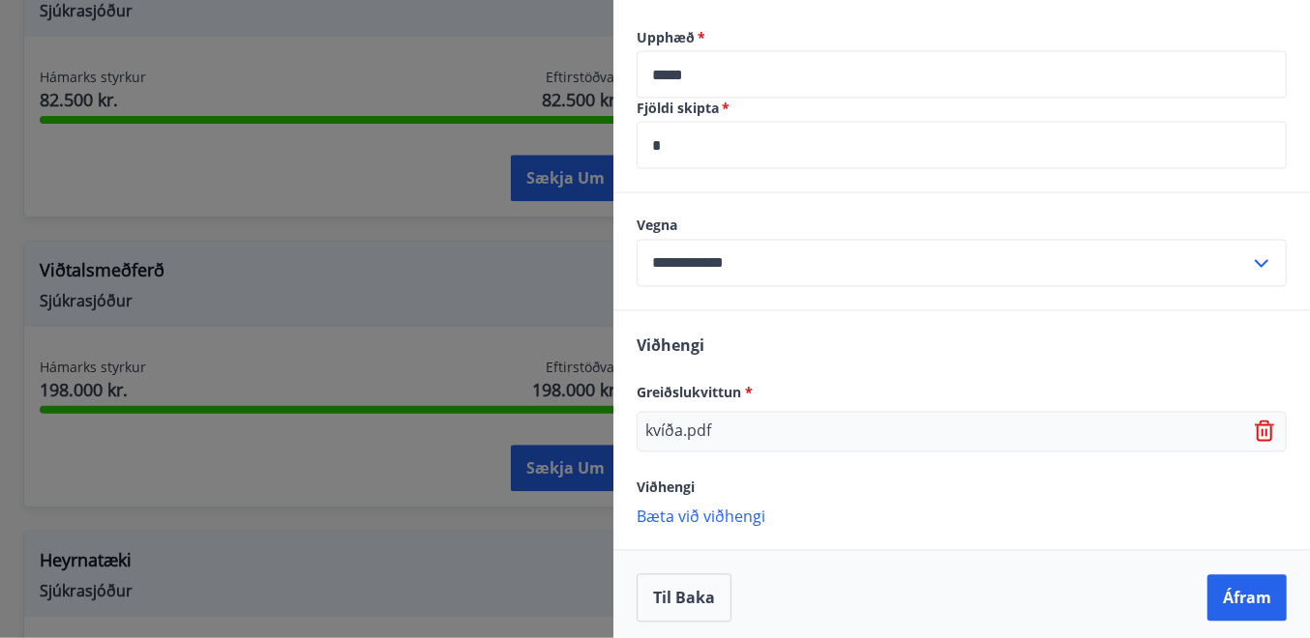
scroll to position [881, 0]
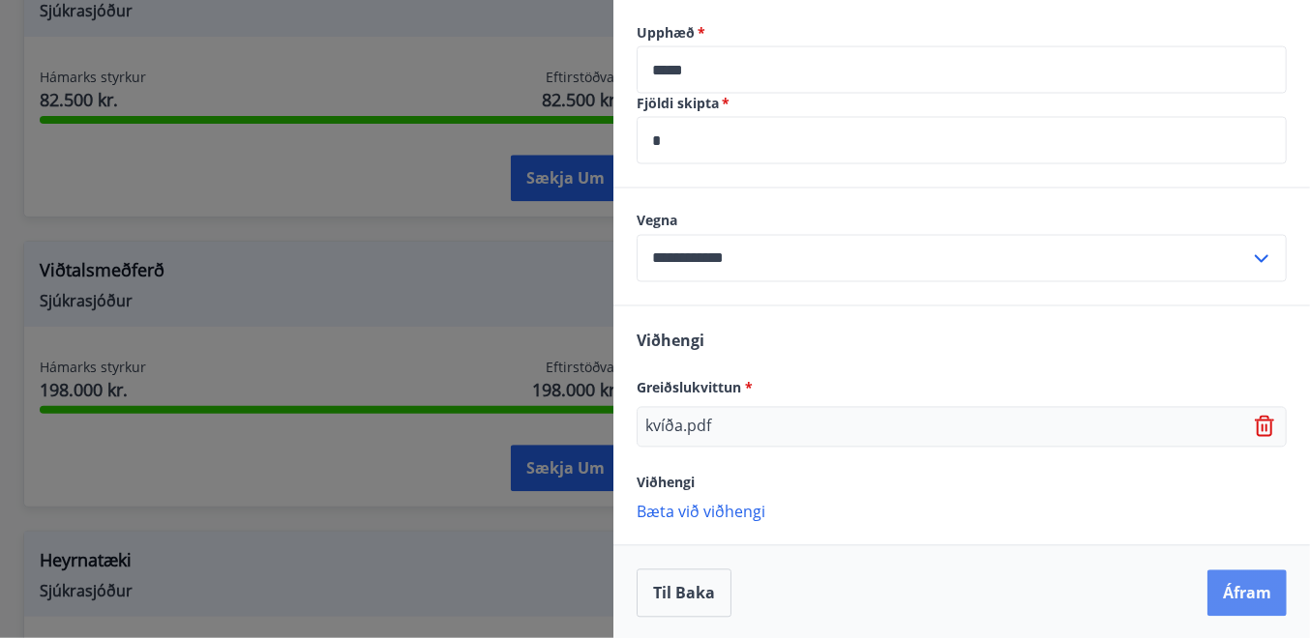
click at [1250, 594] on button "Áfram" at bounding box center [1246, 594] width 79 height 46
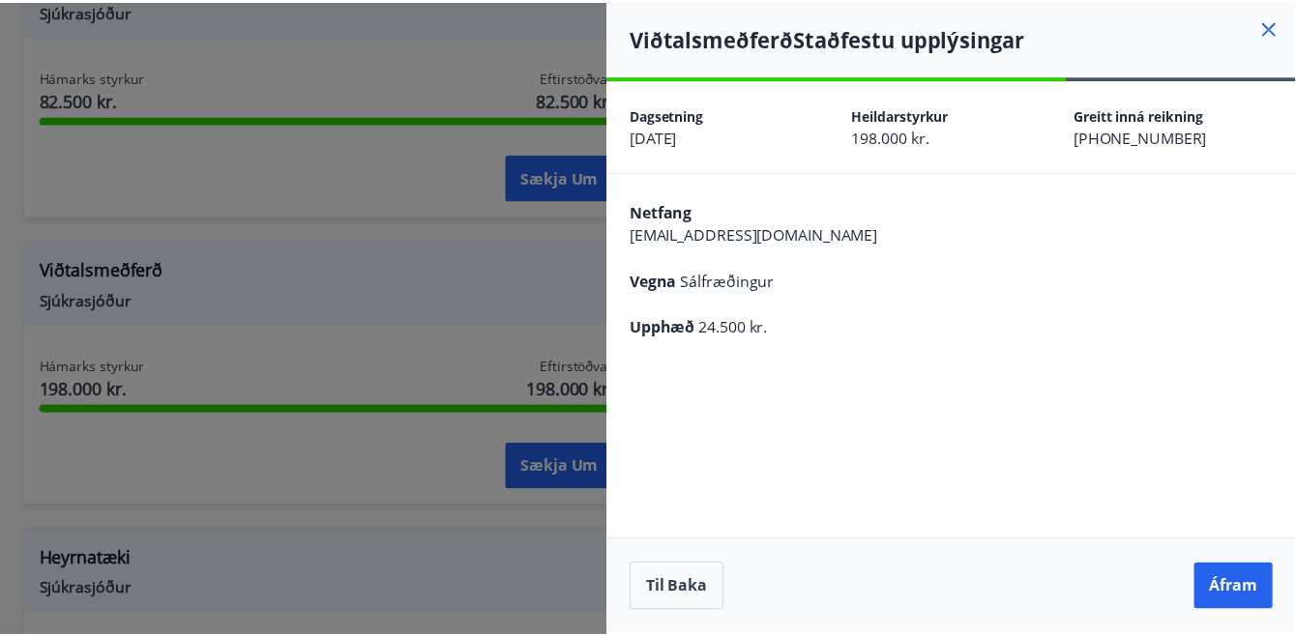
scroll to position [0, 0]
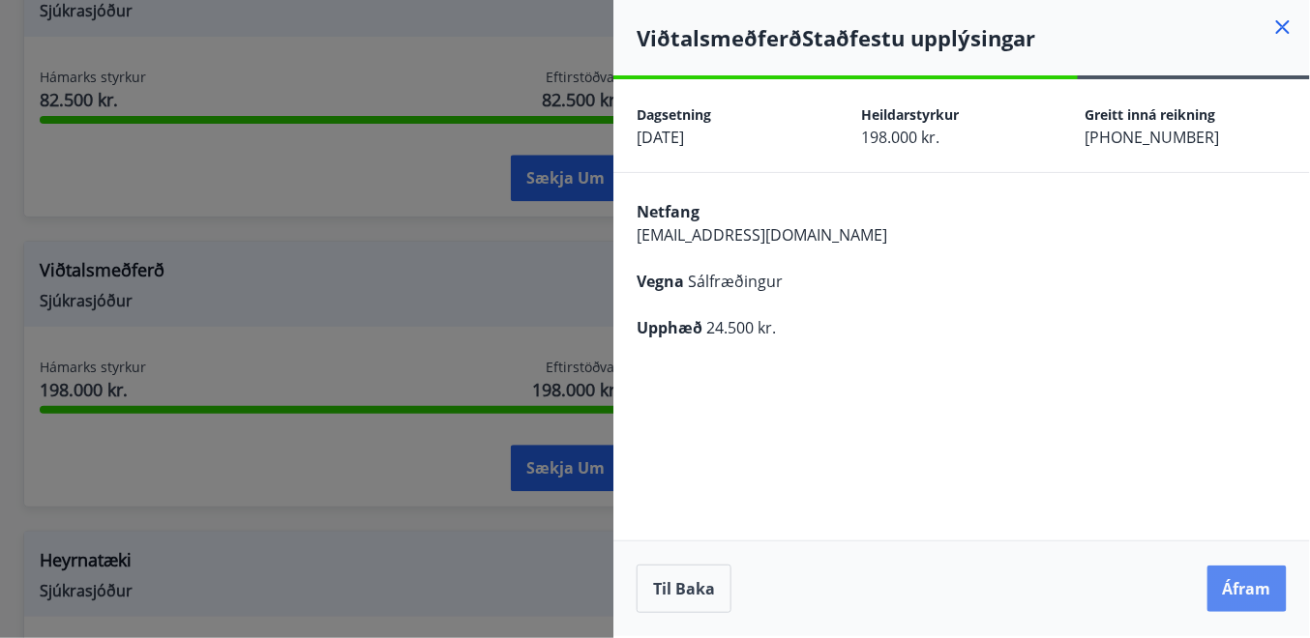
click at [1257, 588] on button "Áfram" at bounding box center [1246, 589] width 79 height 46
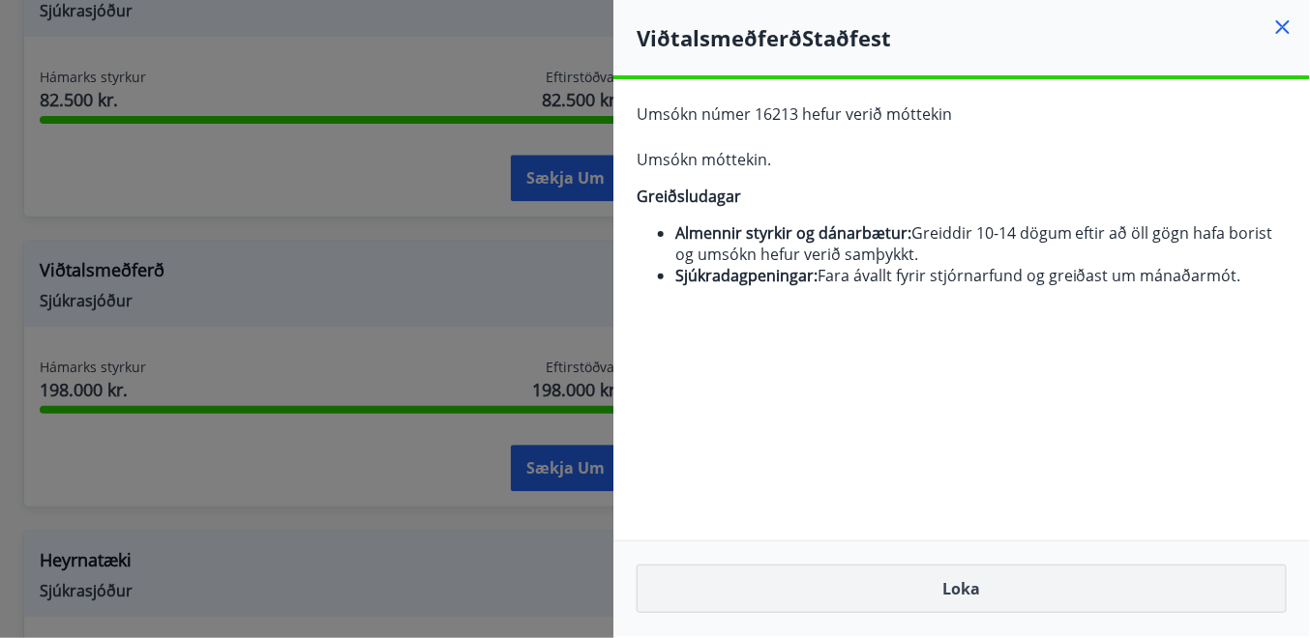
click at [982, 601] on button "Loka" at bounding box center [961, 589] width 650 height 48
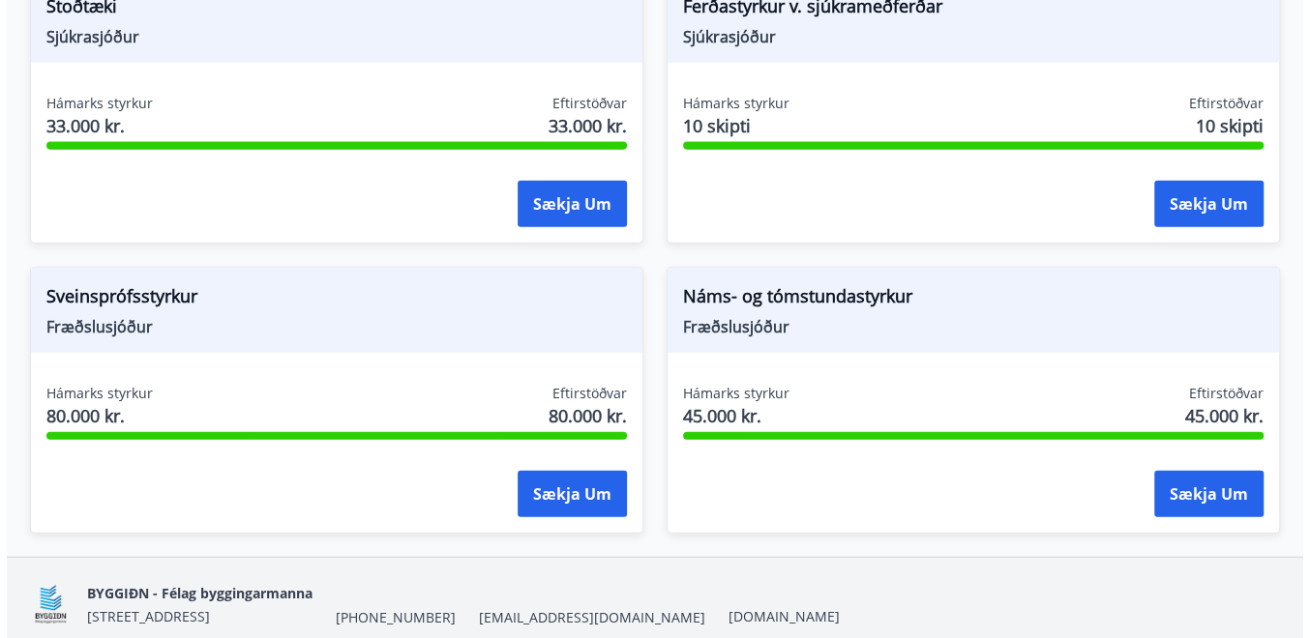
scroll to position [2710, 0]
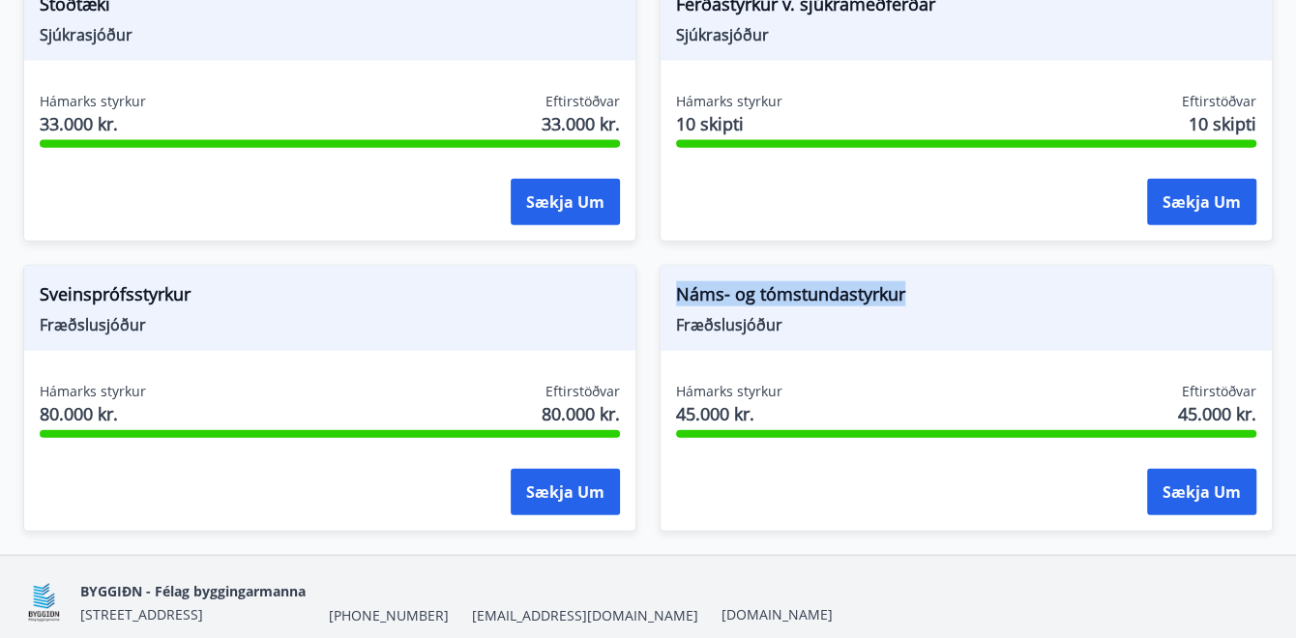
drag, startPoint x: 899, startPoint y: 286, endPoint x: 678, endPoint y: 290, distance: 221.5
click at [678, 290] on span "Náms- og tómstundastyrkur" at bounding box center [966, 297] width 580 height 33
drag, startPoint x: 678, startPoint y: 290, endPoint x: 692, endPoint y: 291, distance: 13.6
click at [691, 290] on span "Náms- og tómstundastyrkur" at bounding box center [966, 297] width 580 height 33
click at [1207, 483] on button "Sækja um" at bounding box center [1201, 492] width 109 height 46
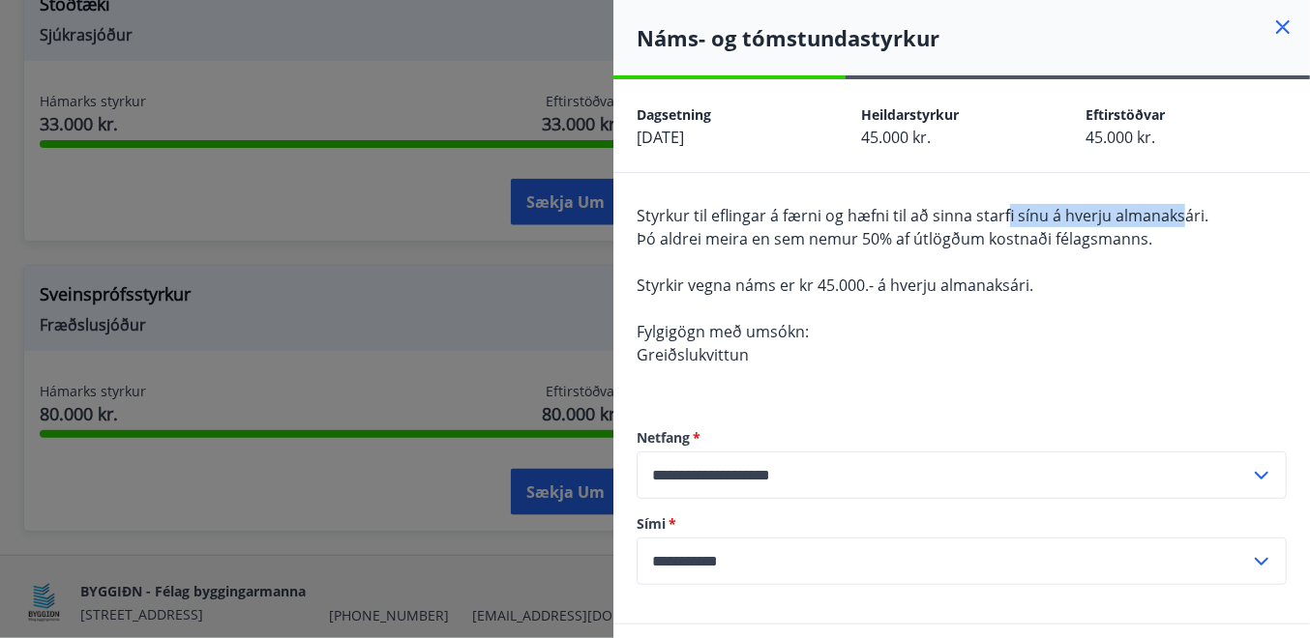
drag, startPoint x: 1003, startPoint y: 214, endPoint x: 1178, endPoint y: 209, distance: 175.1
click at [1178, 209] on span "Styrkur til eflingar á færni og hæfni til að sinna starfi sínu á hverju almanak…" at bounding box center [922, 215] width 572 height 21
drag, startPoint x: 1178, startPoint y: 209, endPoint x: 1165, endPoint y: 212, distance: 12.9
click at [1165, 212] on span "Styrkur til eflingar á færni og hæfni til að sinna starfi sínu á hverju almanak…" at bounding box center [922, 215] width 572 height 21
click at [1096, 219] on span "Styrkur til eflingar á færni og hæfni til að sinna starfi sínu á hverju almanak…" at bounding box center [922, 215] width 572 height 21
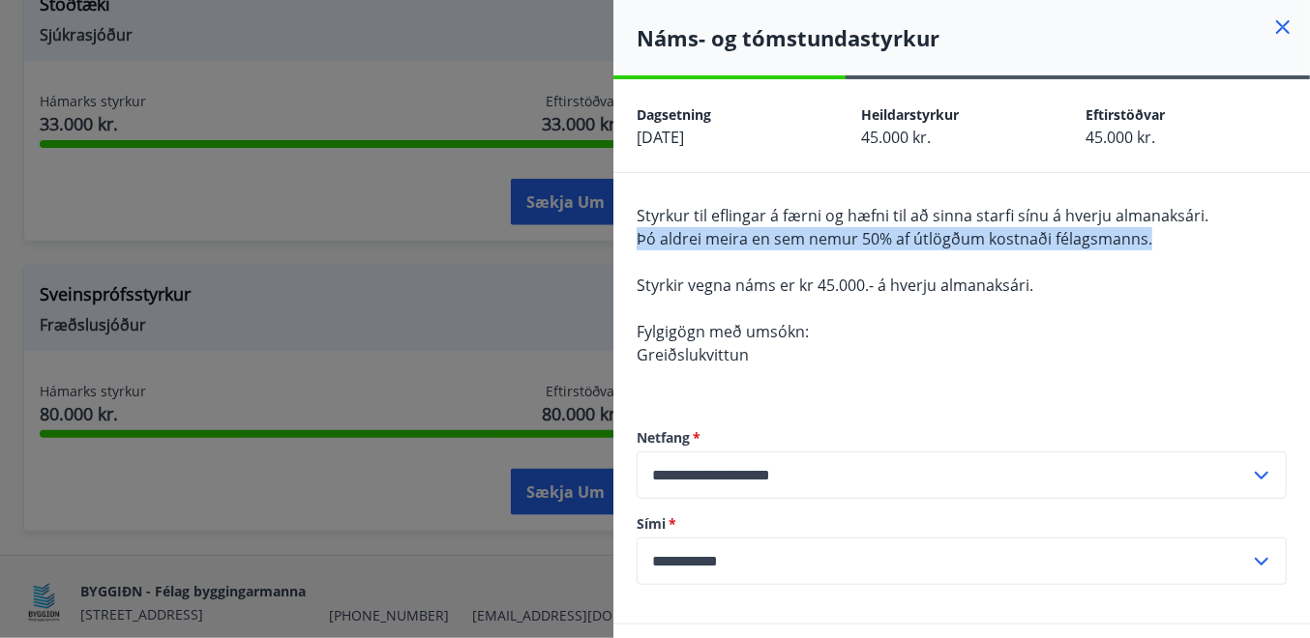
drag, startPoint x: 637, startPoint y: 236, endPoint x: 1168, endPoint y: 244, distance: 531.0
click at [1168, 244] on div "Styrkur til eflingar á færni og hæfni til að sinna starfi sínu á hverju almanak…" at bounding box center [961, 297] width 650 height 186
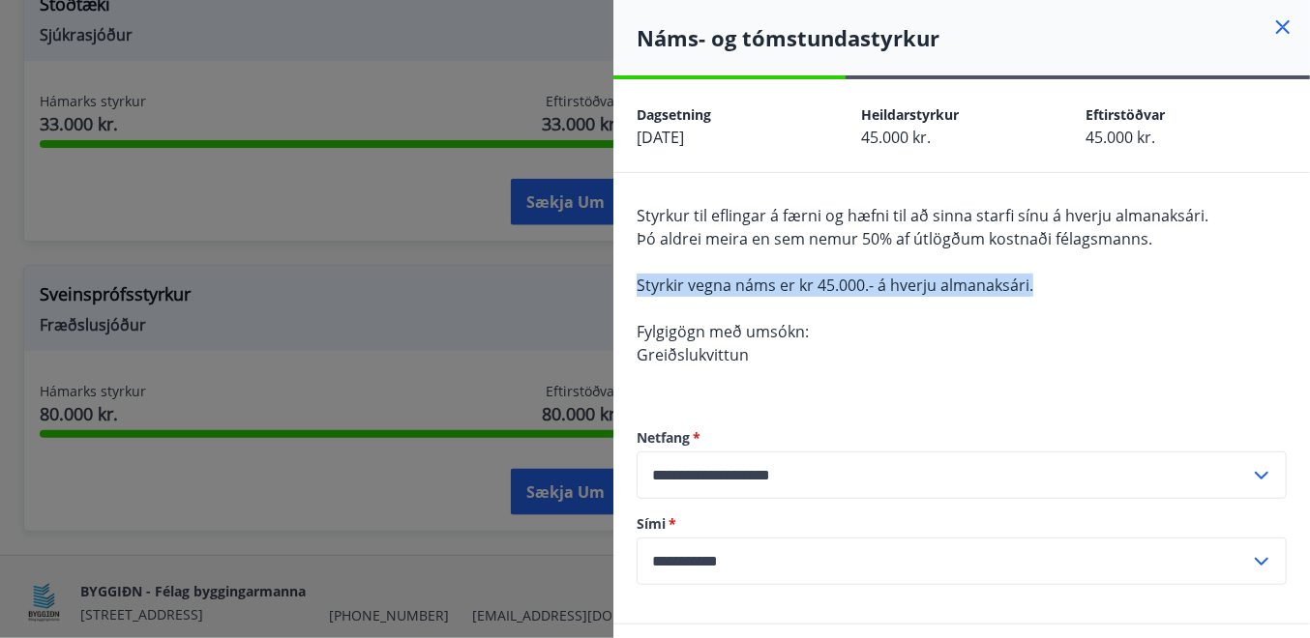
drag, startPoint x: 640, startPoint y: 284, endPoint x: 1039, endPoint y: 280, distance: 398.5
click at [1039, 280] on div "Styrkur til eflingar á færni og hæfni til að sinna starfi sínu á hverju almanak…" at bounding box center [961, 297] width 650 height 186
drag, startPoint x: 1039, startPoint y: 280, endPoint x: 1085, endPoint y: 291, distance: 47.9
click at [1085, 291] on div "Styrkur til eflingar á færni og hæfni til að sinna starfi sínu á hverju almanak…" at bounding box center [961, 297] width 650 height 186
click at [1085, 287] on div "Styrkur til eflingar á færni og hæfni til að sinna starfi sínu á hverju almanak…" at bounding box center [961, 297] width 650 height 186
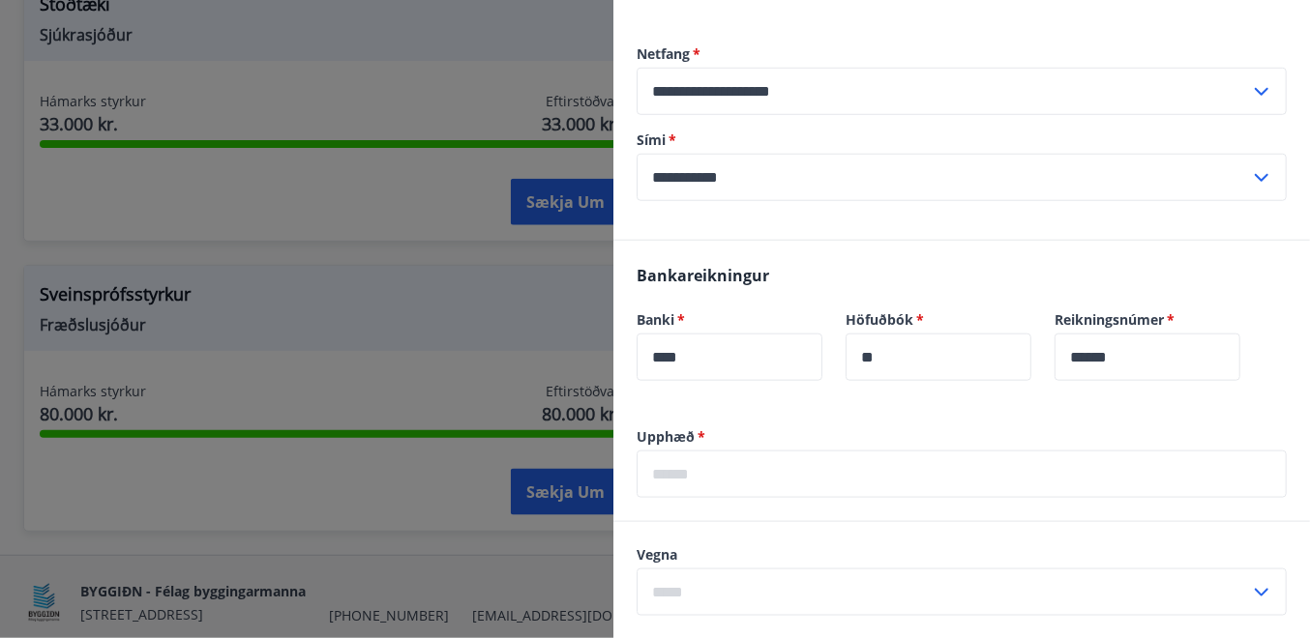
scroll to position [0, 0]
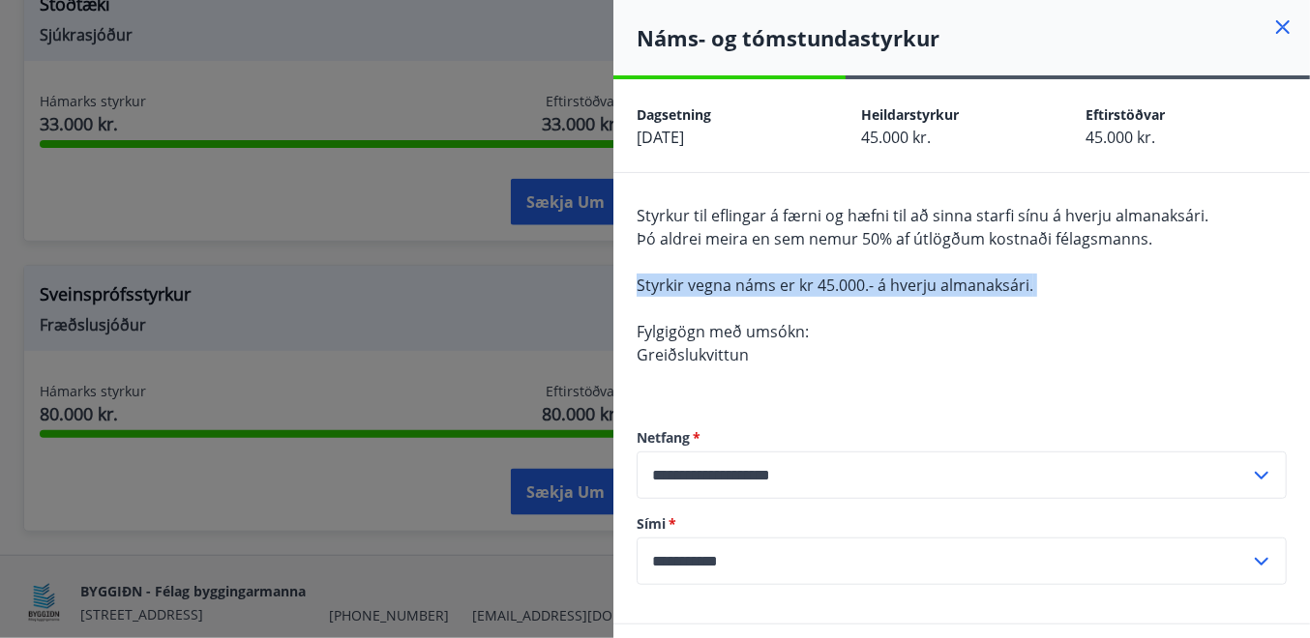
drag, startPoint x: 1040, startPoint y: 281, endPoint x: 644, endPoint y: 301, distance: 396.1
click at [643, 301] on div "Styrkur til eflingar á færni og hæfni til að sinna starfi sínu á hverju almanak…" at bounding box center [961, 297] width 650 height 186
click at [673, 296] on div "Styrkur til eflingar á færni og hæfni til að sinna starfi sínu á hverju almanak…" at bounding box center [961, 297] width 650 height 186
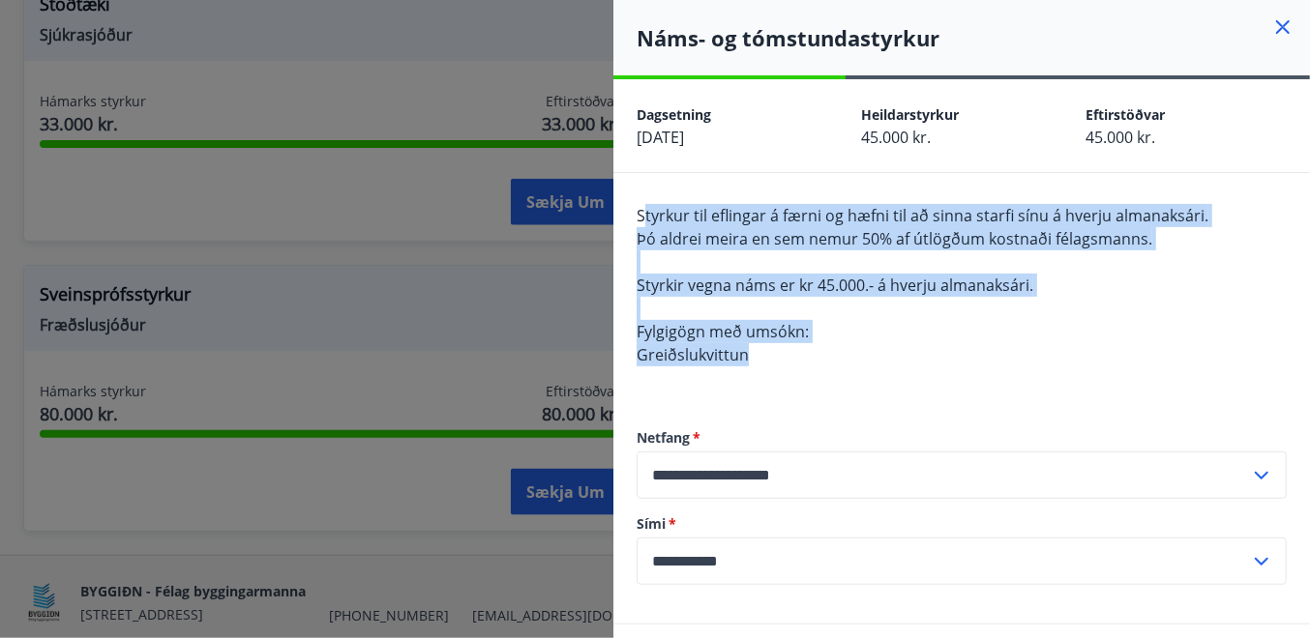
drag, startPoint x: 769, startPoint y: 361, endPoint x: 642, endPoint y: 204, distance: 201.5
click at [642, 204] on div "Styrkur til eflingar á færni og hæfni til að sinna starfi sínu á hverju almanak…" at bounding box center [961, 297] width 650 height 186
drag, startPoint x: 642, startPoint y: 204, endPoint x: 648, endPoint y: 221, distance: 17.4
click at [648, 221] on span "Styrkur til eflingar á færni og hæfni til að sinna starfi sínu á hverju almanak…" at bounding box center [922, 215] width 572 height 21
click at [641, 219] on span "Styrkur til eflingar á færni og hæfni til að sinna starfi sínu á hverju almanak…" at bounding box center [922, 215] width 572 height 21
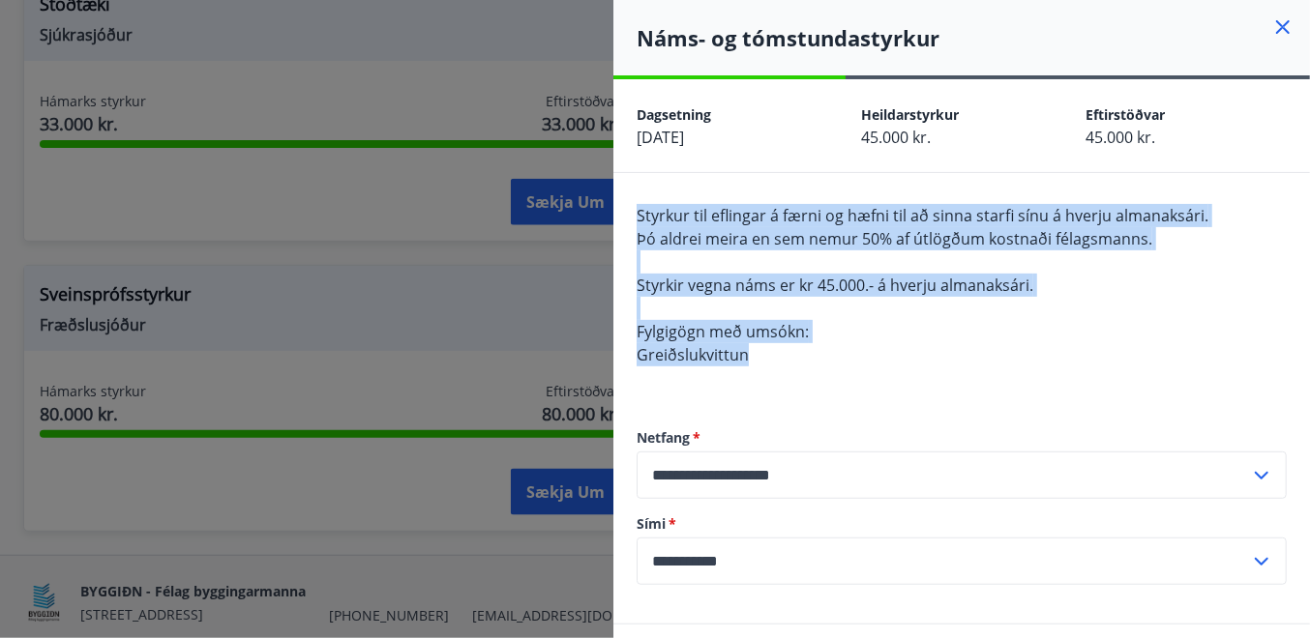
drag, startPoint x: 639, startPoint y: 216, endPoint x: 864, endPoint y: 366, distance: 269.9
click at [864, 366] on div "Styrkur til eflingar á færni og hæfni til að sinna starfi sínu á hverju almanak…" at bounding box center [961, 297] width 650 height 186
drag, startPoint x: 864, startPoint y: 366, endPoint x: 826, endPoint y: 351, distance: 40.4
click at [826, 351] on div "Styrkur til eflingar á færni og hæfni til að sinna starfi sínu á hverju almanak…" at bounding box center [961, 297] width 650 height 186
click at [863, 353] on div "Styrkur til eflingar á færni og hæfni til að sinna starfi sínu á hverju almanak…" at bounding box center [961, 297] width 650 height 186
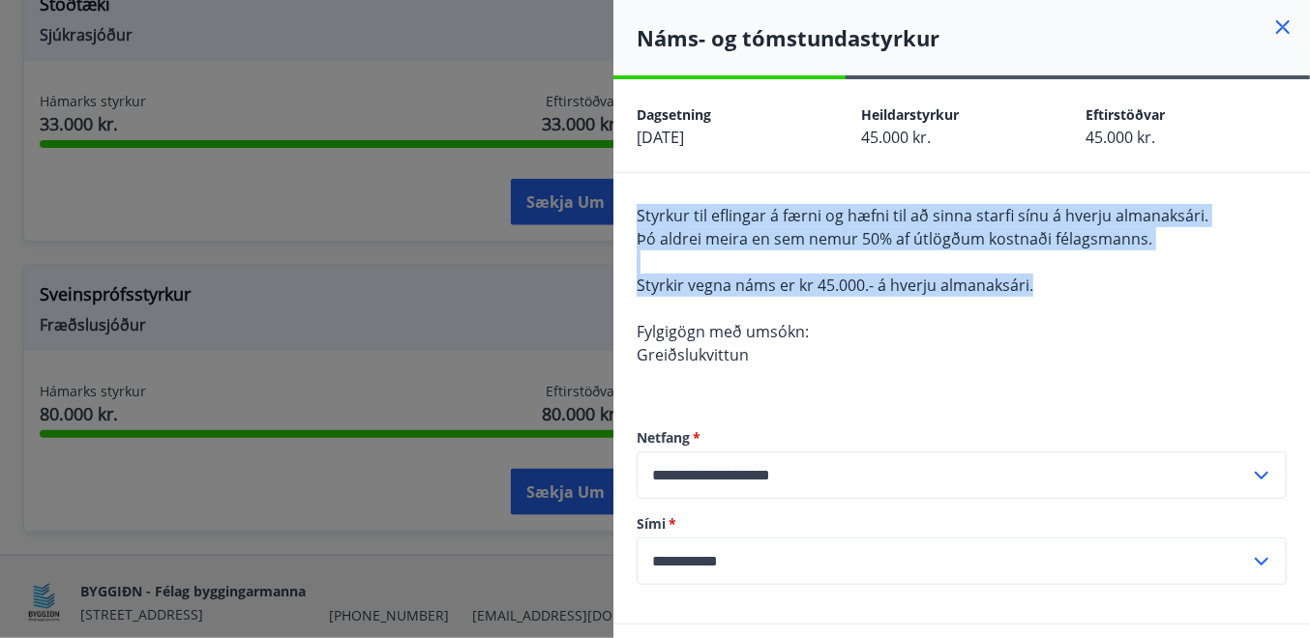
drag, startPoint x: 1059, startPoint y: 288, endPoint x: 638, endPoint y: 201, distance: 429.6
click at [638, 201] on div "**********" at bounding box center [961, 398] width 696 height 451
drag, startPoint x: 638, startPoint y: 201, endPoint x: 644, endPoint y: 214, distance: 13.8
click at [644, 214] on span "Styrkur til eflingar á færni og hæfni til að sinna starfi sínu á hverju almanak…" at bounding box center [922, 215] width 572 height 21
click at [716, 215] on span "Styrkur til eflingar á færni og hæfni til að sinna starfi sínu á hverju almanak…" at bounding box center [922, 215] width 572 height 21
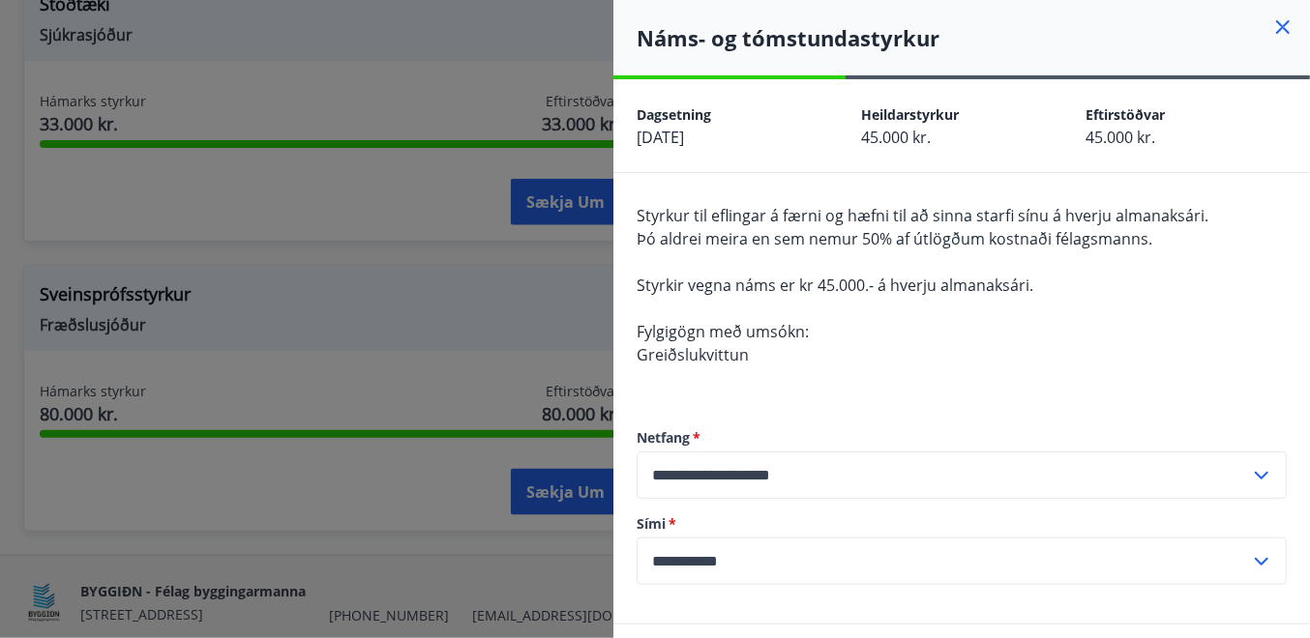
click at [1271, 33] on icon at bounding box center [1282, 26] width 23 height 23
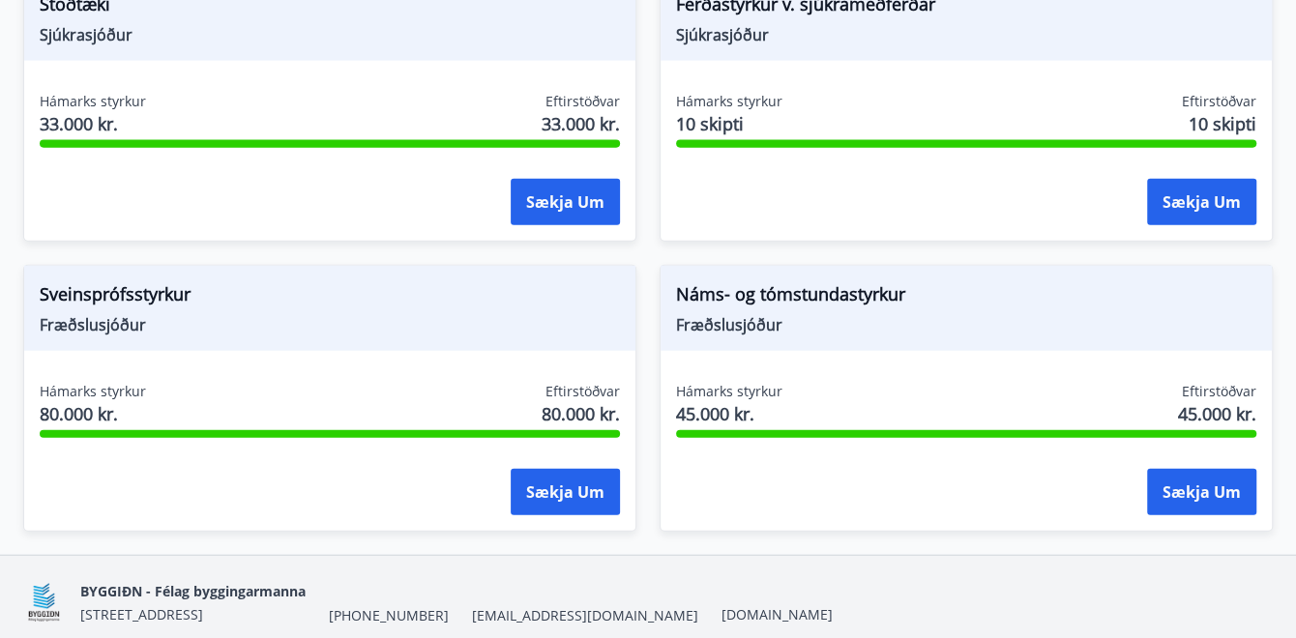
click at [651, 251] on div "Náms- og tómstundastyrkur Fræðslusjóður Hámarks styrkur 45.000 kr. Eftirstöðvar…" at bounding box center [954, 387] width 636 height 290
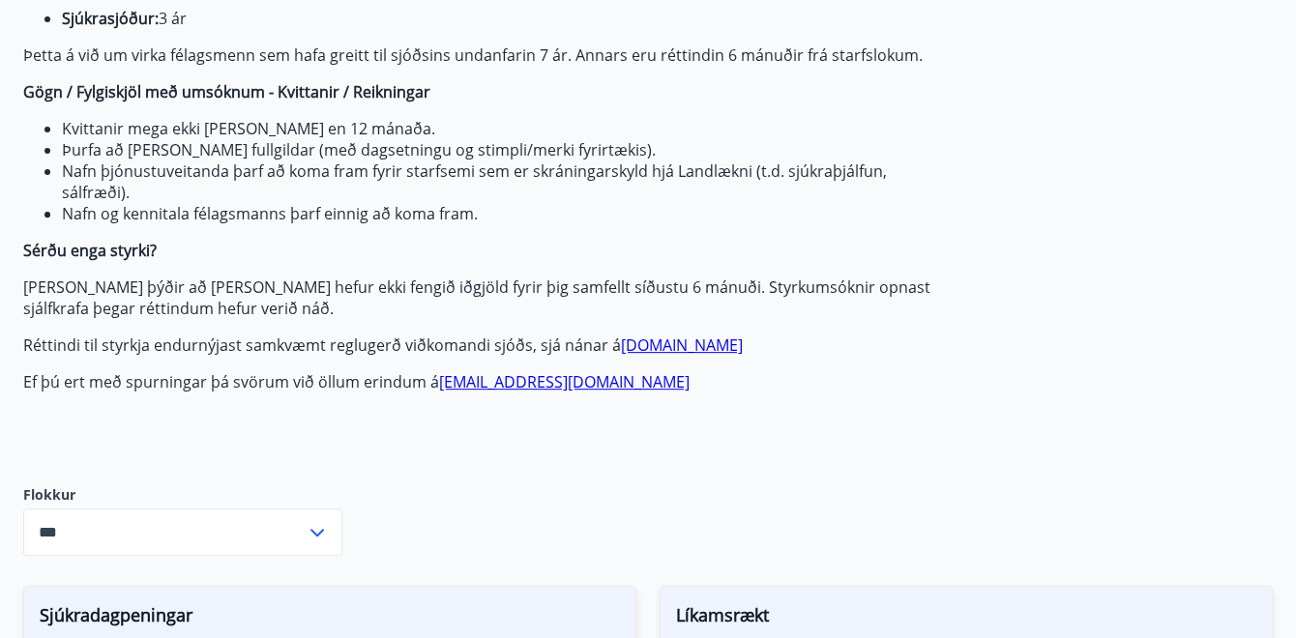
scroll to position [340, 0]
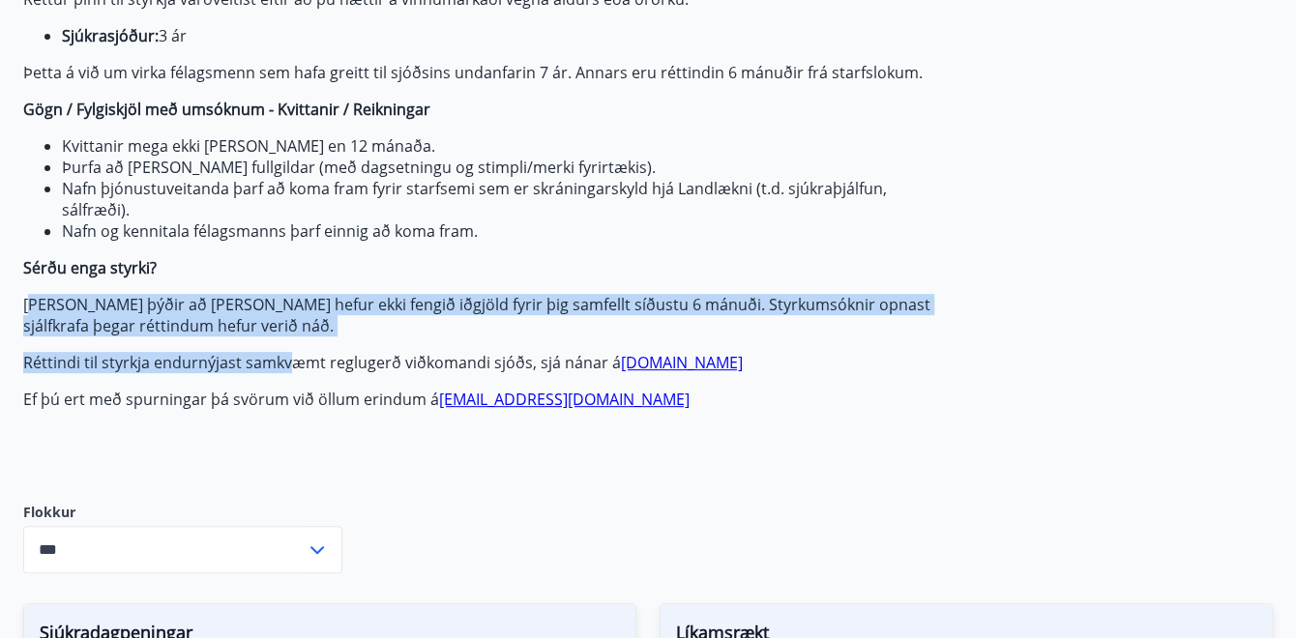
drag, startPoint x: 28, startPoint y: 300, endPoint x: 290, endPoint y: 340, distance: 265.2
click at [290, 340] on span "Greiðsludagar Almennir styrkir og dánarbætur: Greiddir 10-14 dögum eftir að öll…" at bounding box center [479, 133] width 913 height 553
drag, startPoint x: 290, startPoint y: 340, endPoint x: 254, endPoint y: 316, distance: 43.2
click at [253, 317] on p "[PERSON_NAME] þýðir að [PERSON_NAME] hefur ekki fengið iðgjöld fyrir þig samfel…" at bounding box center [479, 315] width 913 height 43
click at [307, 324] on p "[PERSON_NAME] þýðir að [PERSON_NAME] hefur ekki fengið iðgjöld fyrir þig samfel…" at bounding box center [479, 315] width 913 height 43
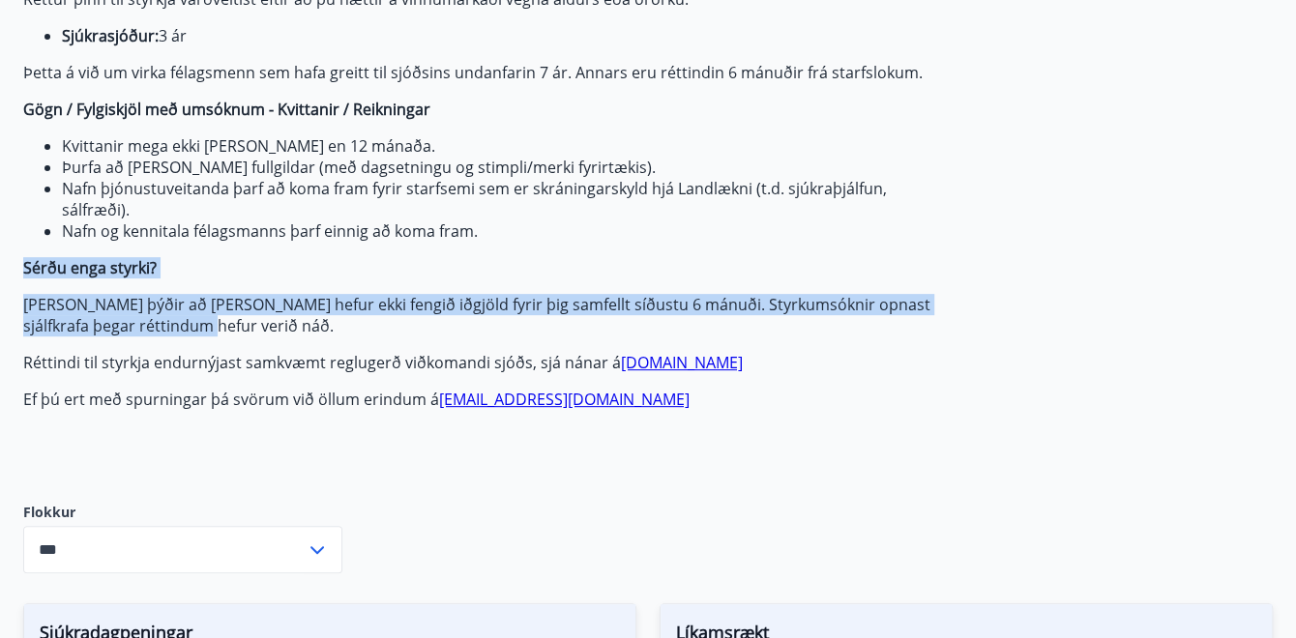
drag, startPoint x: 22, startPoint y: 263, endPoint x: 236, endPoint y: 324, distance: 222.3
click at [236, 324] on span "Greiðsludagar Almennir styrkir og dánarbætur: Greiddir 10-14 dögum eftir að öll…" at bounding box center [479, 133] width 913 height 553
drag, startPoint x: 236, startPoint y: 324, endPoint x: 269, endPoint y: 320, distance: 33.1
click at [269, 320] on p "[PERSON_NAME] þýðir að [PERSON_NAME] hefur ekki fengið iðgjöld fyrir þig samfel…" at bounding box center [479, 315] width 913 height 43
click at [317, 319] on p "[PERSON_NAME] þýðir að [PERSON_NAME] hefur ekki fengið iðgjöld fyrir þig samfel…" at bounding box center [479, 315] width 913 height 43
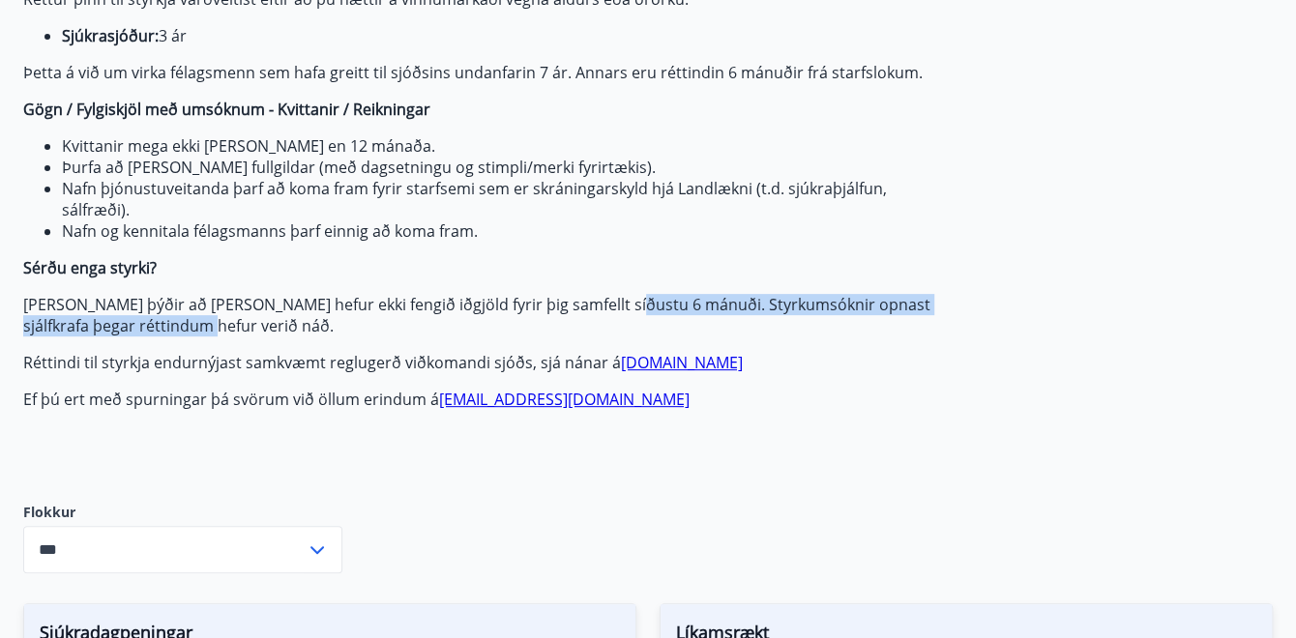
drag, startPoint x: 609, startPoint y: 297, endPoint x: 266, endPoint y: 327, distance: 344.7
click at [266, 327] on p "[PERSON_NAME] þýðir að [PERSON_NAME] hefur ekki fengið iðgjöld fyrir þig samfel…" at bounding box center [479, 315] width 913 height 43
drag, startPoint x: 266, startPoint y: 327, endPoint x: 237, endPoint y: 335, distance: 30.0
click at [247, 330] on p "[PERSON_NAME] þýðir að [PERSON_NAME] hefur ekki fengið iðgjöld fyrir þig samfel…" at bounding box center [479, 315] width 913 height 43
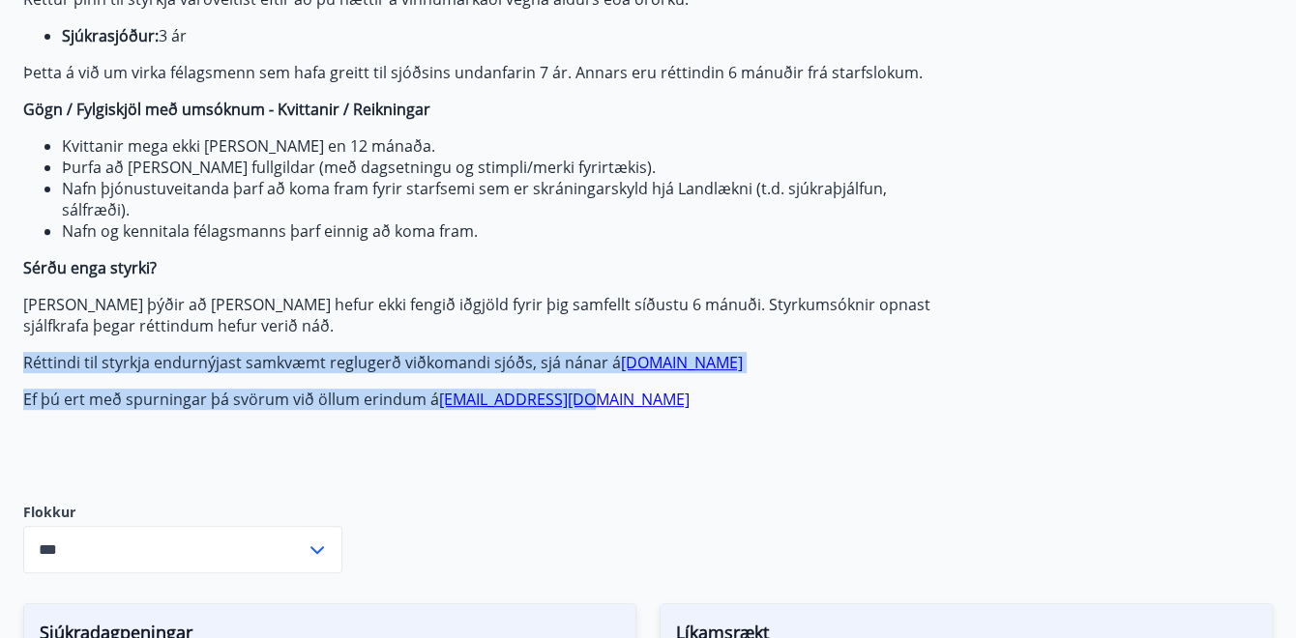
drag, startPoint x: 22, startPoint y: 353, endPoint x: 752, endPoint y: 373, distance: 730.5
click at [752, 373] on span "Greiðsludagar Almennir styrkir og dánarbætur: Greiddir 10-14 dögum eftir að öll…" at bounding box center [479, 133] width 913 height 553
click at [519, 357] on p "Réttindi til styrkja endurnýjast samkvæmt reglugerð viðkomandi sjóðs, sjá nánar…" at bounding box center [479, 362] width 913 height 21
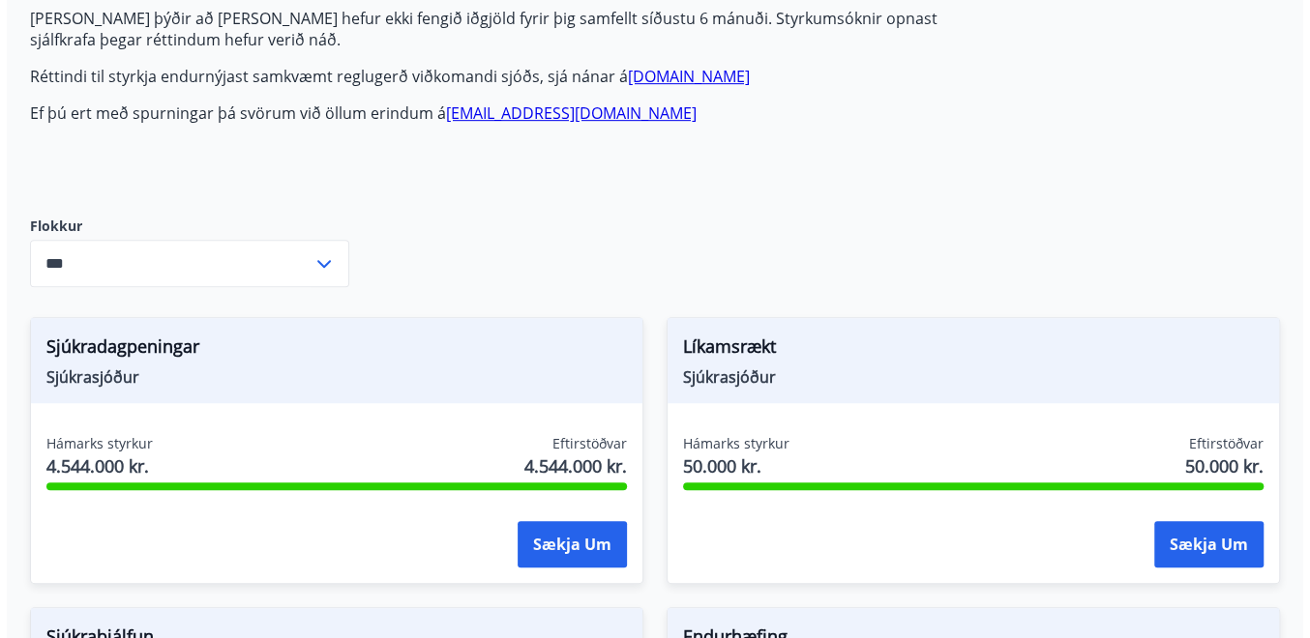
scroll to position [631, 0]
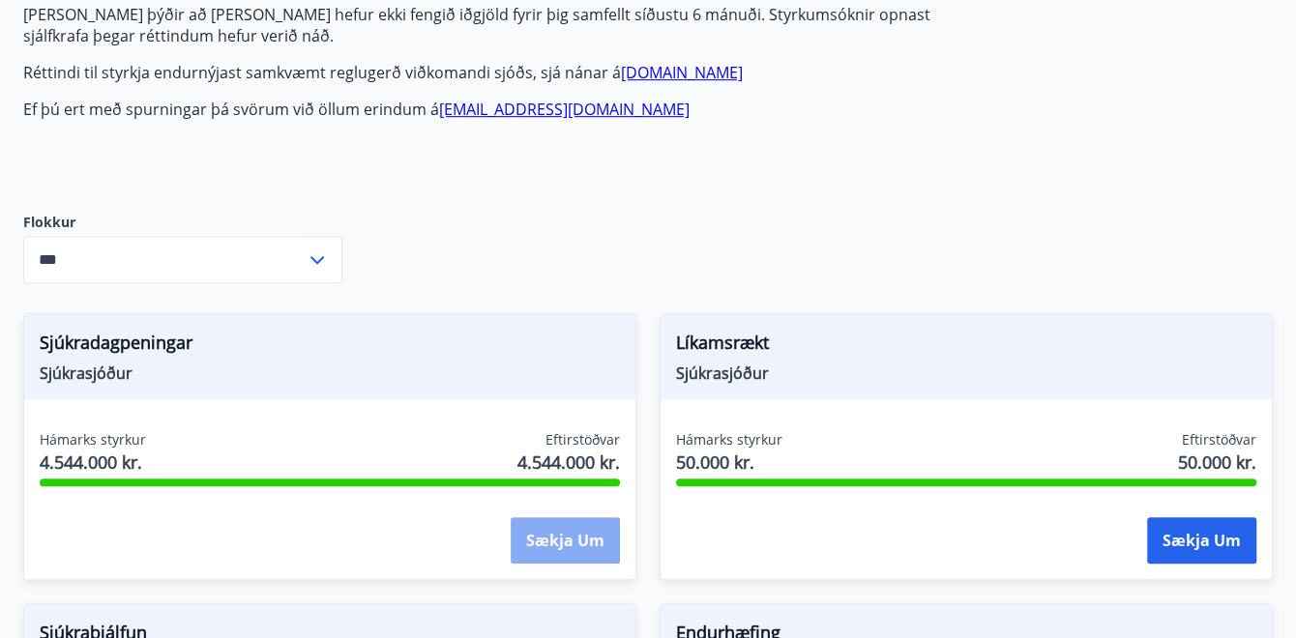
click at [569, 528] on button "Sækja um" at bounding box center [565, 540] width 109 height 46
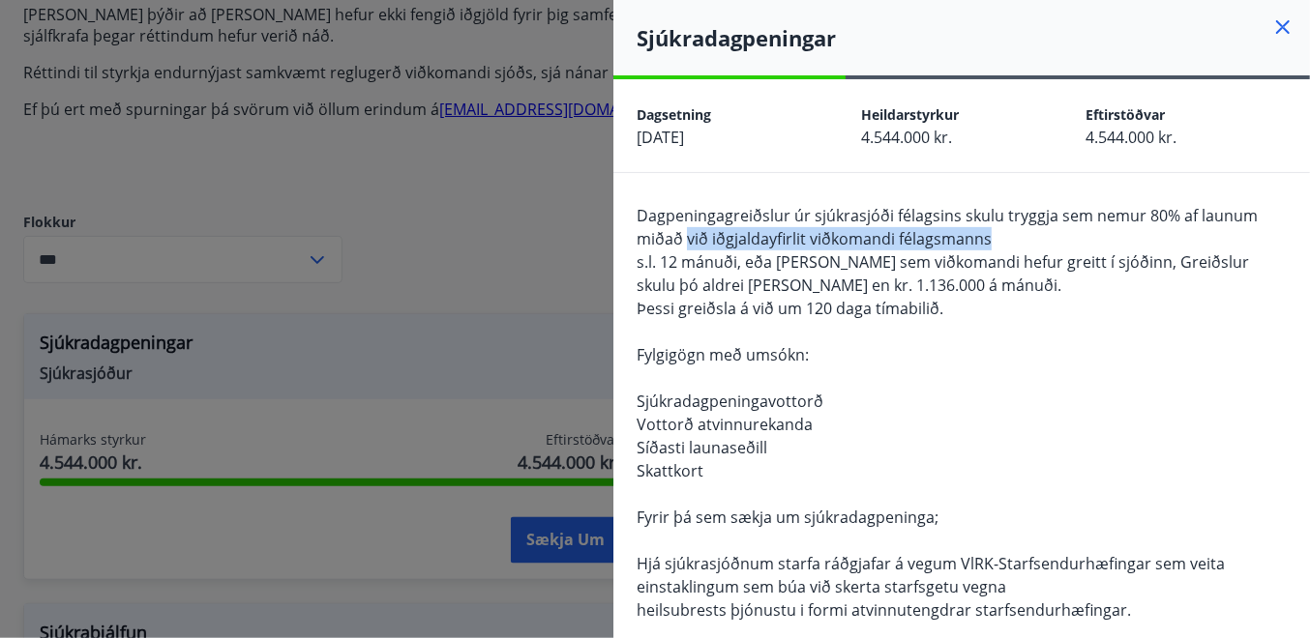
drag, startPoint x: 687, startPoint y: 235, endPoint x: 998, endPoint y: 235, distance: 311.4
click at [998, 235] on div "Dagpeningagreiðslur úr sjúkrasjóði félagsins skulu tryggja sem nemur 80% af lau…" at bounding box center [961, 506] width 650 height 604
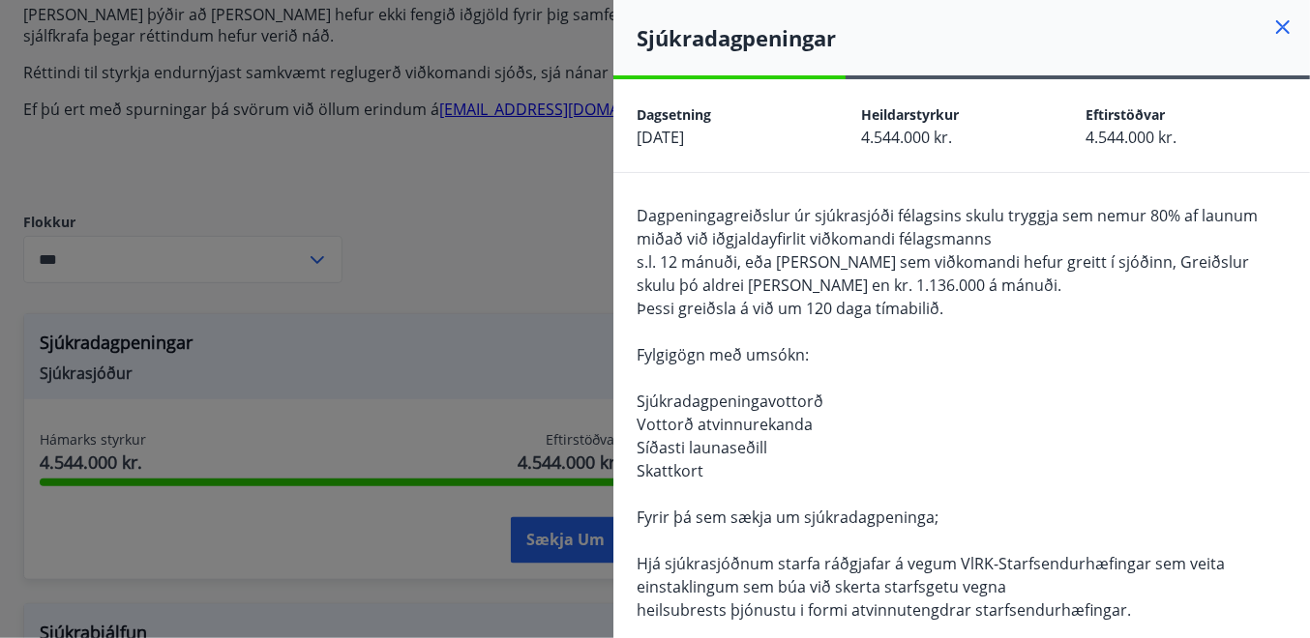
drag, startPoint x: 998, startPoint y: 235, endPoint x: 790, endPoint y: 280, distance: 212.7
click at [790, 280] on span "s.l. 12 mánuði, eða [PERSON_NAME] sem viðkomandi hefur greitt í sjóðinn, Greiðs…" at bounding box center [942, 273] width 612 height 44
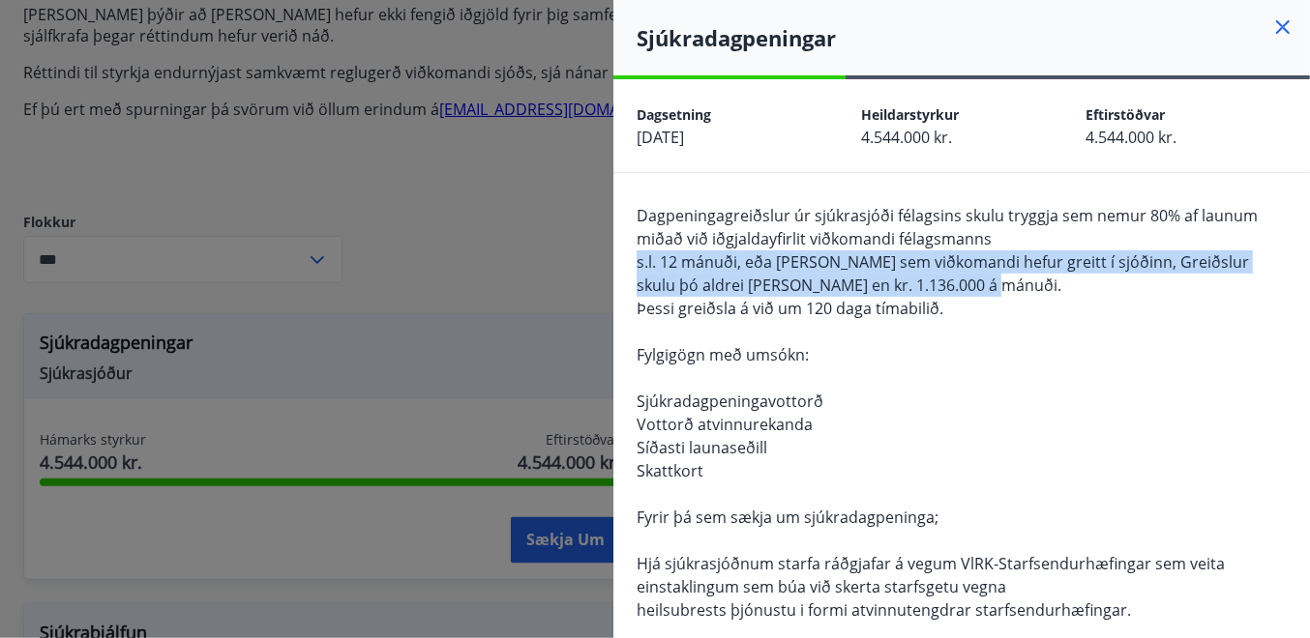
drag, startPoint x: 634, startPoint y: 262, endPoint x: 991, endPoint y: 279, distance: 358.2
click at [991, 279] on div "Dagpeningagreiðslur úr sjúkrasjóði félagsins skulu tryggja sem nemur 80% af lau…" at bounding box center [961, 607] width 696 height 869
drag, startPoint x: 991, startPoint y: 279, endPoint x: 972, endPoint y: 282, distance: 19.7
click at [972, 282] on div "Dagpeningagreiðslur úr sjúkrasjóði félagsins skulu tryggja sem nemur 80% af lau…" at bounding box center [961, 506] width 650 height 604
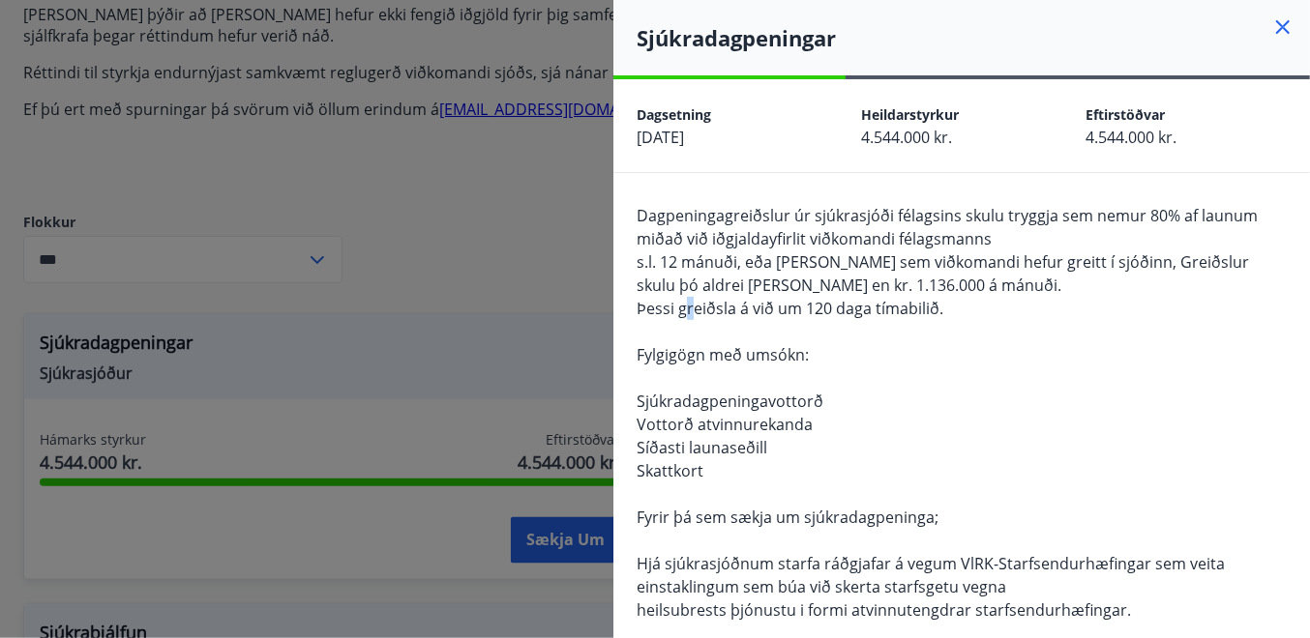
click at [688, 312] on span "Þessi greiðsla á við um 120 daga tímabilið." at bounding box center [789, 308] width 307 height 21
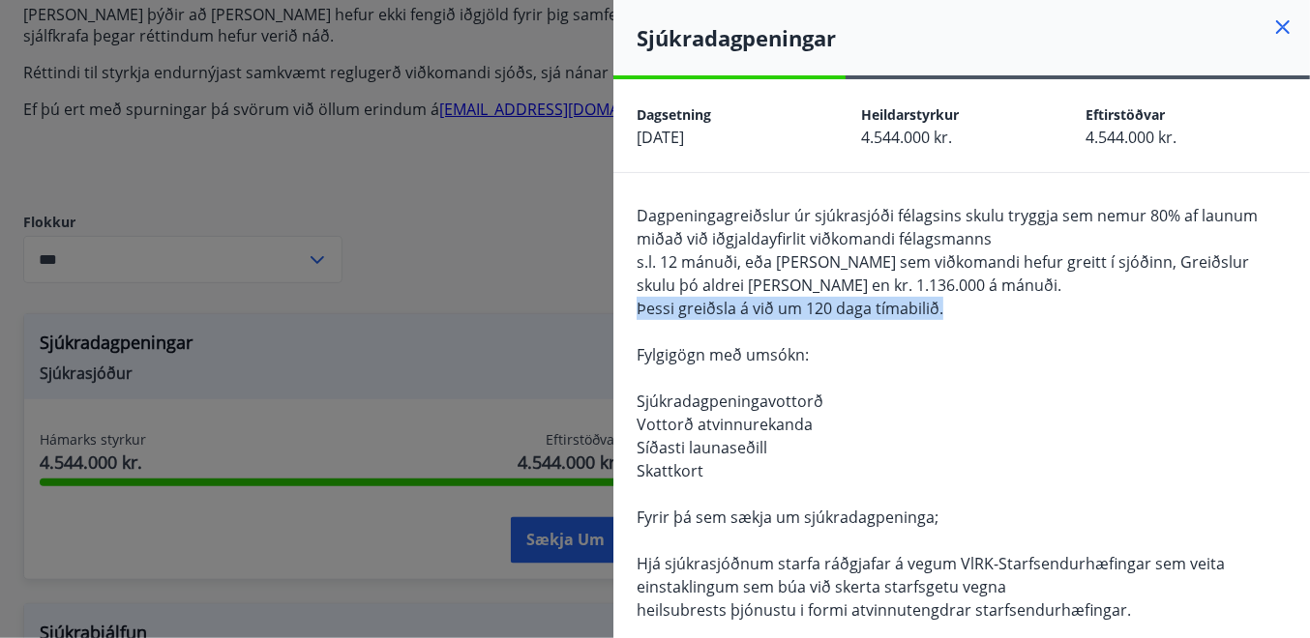
drag, startPoint x: 688, startPoint y: 312, endPoint x: 990, endPoint y: 309, distance: 302.8
click at [990, 309] on div "Dagpeningagreiðslur úr sjúkrasjóði félagsins skulu tryggja sem nemur 80% af lau…" at bounding box center [961, 607] width 696 height 869
click at [990, 309] on div "Dagpeningagreiðslur úr sjúkrasjóði félagsins skulu tryggja sem nemur 80% af lau…" at bounding box center [961, 506] width 650 height 604
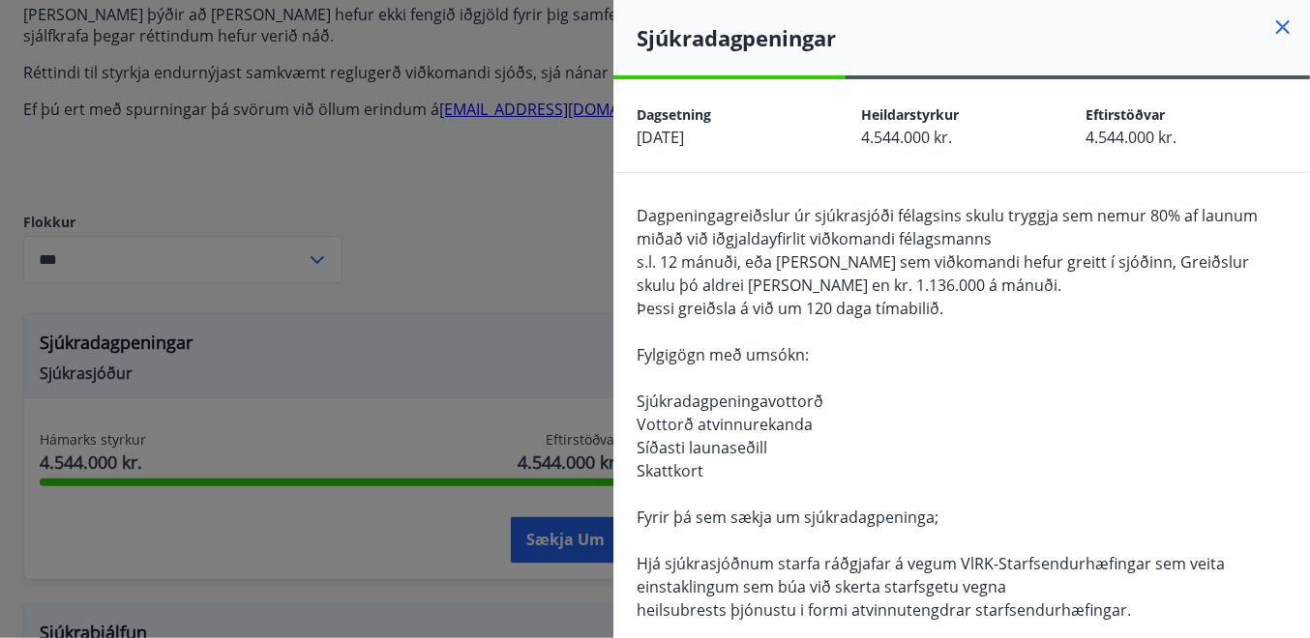
click at [1015, 332] on div "Dagpeningagreiðslur úr sjúkrasjóði félagsins skulu tryggja sem nemur 80% af lau…" at bounding box center [961, 506] width 650 height 604
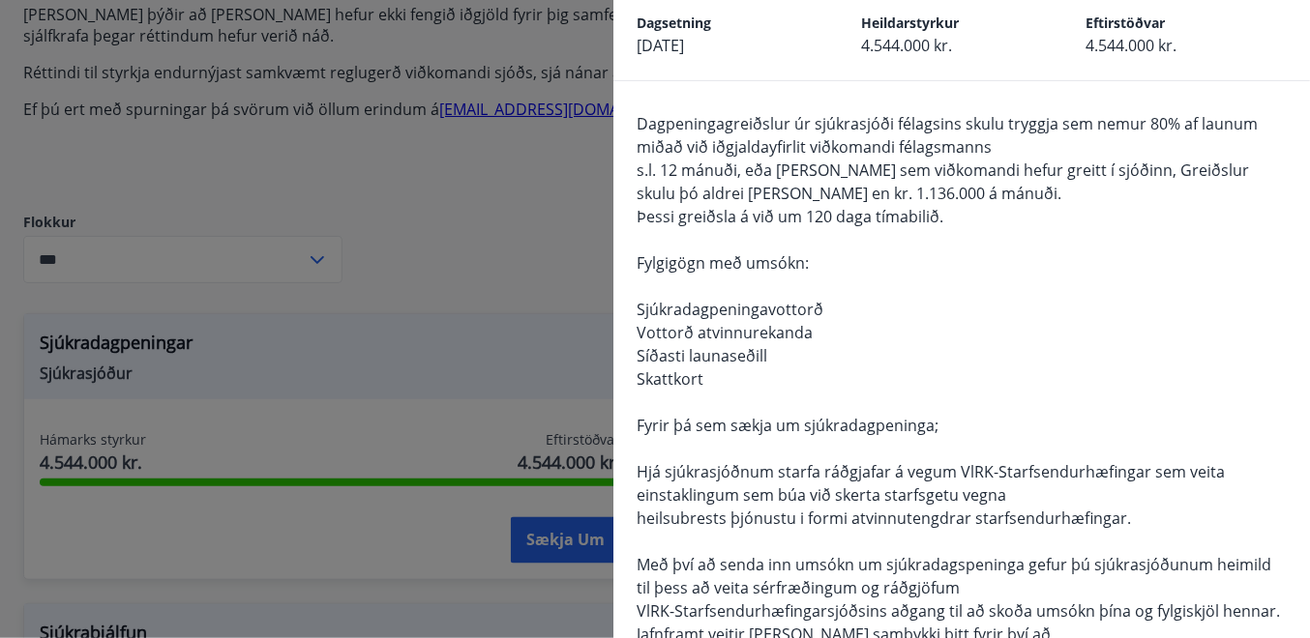
scroll to position [97, 0]
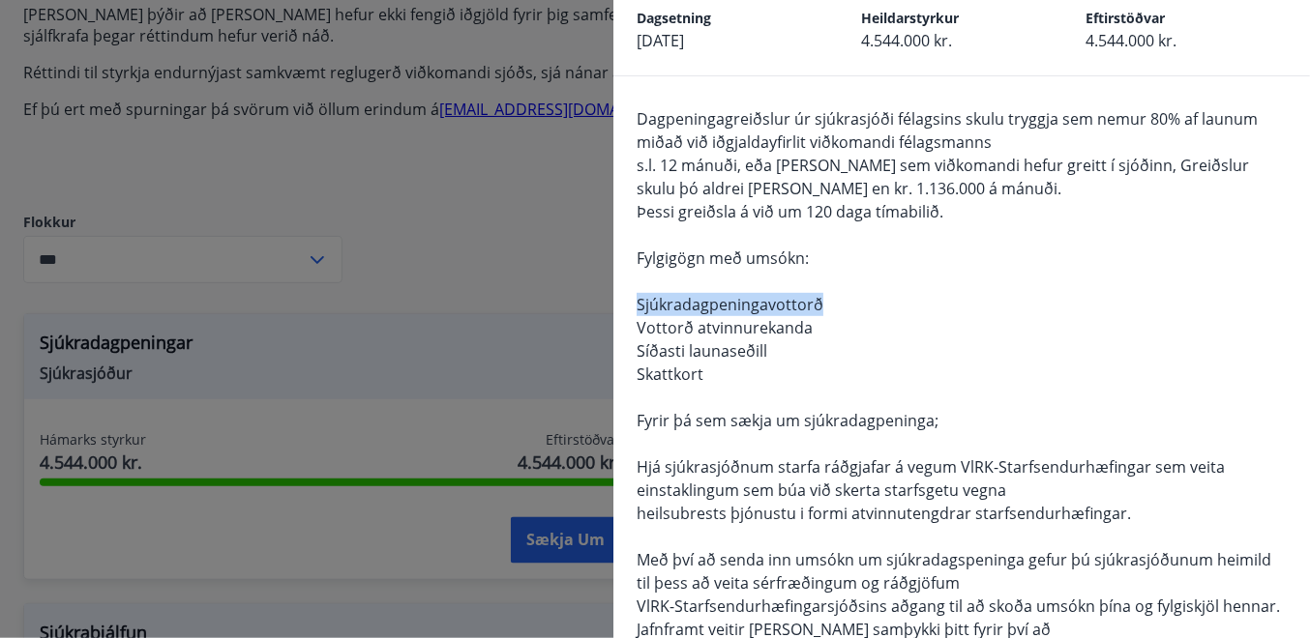
drag, startPoint x: 638, startPoint y: 301, endPoint x: 849, endPoint y: 295, distance: 210.9
click at [849, 295] on div "Dagpeningagreiðslur úr sjúkrasjóði félagsins skulu tryggja sem nemur 80% af lau…" at bounding box center [961, 409] width 650 height 604
drag, startPoint x: 849, startPoint y: 295, endPoint x: 899, endPoint y: 302, distance: 50.7
click at [899, 302] on div "Dagpeningagreiðslur úr sjúkrasjóði félagsins skulu tryggja sem nemur 80% af lau…" at bounding box center [961, 409] width 650 height 604
click at [754, 318] on span "Vottorð atvinnurekanda" at bounding box center [724, 327] width 176 height 21
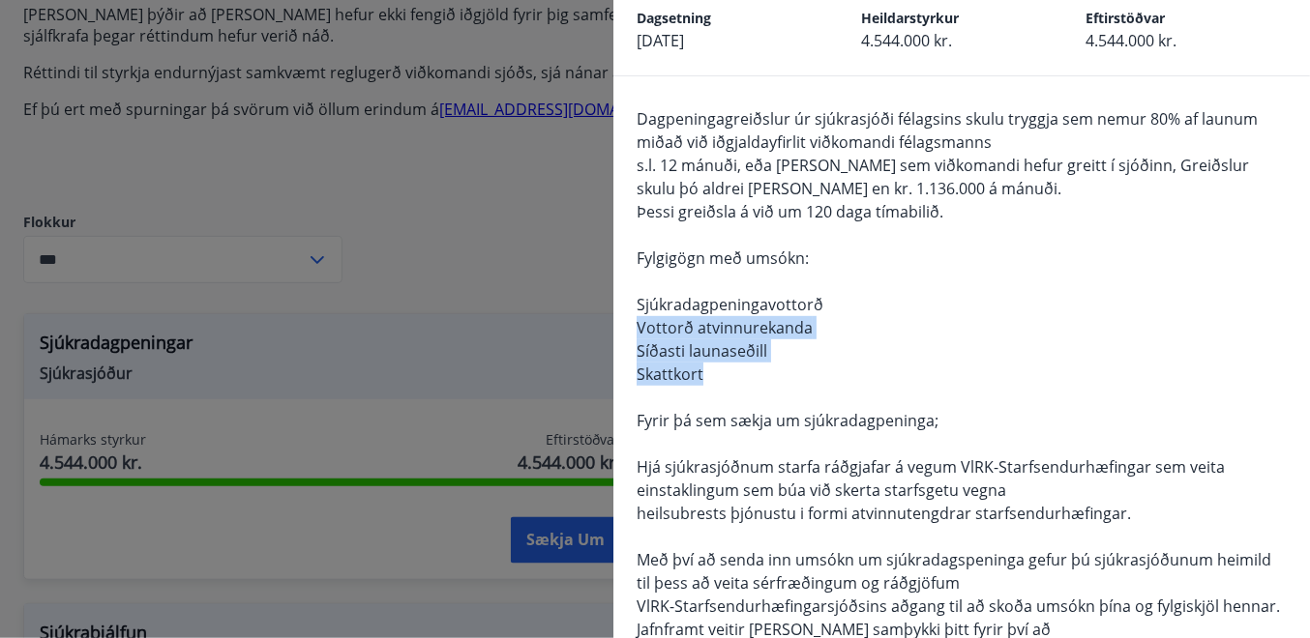
drag, startPoint x: 637, startPoint y: 328, endPoint x: 840, endPoint y: 379, distance: 209.5
click at [840, 379] on div "Dagpeningagreiðslur úr sjúkrasjóði félagsins skulu tryggja sem nemur 80% af lau…" at bounding box center [961, 409] width 650 height 604
click at [840, 380] on div "Dagpeningagreiðslur úr sjúkrasjóði félagsins skulu tryggja sem nemur 80% af lau…" at bounding box center [961, 409] width 650 height 604
click at [768, 380] on div "Dagpeningagreiðslur úr sjúkrasjóði félagsins skulu tryggja sem nemur 80% af lau…" at bounding box center [961, 409] width 650 height 604
drag, startPoint x: 722, startPoint y: 380, endPoint x: 623, endPoint y: 300, distance: 127.9
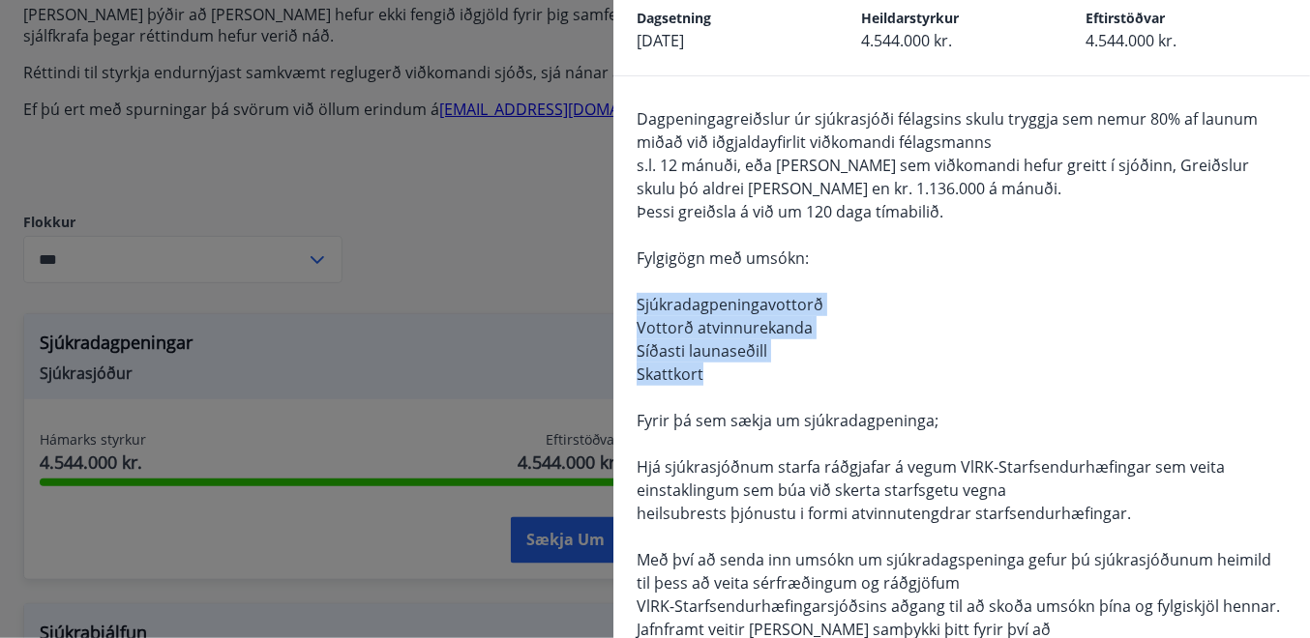
click at [623, 300] on div "Dagpeningagreiðslur úr sjúkrasjóði félagsins skulu tryggja sem nemur 80% af lau…" at bounding box center [961, 510] width 696 height 869
drag, startPoint x: 623, startPoint y: 300, endPoint x: 806, endPoint y: 352, distance: 190.1
click at [806, 352] on div "Dagpeningagreiðslur úr sjúkrasjóði félagsins skulu tryggja sem nemur 80% af lau…" at bounding box center [961, 409] width 650 height 604
click at [873, 373] on div "Dagpeningagreiðslur úr sjúkrasjóði félagsins skulu tryggja sem nemur 80% af lau…" at bounding box center [961, 409] width 650 height 604
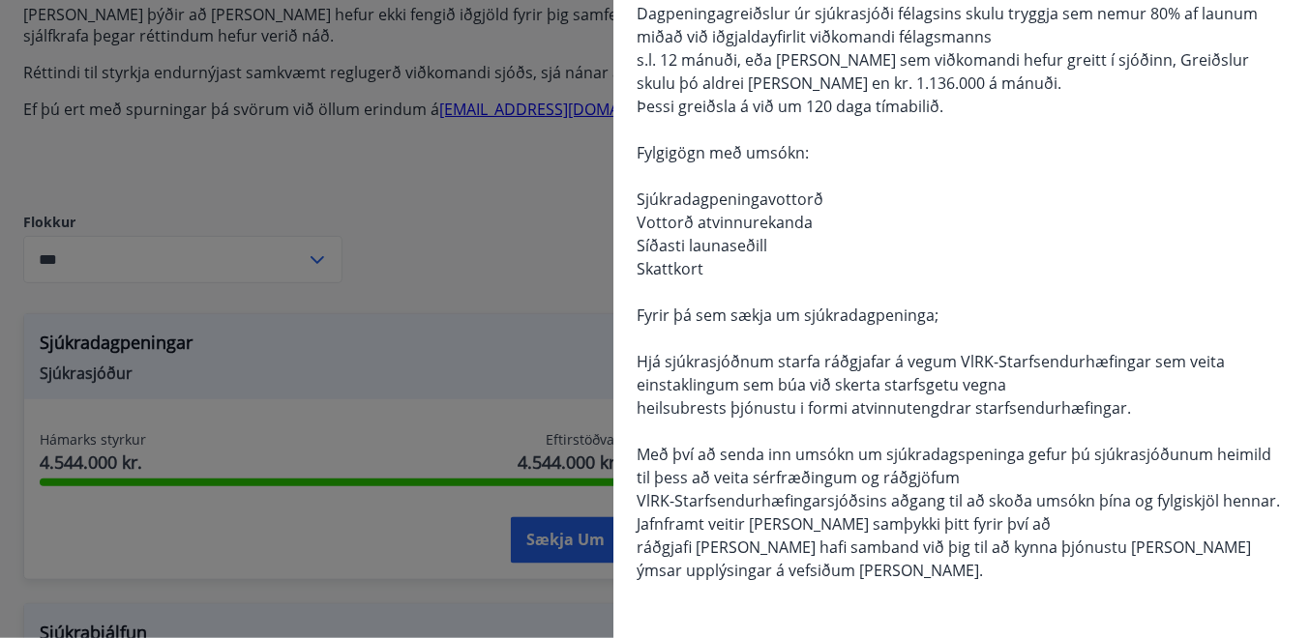
scroll to position [266, 0]
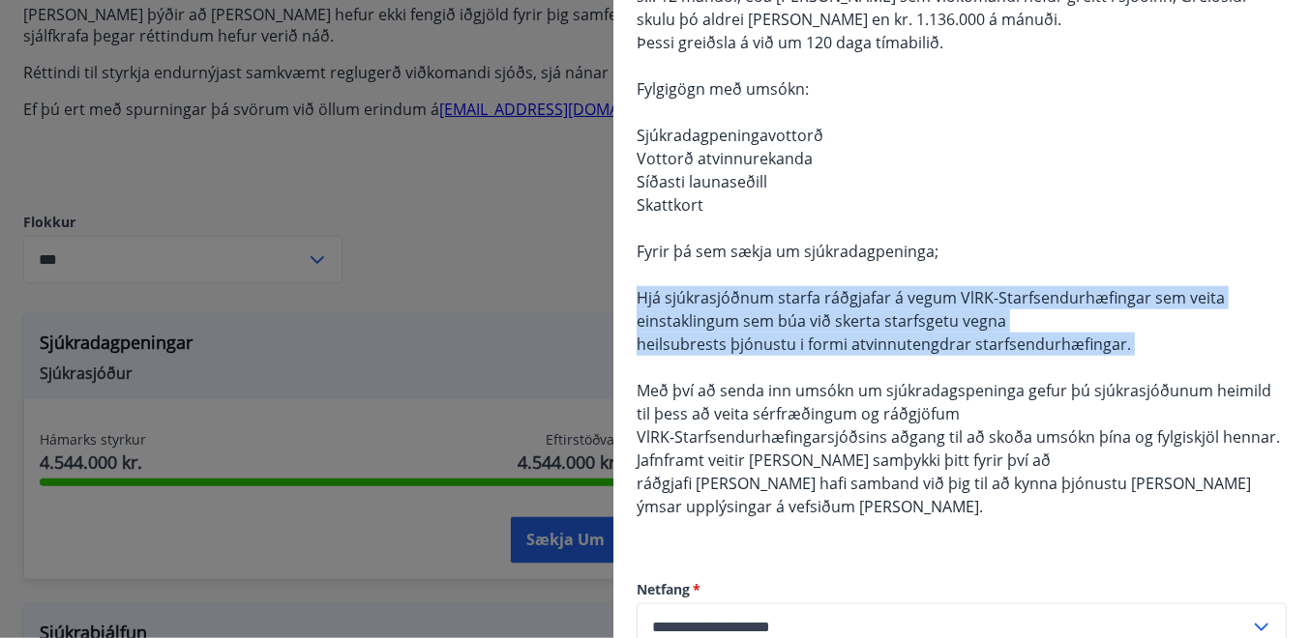
drag, startPoint x: 635, startPoint y: 293, endPoint x: 1225, endPoint y: 369, distance: 594.9
click at [1225, 369] on div "Dagpeningagreiðslur úr sjúkrasjóði félagsins skulu tryggja sem nemur 80% af lau…" at bounding box center [961, 341] width 696 height 869
drag, startPoint x: 1225, startPoint y: 369, endPoint x: 942, endPoint y: 354, distance: 283.8
click at [942, 354] on div "Dagpeningagreiðslur úr sjúkrasjóði félagsins skulu tryggja sem nemur 80% af lau…" at bounding box center [961, 240] width 650 height 604
click at [1046, 339] on span "heilsubrests þjónustu i formi atvinnutengdrar starfsendurhæfingar." at bounding box center [883, 344] width 494 height 21
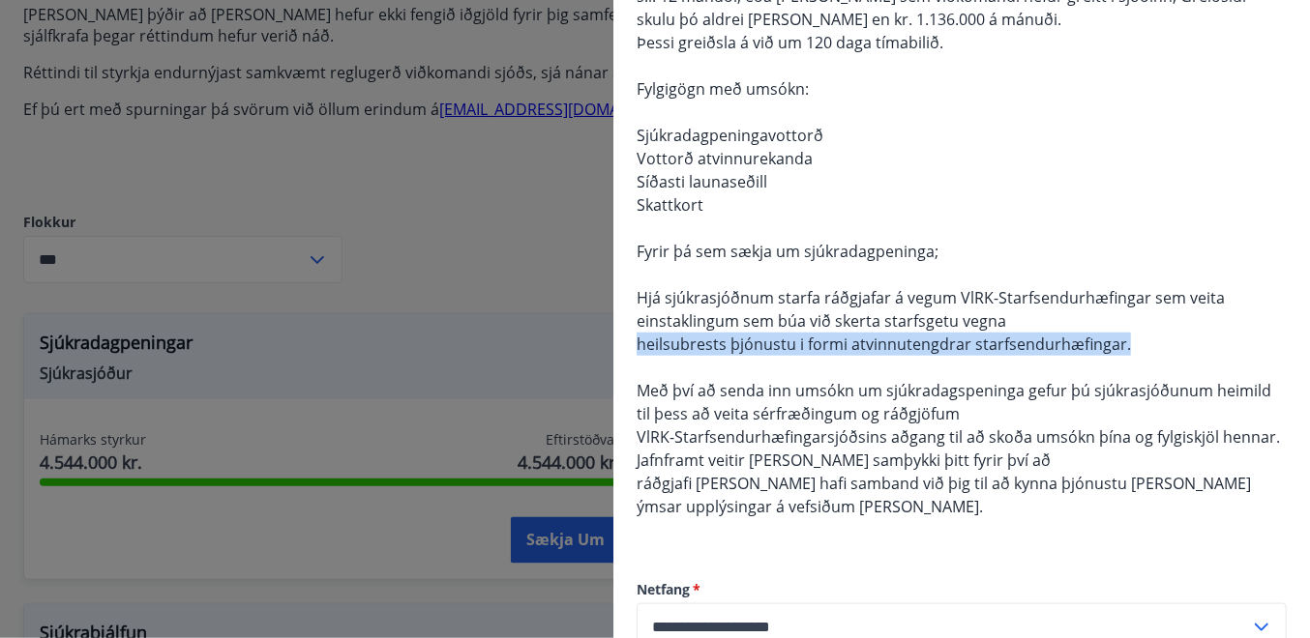
drag, startPoint x: 634, startPoint y: 345, endPoint x: 1135, endPoint y: 350, distance: 500.1
click at [1135, 350] on div "Dagpeningagreiðslur úr sjúkrasjóði félagsins skulu tryggja sem nemur 80% af lau…" at bounding box center [961, 341] width 696 height 869
click at [1138, 348] on div "Dagpeningagreiðslur úr sjúkrasjóði félagsins skulu tryggja sem nemur 80% af lau…" at bounding box center [961, 240] width 650 height 604
click at [1142, 343] on div "Dagpeningagreiðslur úr sjúkrasjóði félagsins skulu tryggja sem nemur 80% af lau…" at bounding box center [961, 240] width 650 height 604
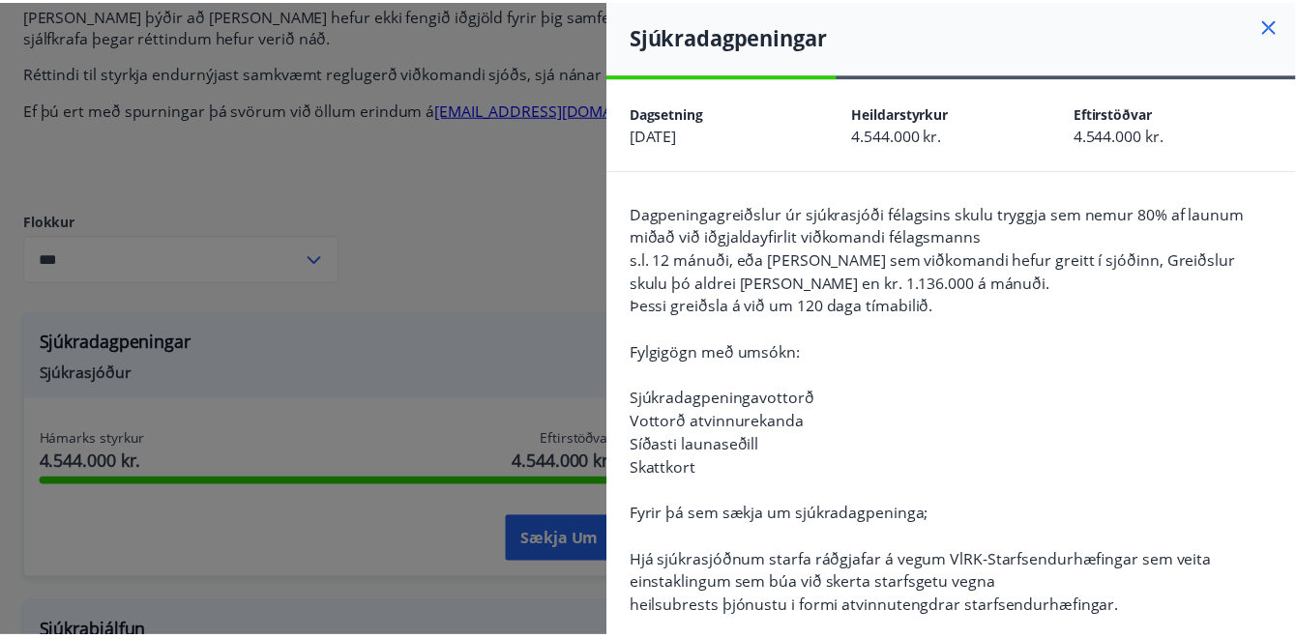
scroll to position [0, 0]
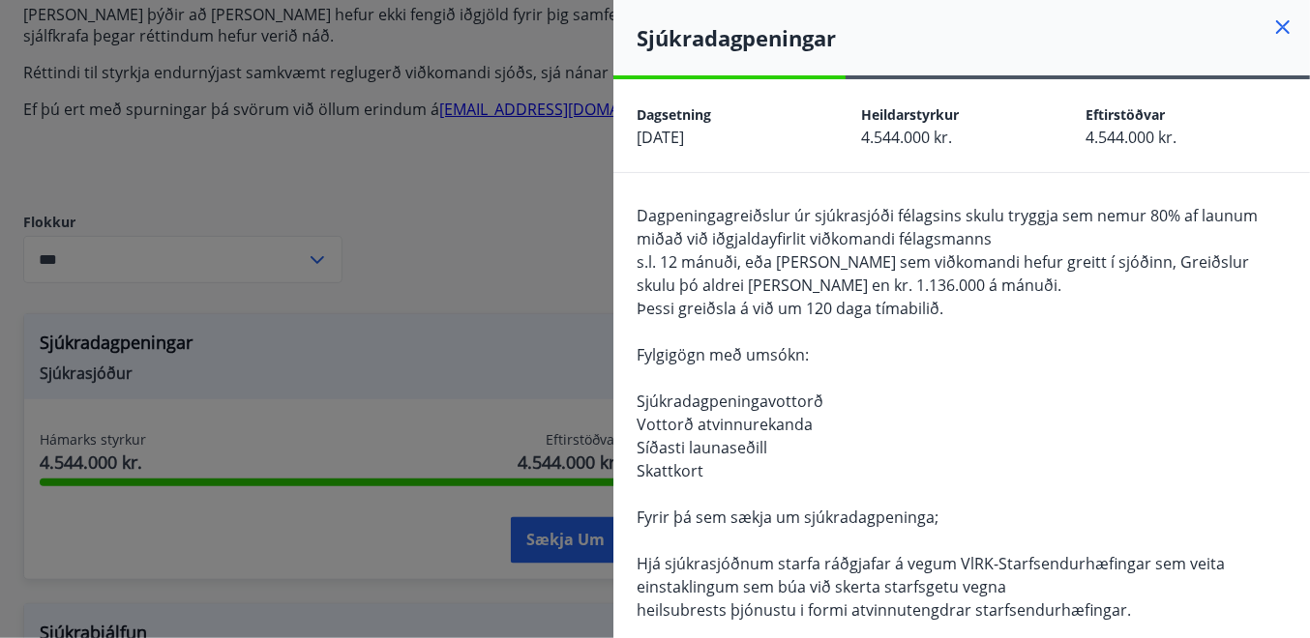
click at [1276, 27] on icon at bounding box center [1283, 27] width 14 height 14
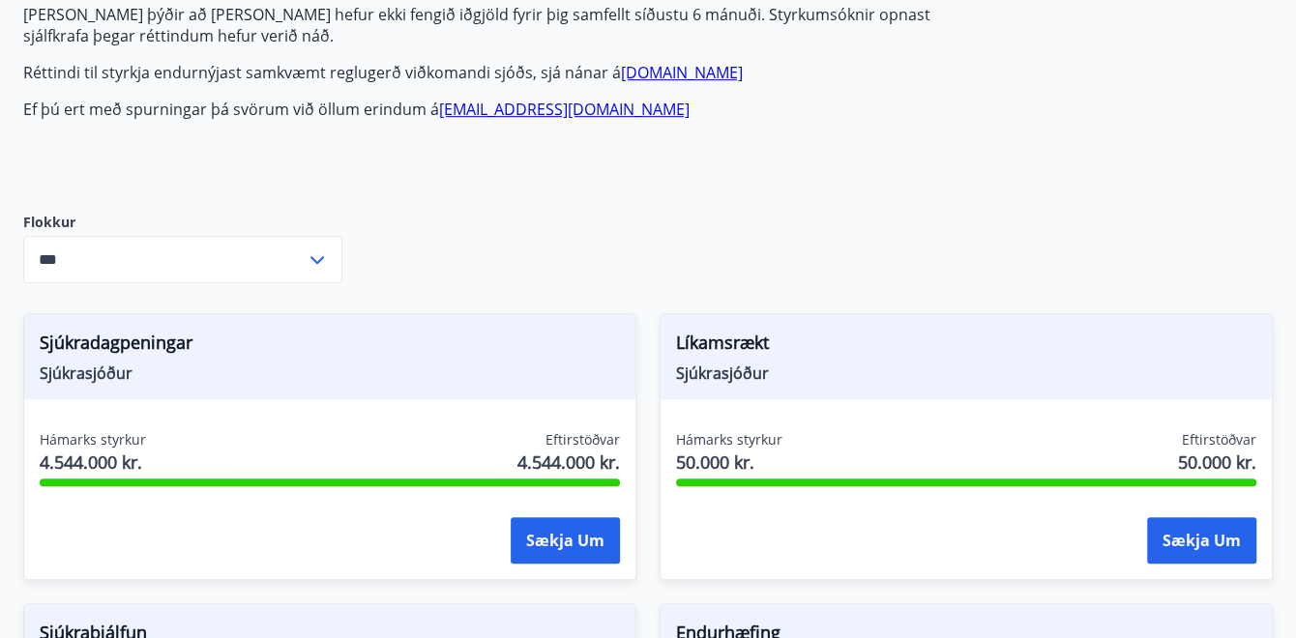
click at [651, 333] on div "Líkamsrækt Sjúkrasjóður Hámarks styrkur 50.000 kr. Eftirstöðvar 50.000 kr. Sækj…" at bounding box center [954, 435] width 636 height 290
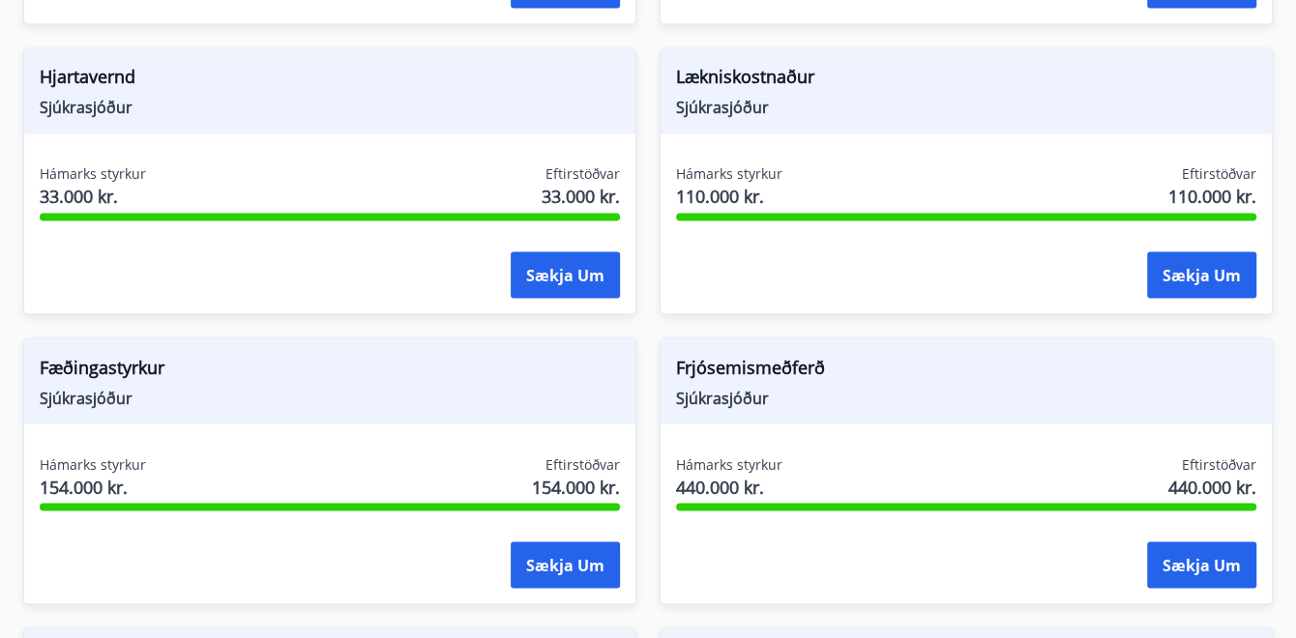
scroll to position [2033, 0]
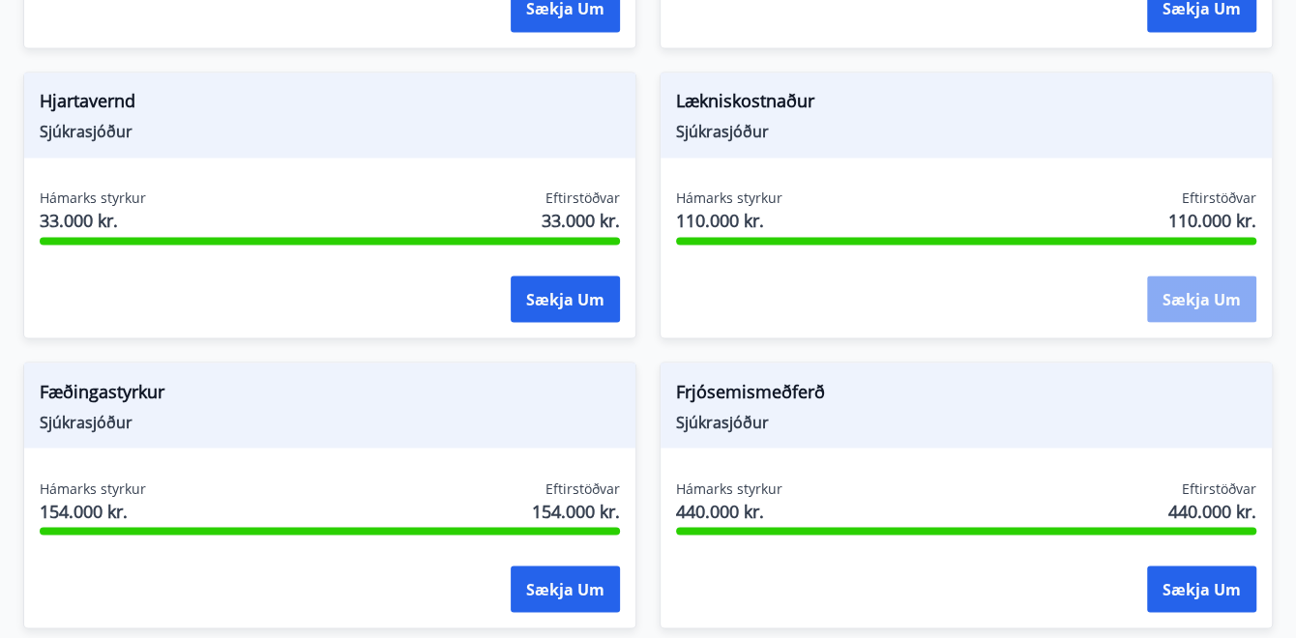
click at [1168, 292] on button "Sækja um" at bounding box center [1201, 299] width 109 height 46
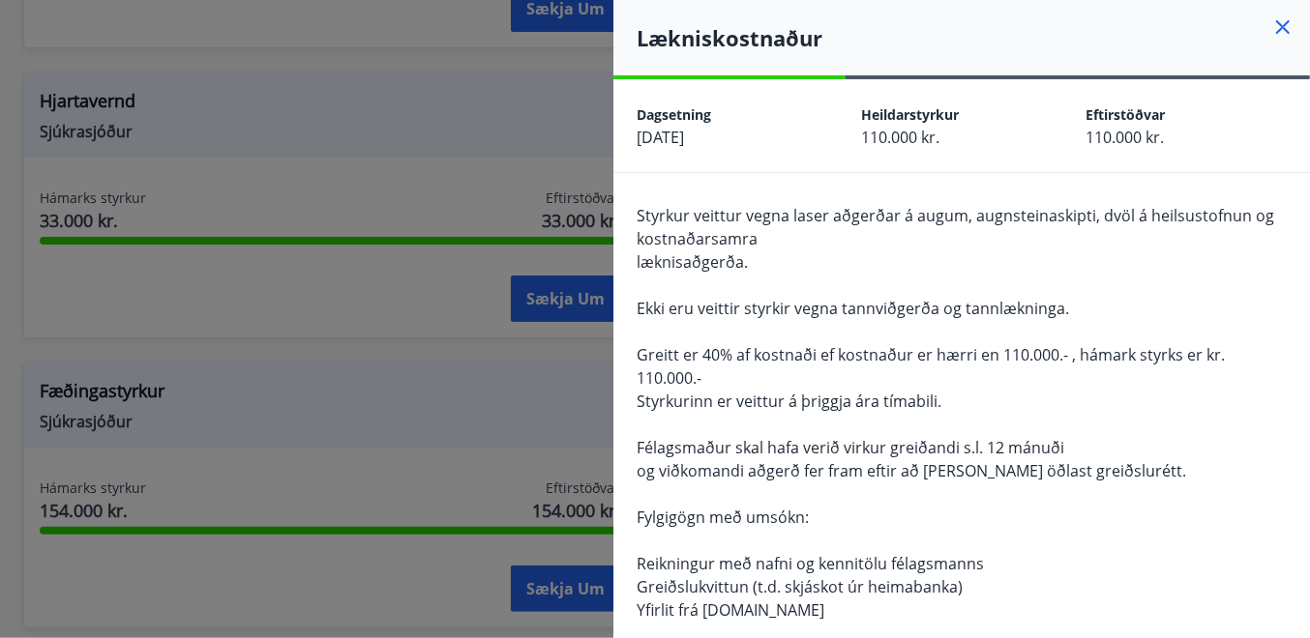
click at [1271, 37] on icon at bounding box center [1282, 26] width 23 height 23
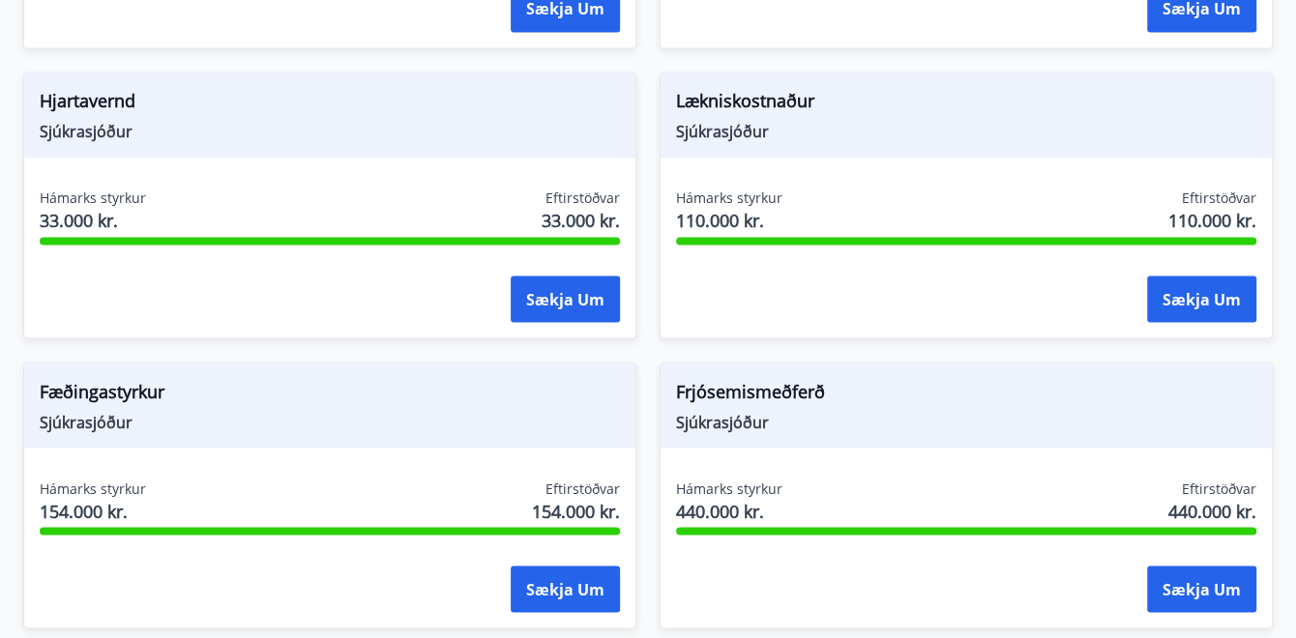
click at [648, 329] on div "Lækniskostnaður Sjúkrasjóður Hámarks styrkur 110.000 kr. Eftirstöðvar 110.000 k…" at bounding box center [954, 193] width 636 height 290
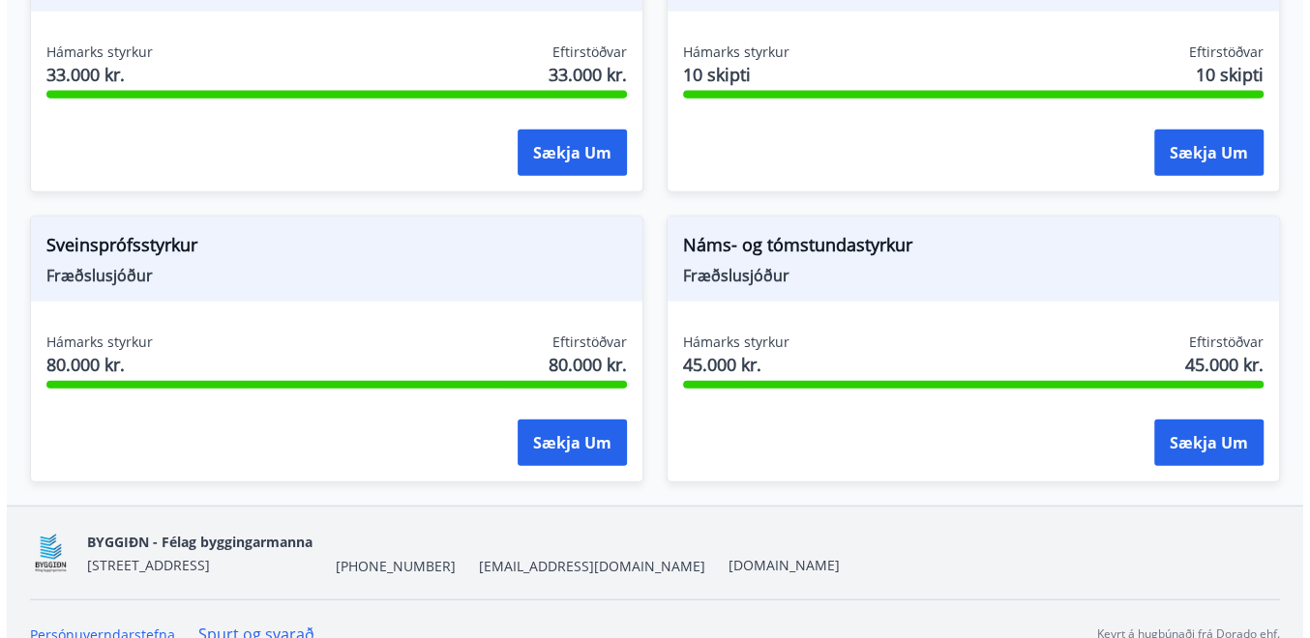
scroll to position [2783, 0]
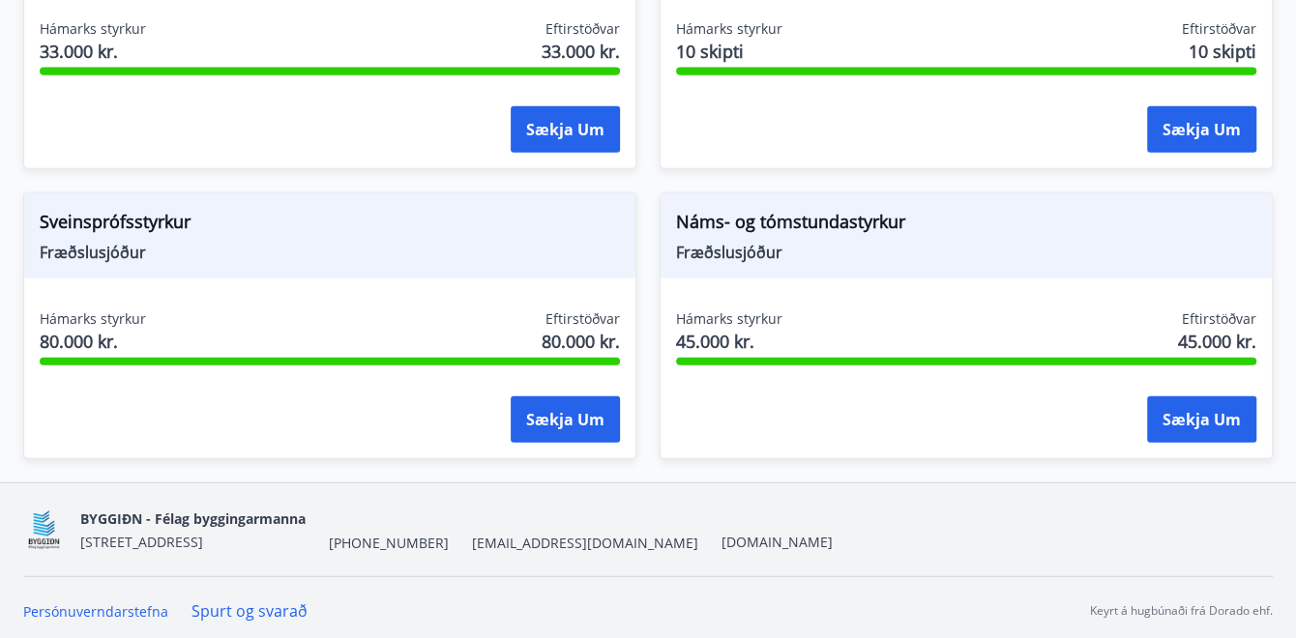
click at [649, 178] on div "Náms- og tómstundastyrkur Fræðslusjóður Hámarks styrkur 45.000 kr. Eftirstöðvar…" at bounding box center [954, 314] width 636 height 290
click at [5, 499] on div "BYGGIÐN - Félag byggingarmanna [STREET_ADDRESS] [PHONE_NUMBER] [EMAIL_ADDRESS][…" at bounding box center [648, 565] width 1296 height 162
click at [659, 180] on div "Náms- og tómstundastyrkur Fræðslusjóður Hámarks styrkur 45.000 kr. Eftirstöðvar…" at bounding box center [954, 314] width 636 height 290
click at [649, 178] on div "Náms- og tómstundastyrkur Fræðslusjóður Hámarks styrkur 45.000 kr. Eftirstöðvar…" at bounding box center [954, 314] width 636 height 290
click at [1186, 430] on button "Sækja um" at bounding box center [1201, 420] width 109 height 46
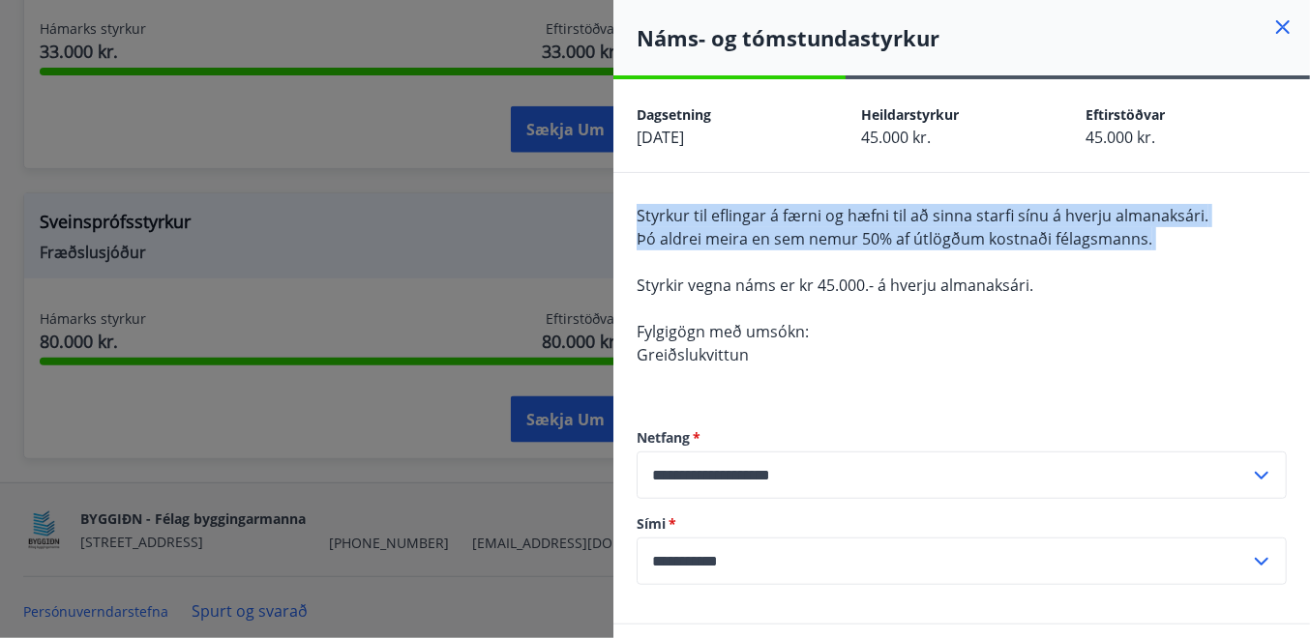
drag, startPoint x: 637, startPoint y: 214, endPoint x: 1102, endPoint y: 280, distance: 469.0
click at [1102, 280] on div "Styrkur til eflingar á færni og hæfni til að sinna starfi sínu á hverju almanak…" at bounding box center [961, 297] width 650 height 186
drag, startPoint x: 1102, startPoint y: 280, endPoint x: 892, endPoint y: 262, distance: 210.7
click at [892, 262] on div "Styrkur til eflingar á færni og hæfni til að sinna starfi sínu á hverju almanak…" at bounding box center [961, 297] width 650 height 186
click at [948, 267] on div "Styrkur til eflingar á færni og hæfni til að sinna starfi sínu á hverju almanak…" at bounding box center [961, 297] width 650 height 186
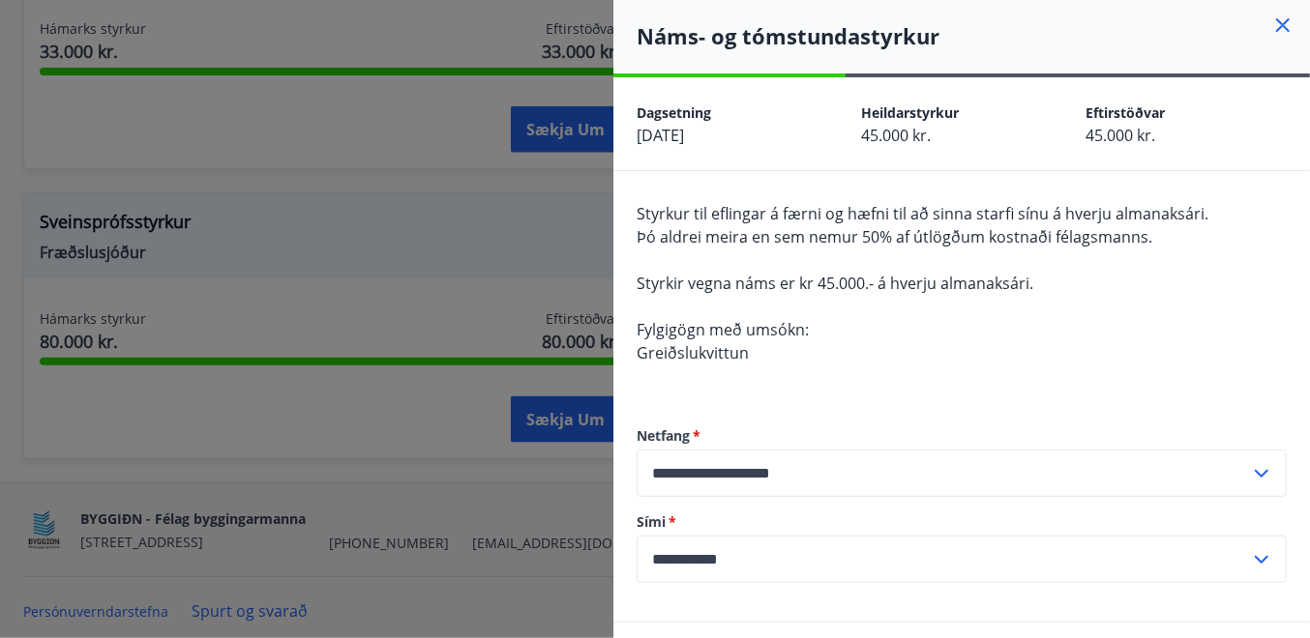
scroll to position [0, 0]
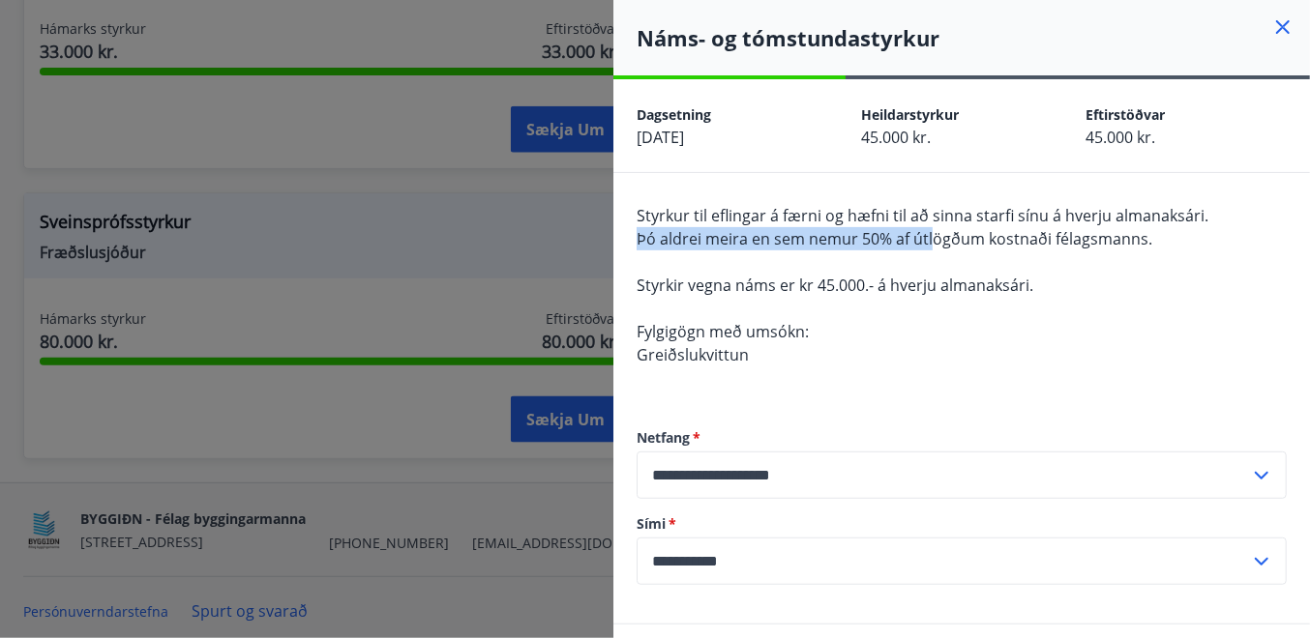
drag, startPoint x: 639, startPoint y: 232, endPoint x: 994, endPoint y: 228, distance: 355.0
click at [994, 228] on span "Þó aldrei meira en sem nemur 50% af útlögðum kostnaði félagsmanns." at bounding box center [894, 238] width 516 height 21
drag, startPoint x: 994, startPoint y: 228, endPoint x: 896, endPoint y: 254, distance: 102.1
click at [896, 254] on div "Styrkur til eflingar á færni og hæfni til að sinna starfi sínu á hverju almanak…" at bounding box center [961, 297] width 650 height 186
click at [1276, 25] on icon at bounding box center [1283, 27] width 14 height 14
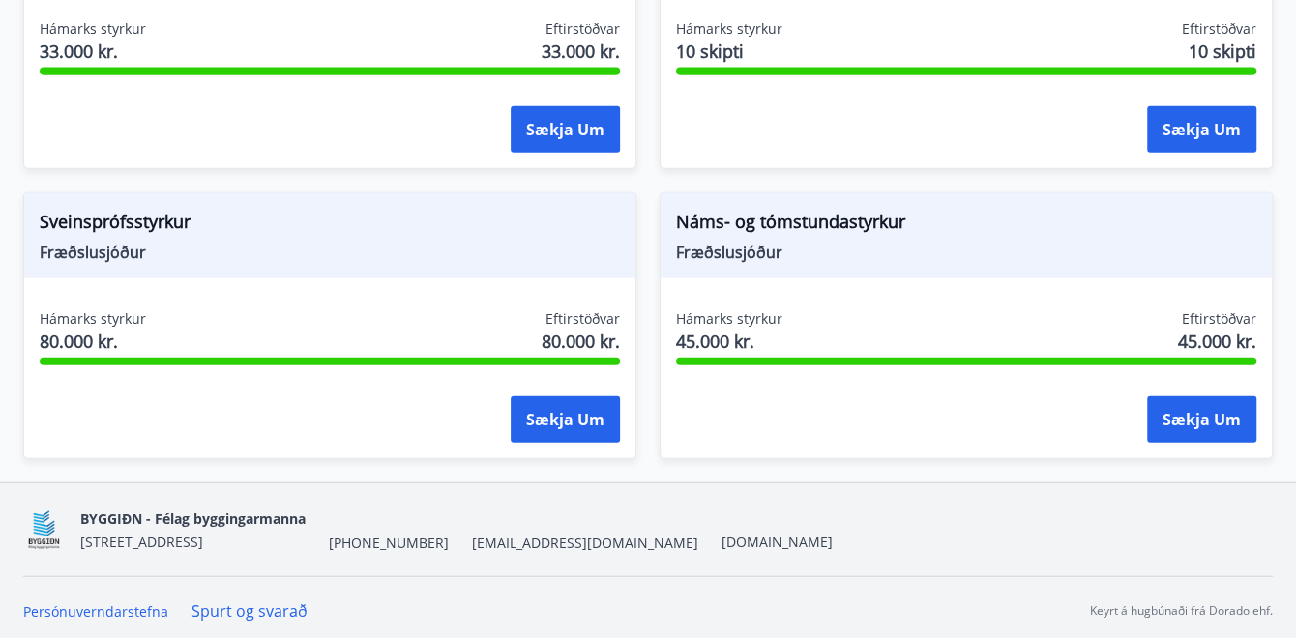
click at [647, 246] on div "Náms- og tómstundastyrkur Fræðslusjóður Hámarks styrkur 45.000 kr. Eftirstöðvar…" at bounding box center [954, 314] width 636 height 290
click at [647, 179] on div "Náms- og tómstundastyrkur Fræðslusjóður Hámarks styrkur 45.000 kr. Eftirstöðvar…" at bounding box center [954, 314] width 636 height 290
click at [649, 178] on div "Náms- og tómstundastyrkur Fræðslusjóður Hámarks styrkur 45.000 kr. Eftirstöðvar…" at bounding box center [954, 314] width 636 height 290
